Goal: Transaction & Acquisition: Purchase product/service

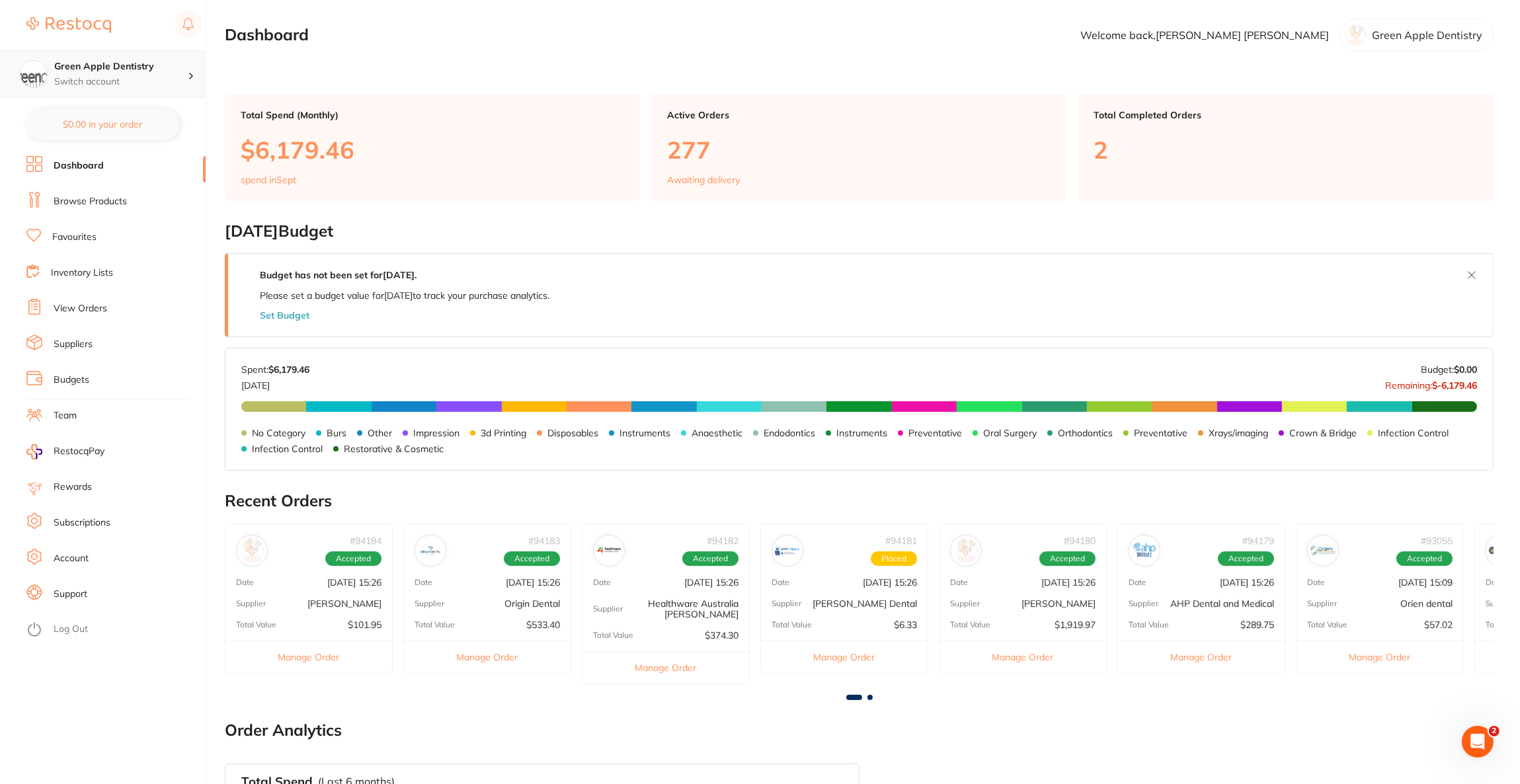
click at [195, 85] on div "Green Apple Dentistry Switch account" at bounding box center [102, 74] width 205 height 47
click at [152, 137] on h4 "Experteeth Dental Narrabri" at bounding box center [126, 134] width 137 height 13
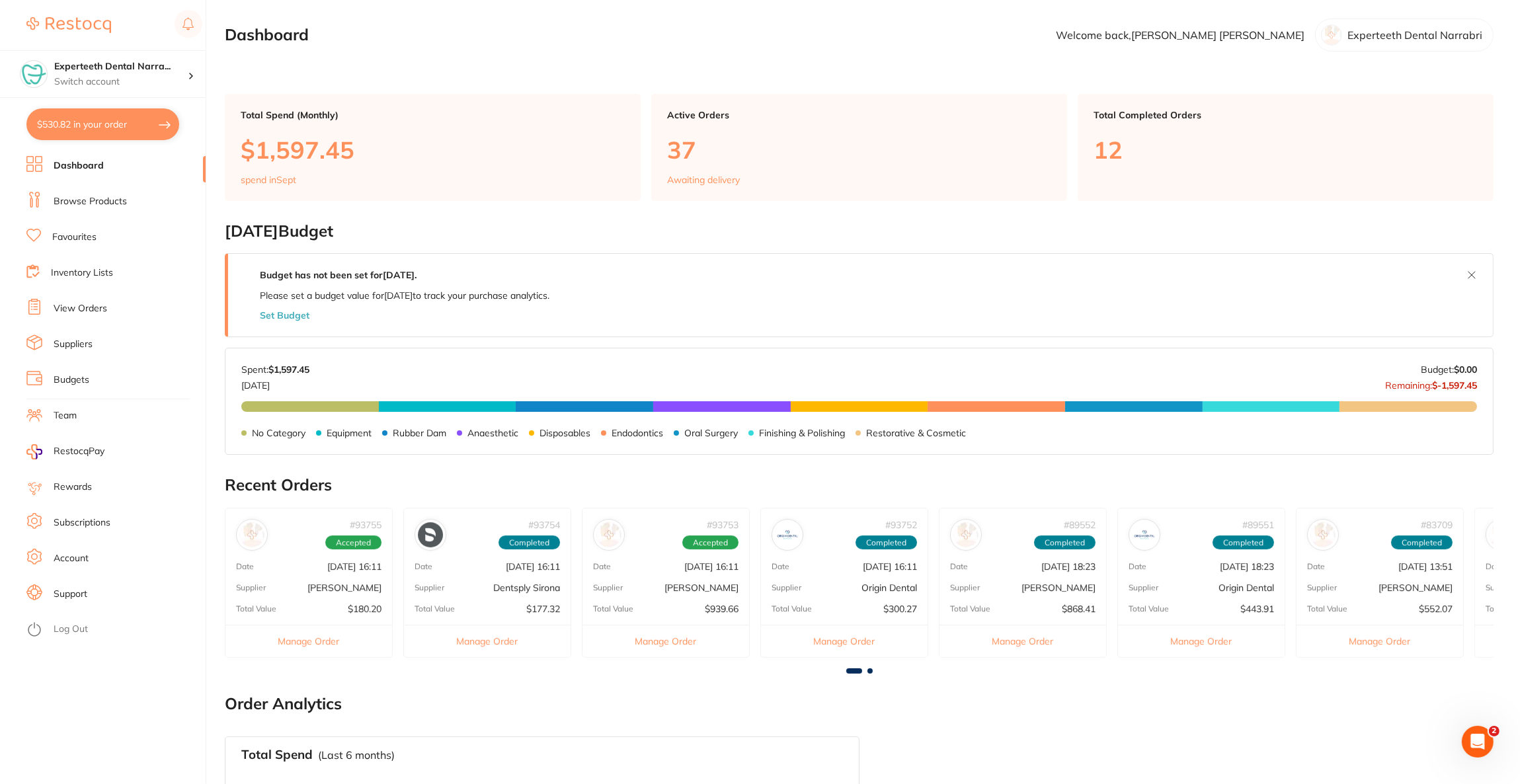
click at [152, 137] on button "$530.82 in your order" at bounding box center [103, 125] width 152 height 32
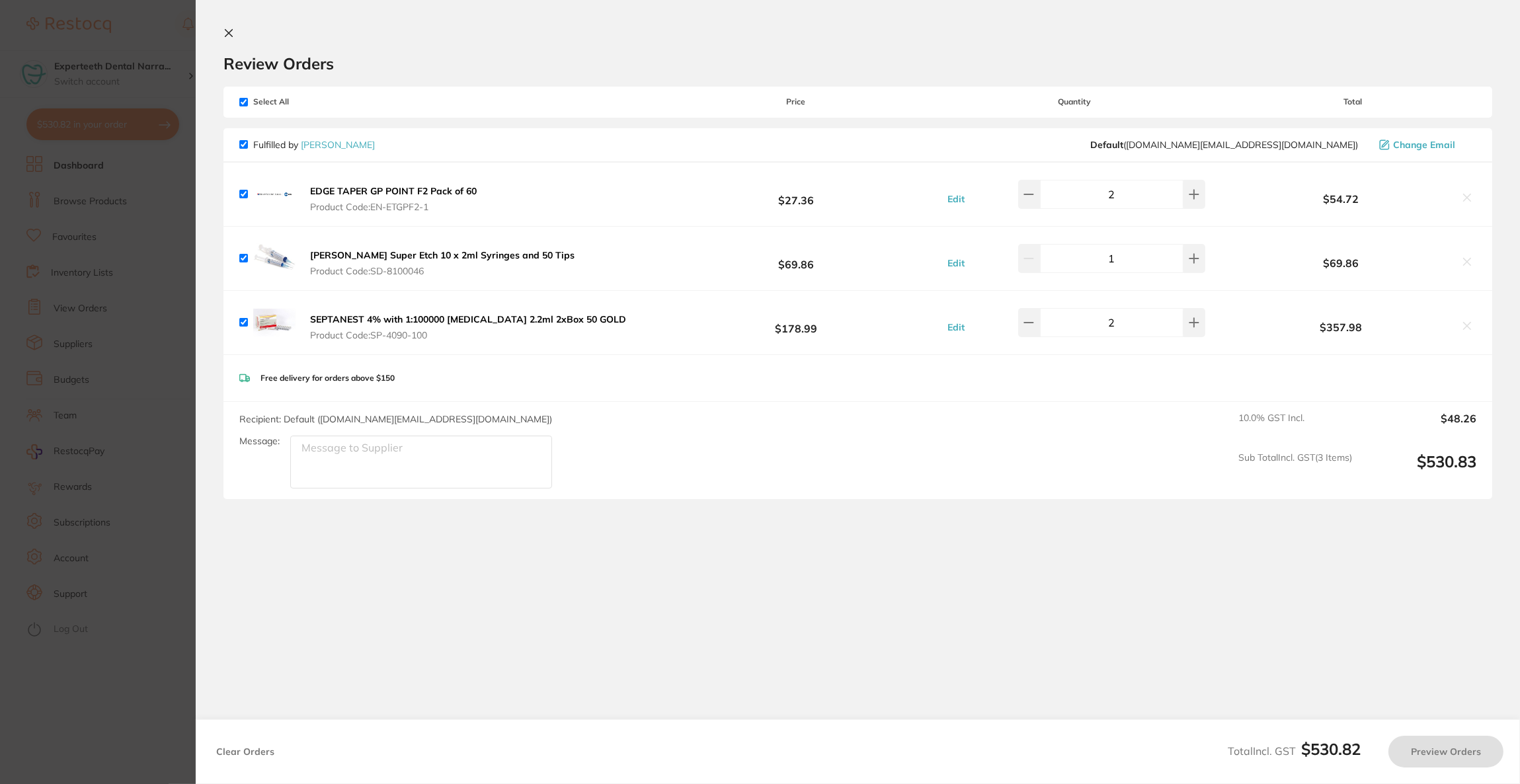
checkbox input "true"
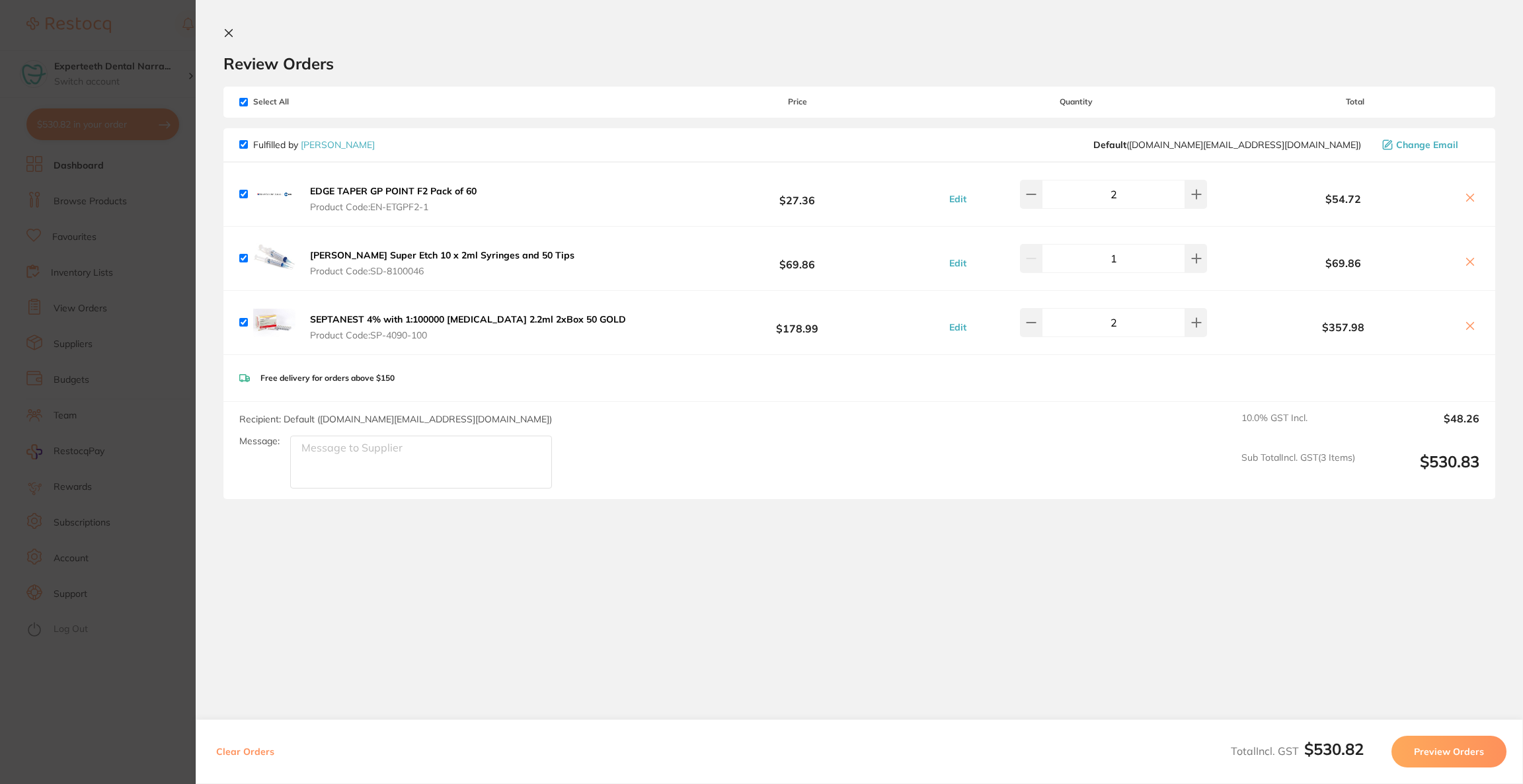
click at [80, 436] on section "Update RRP Set your pre negotiated price for this item. Item Agreed RRP (excl. …" at bounding box center [762, 392] width 1523 height 784
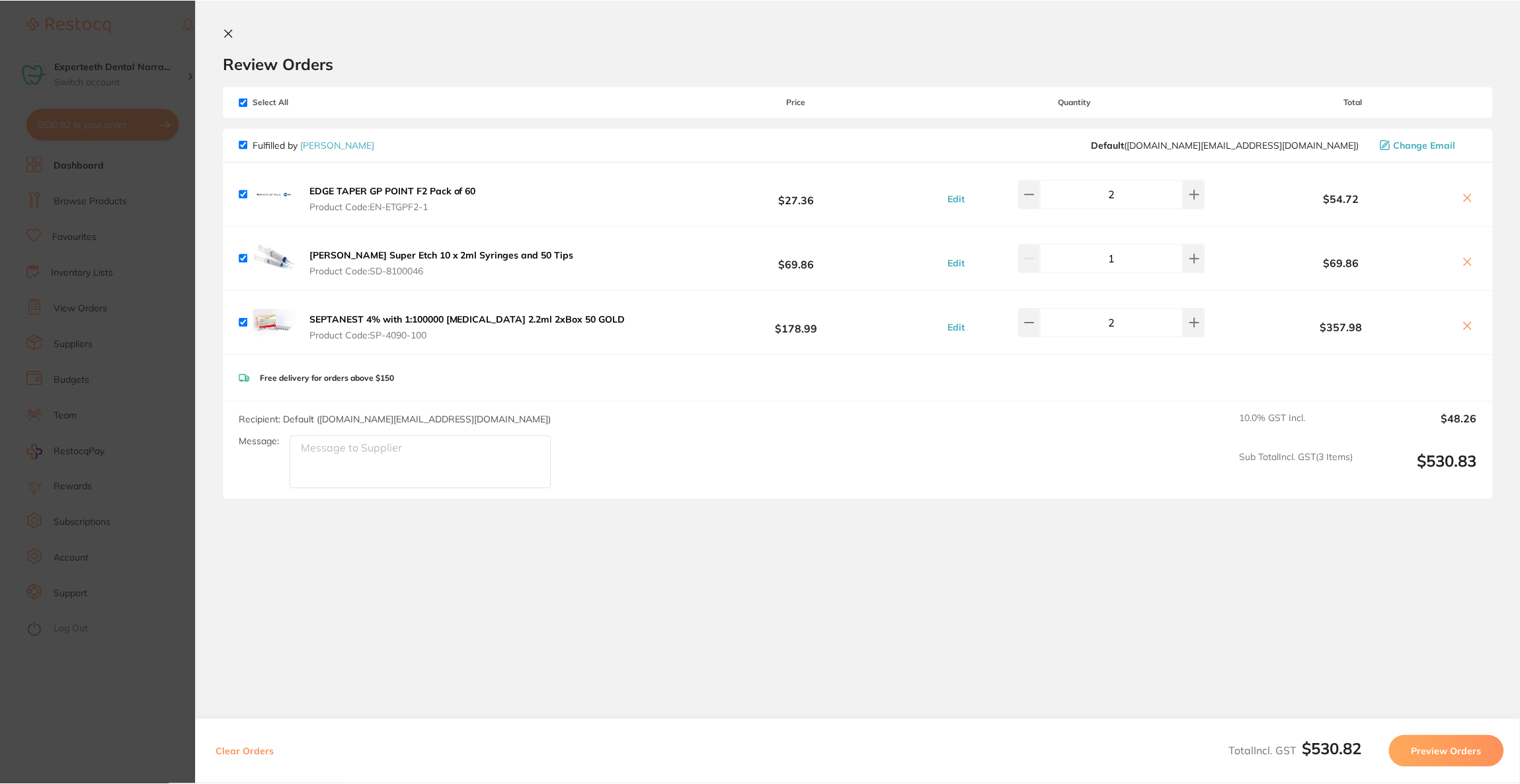
scroll to position [263, 0]
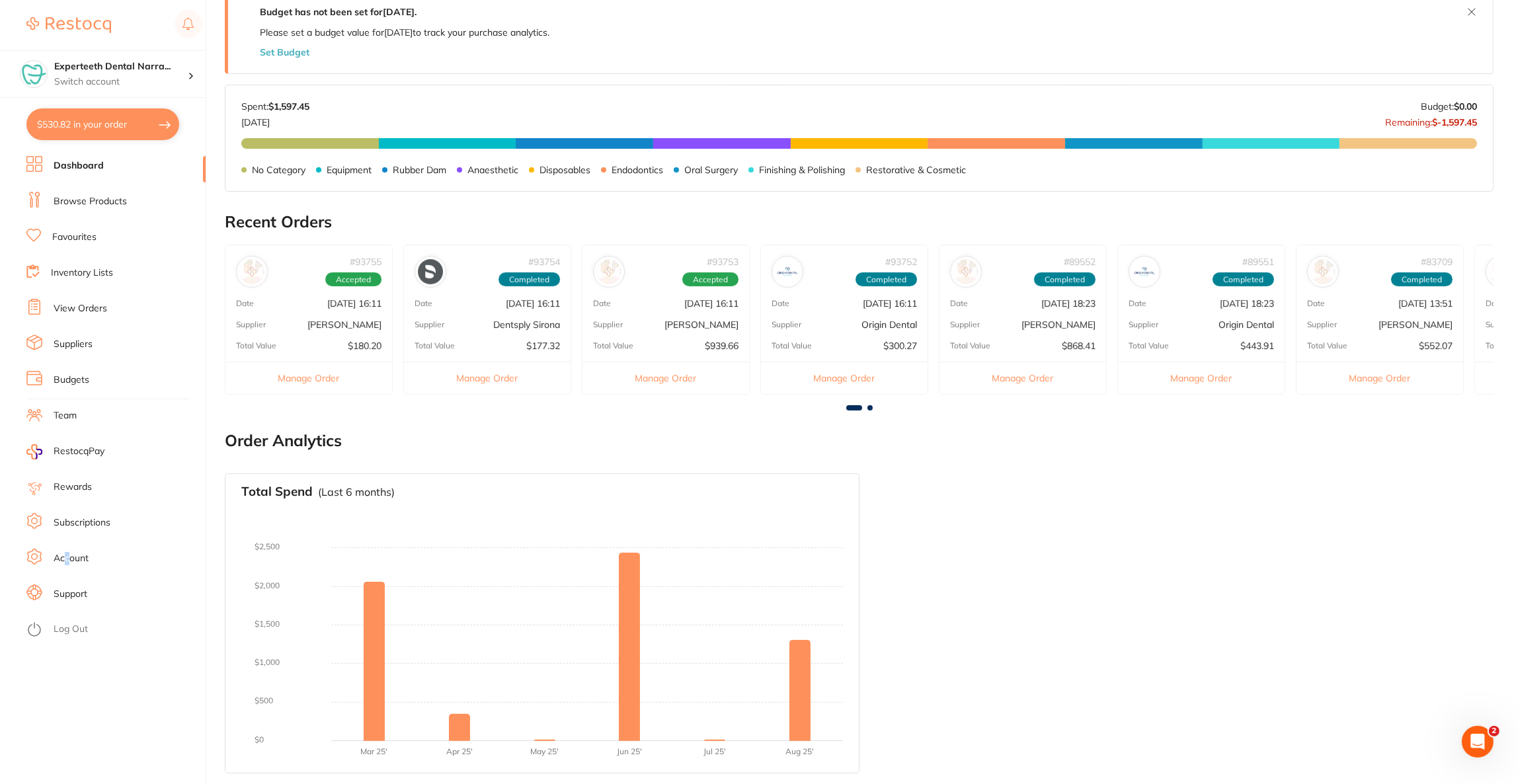
click at [64, 561] on link "Account" at bounding box center [70, 558] width 35 height 13
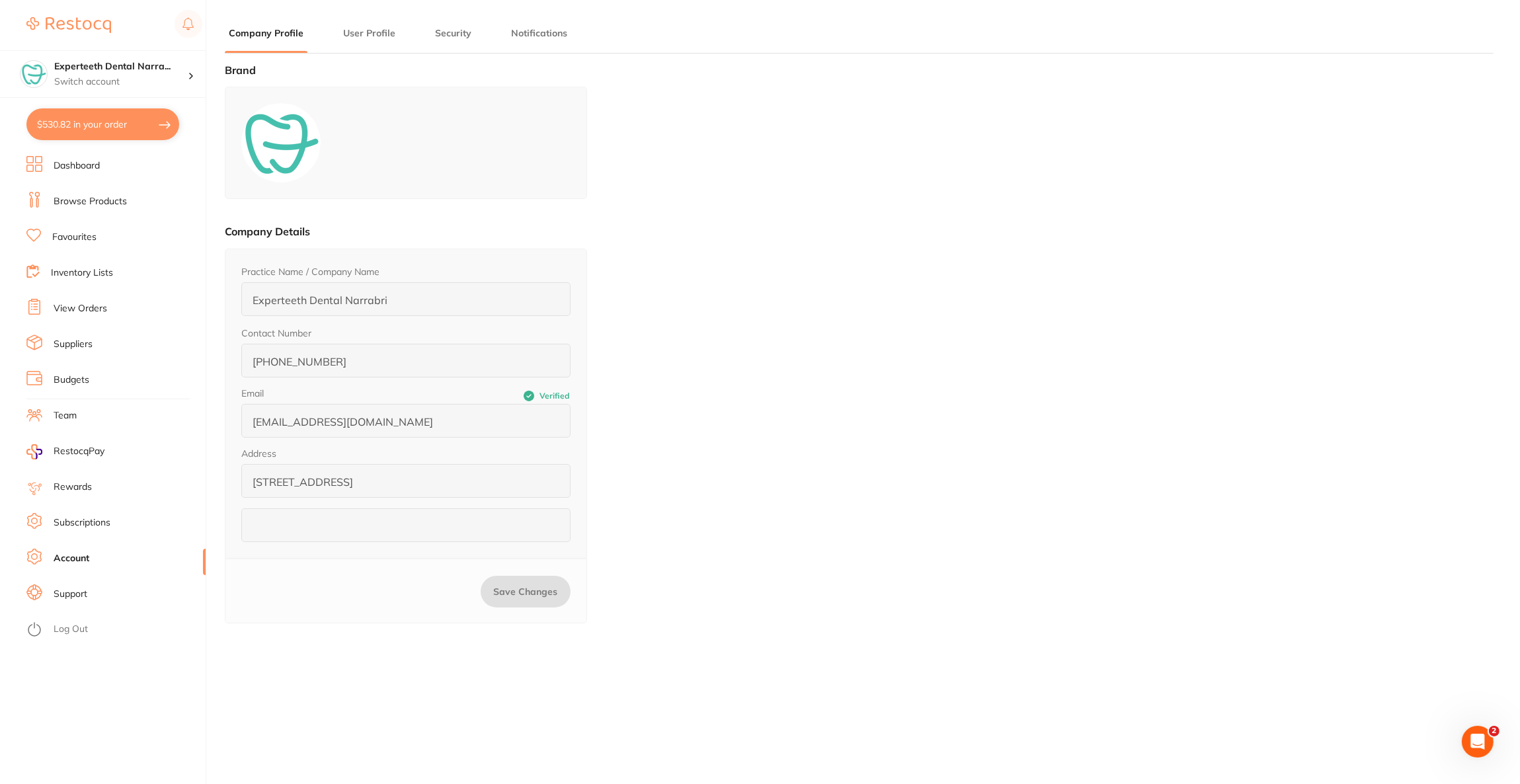
type input "[PERSON_NAME]"
type input "[EMAIL_ADDRESS][DOMAIN_NAME]"
click at [148, 70] on h4 "Experteeth Dental Narra..." at bounding box center [121, 66] width 134 height 13
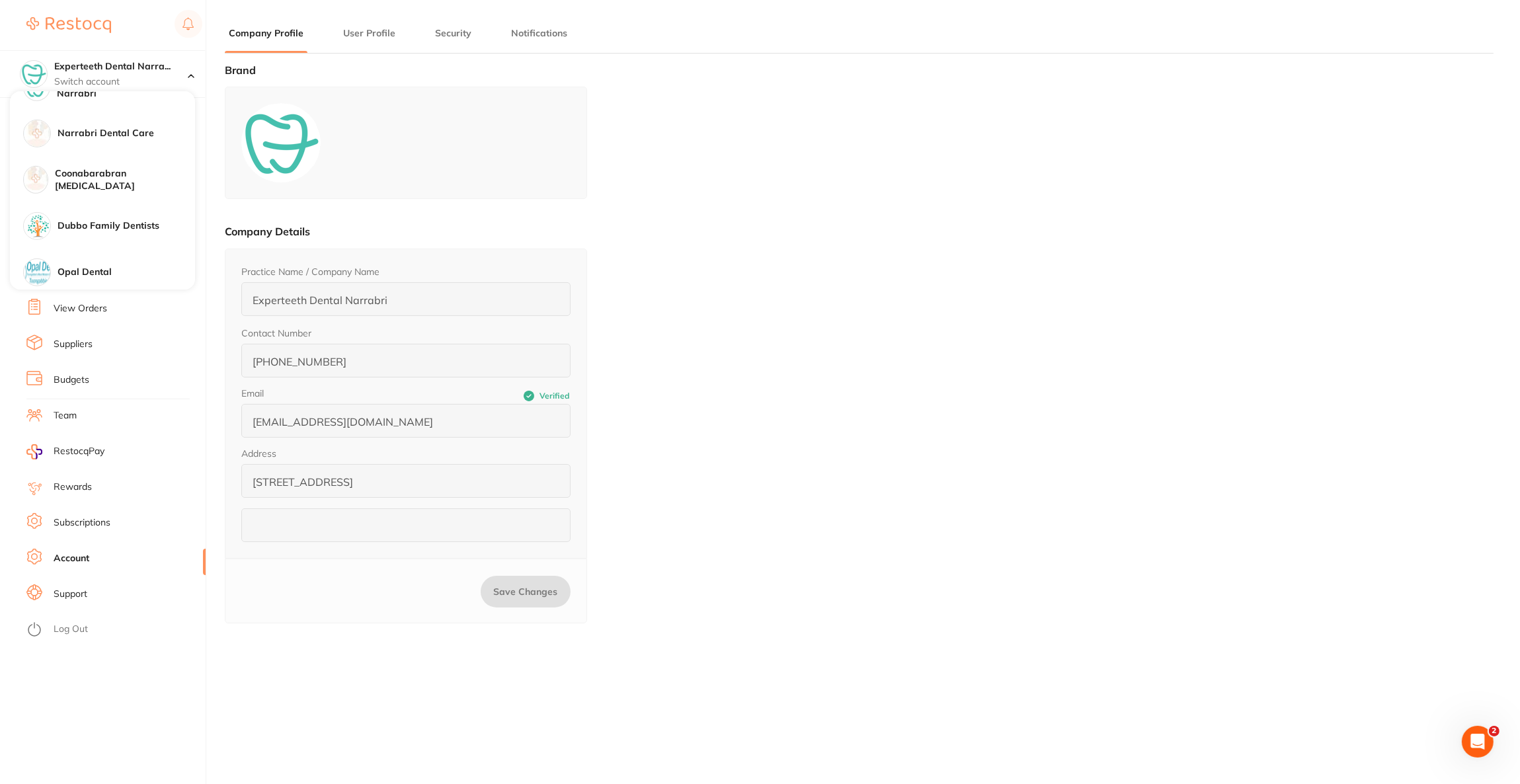
scroll to position [1089, 0]
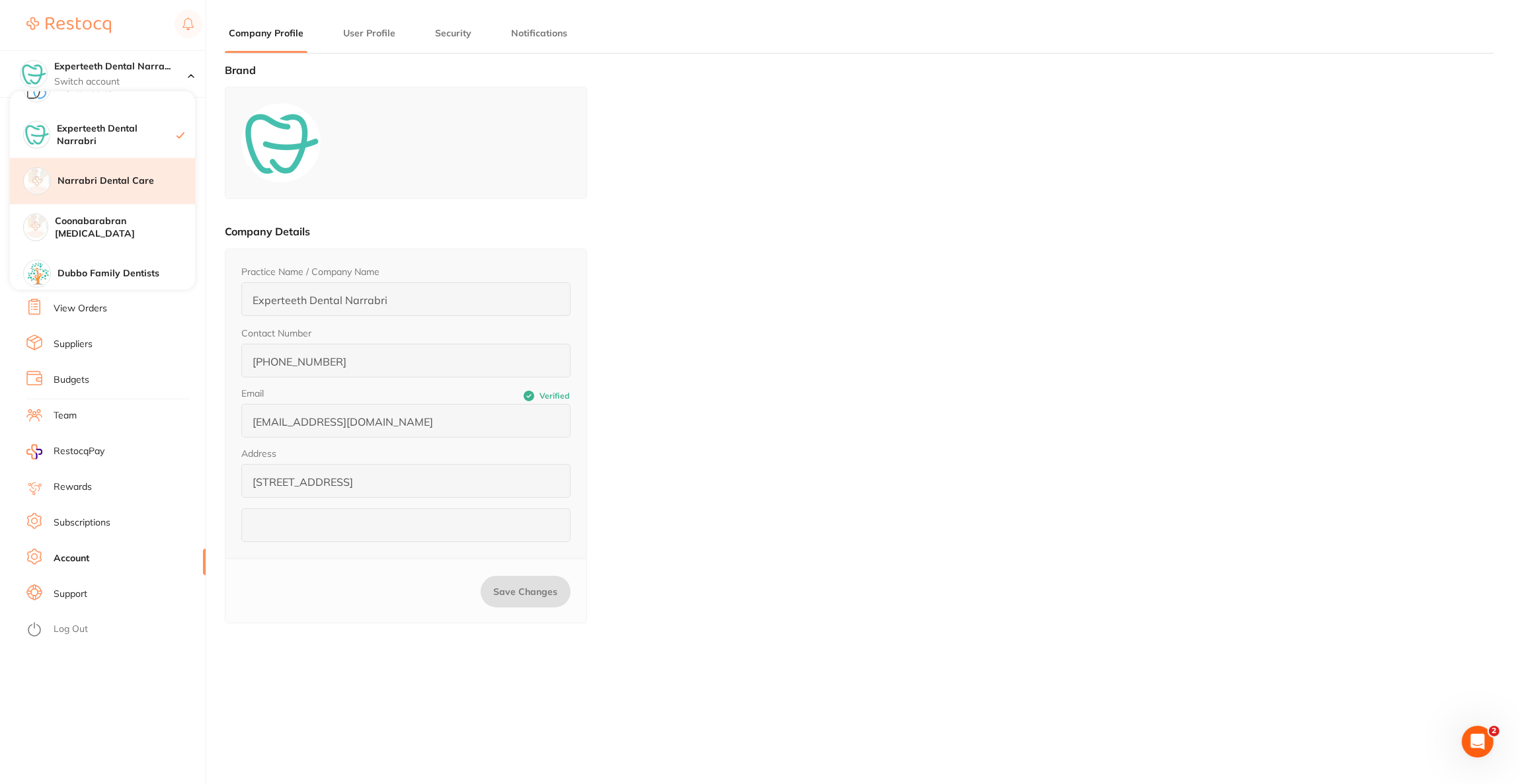
click at [108, 182] on h4 "Narrabri Dental Care" at bounding box center [126, 180] width 137 height 13
type input "Narrabri Dental Care"
type input "[PHONE_NUMBER]"
type input "[EMAIL_ADDRESS][DOMAIN_NAME]"
type input "[STREET_ADDRESS]"
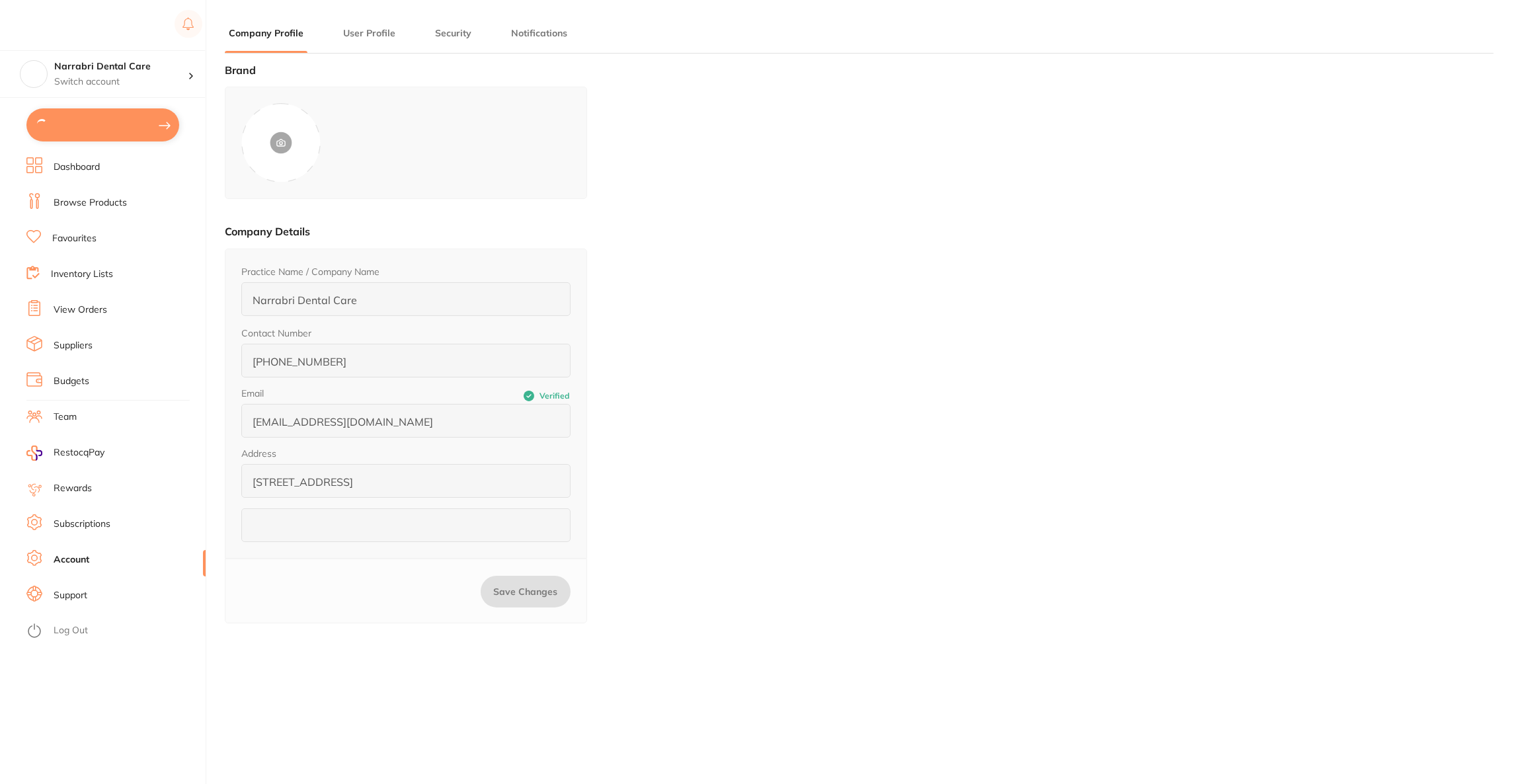
type input "[PERSON_NAME]"
type input "[EMAIL_ADDRESS][DOMAIN_NAME]"
click at [113, 130] on button "$1,862.50 in your order" at bounding box center [103, 125] width 152 height 32
checkbox input "true"
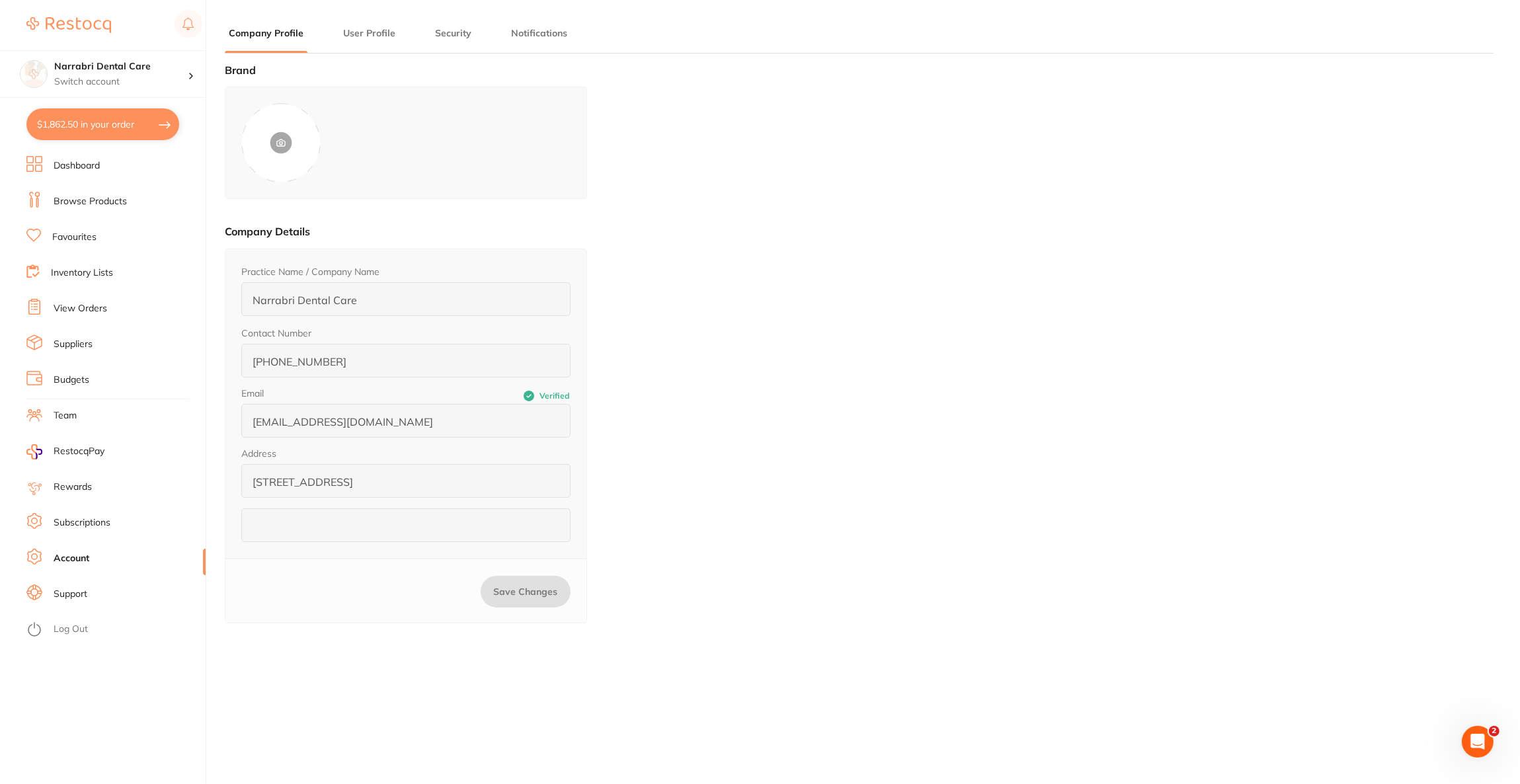
checkbox input "true"
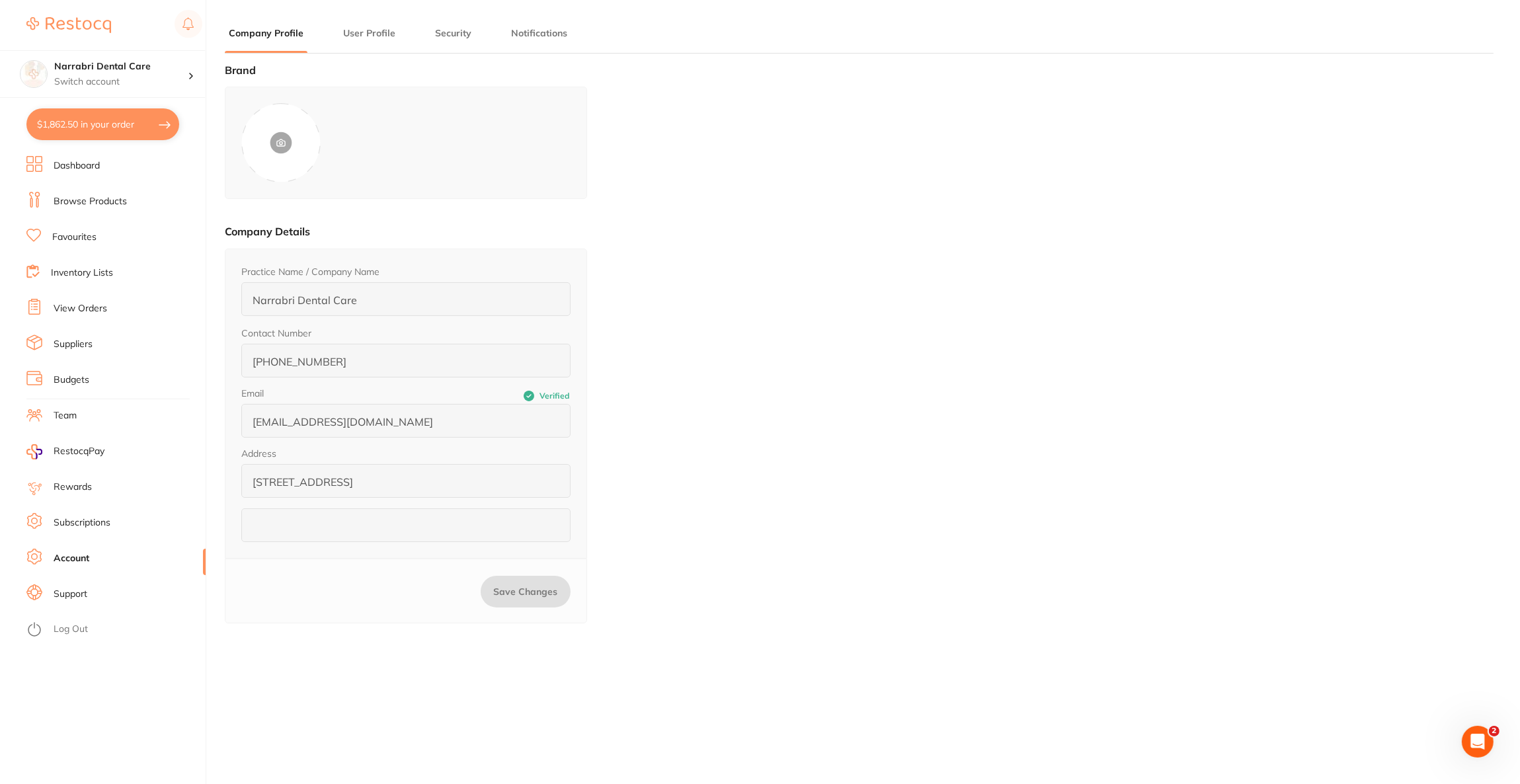
checkbox input "true"
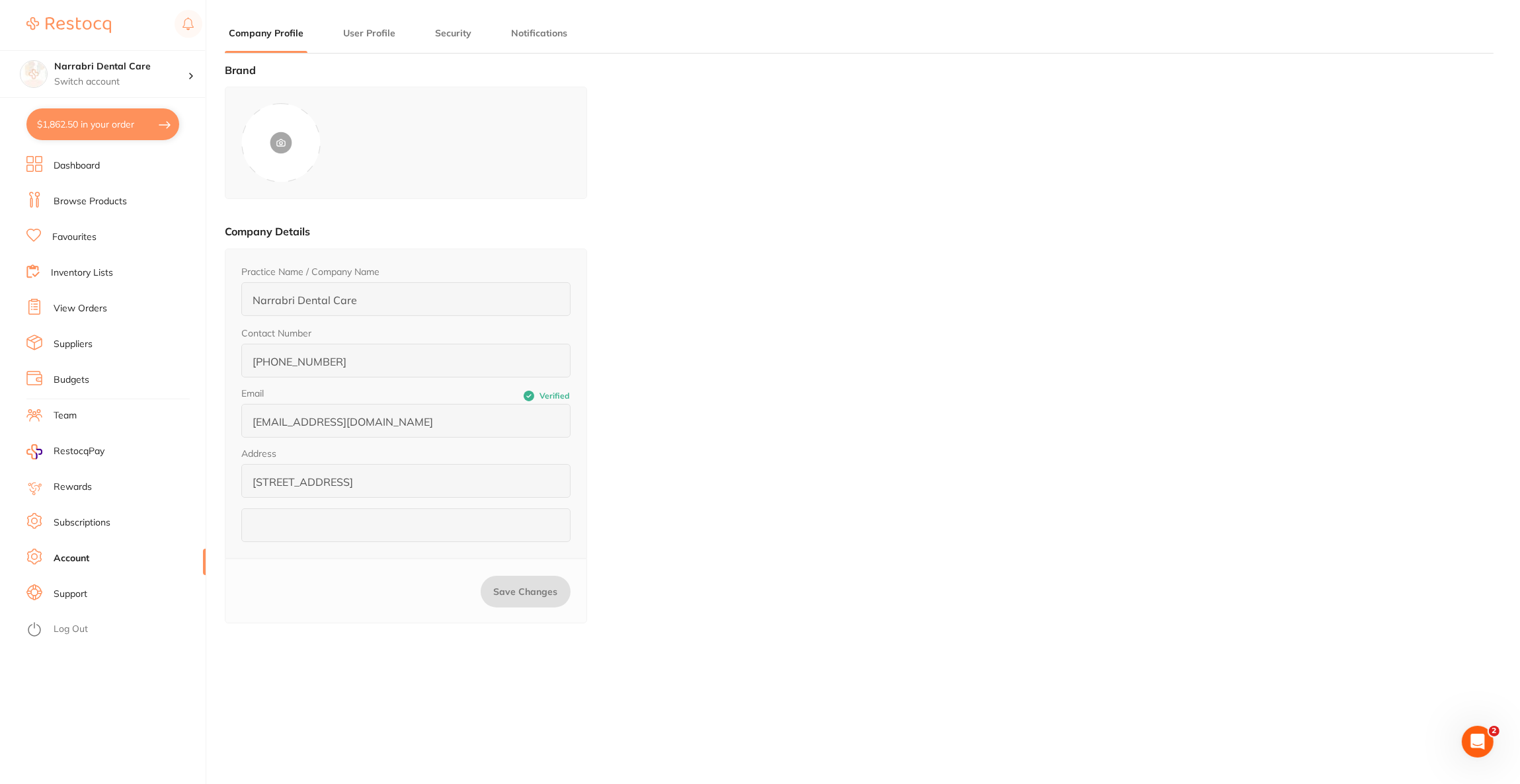
checkbox input "true"
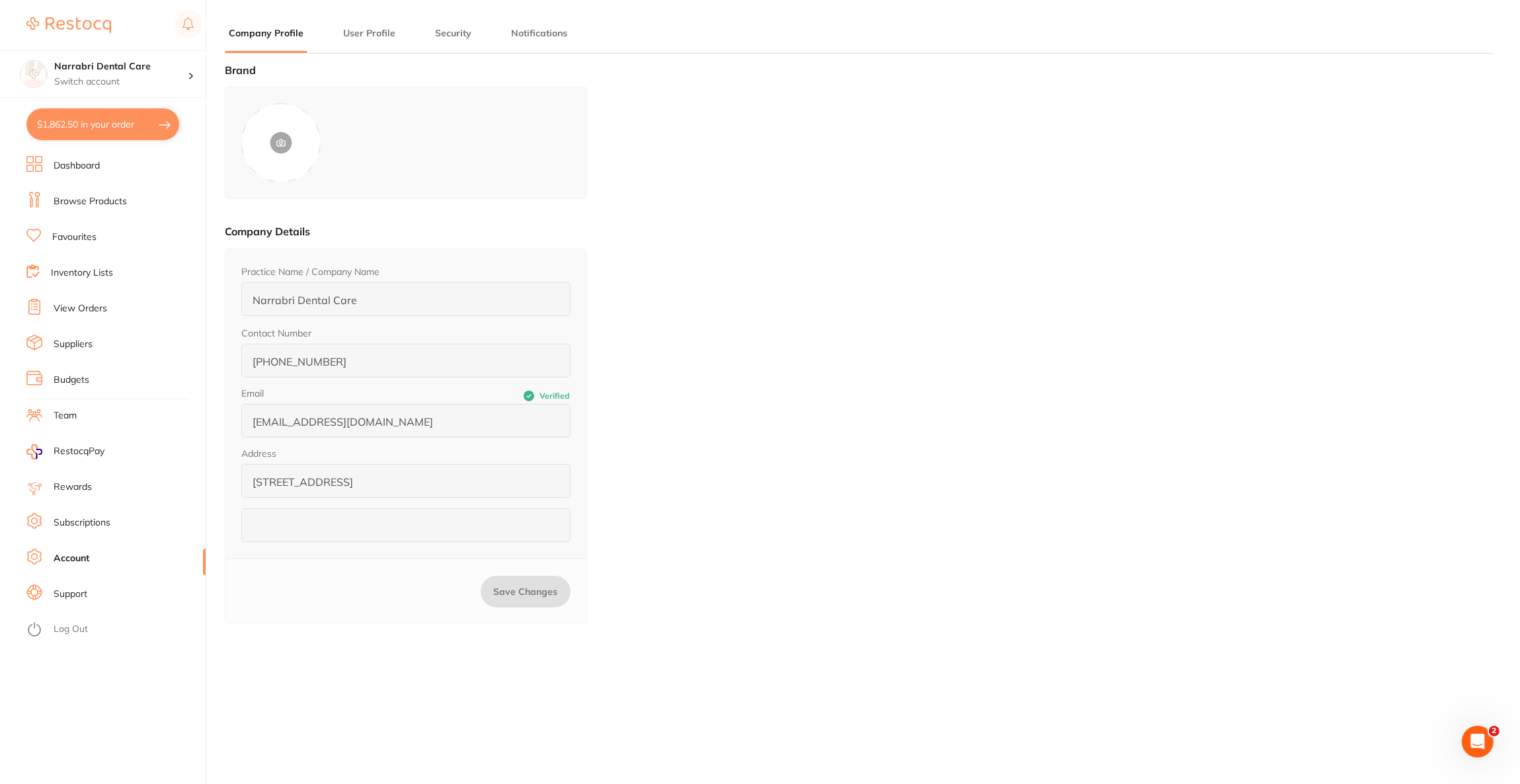
checkbox input "true"
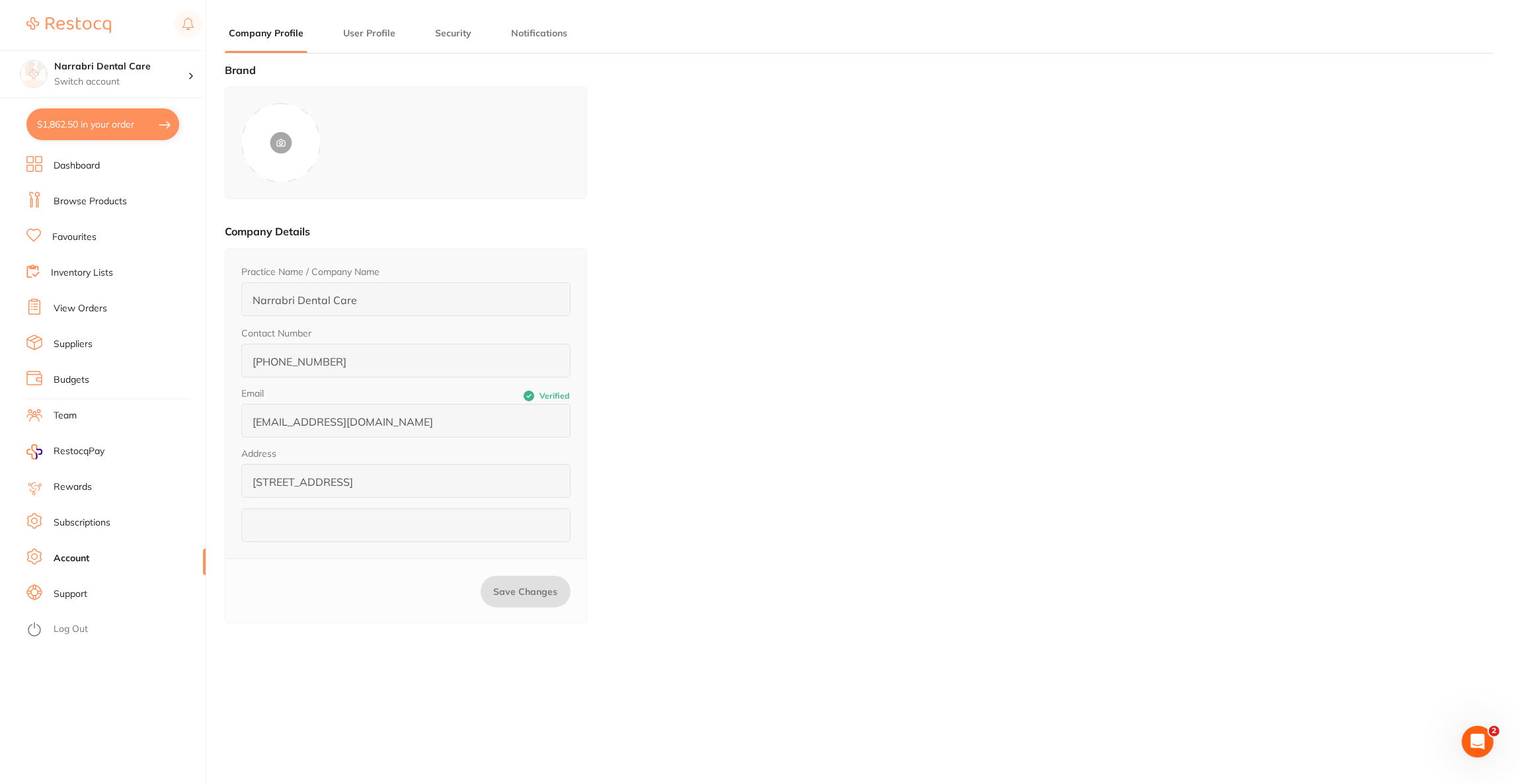
checkbox input "true"
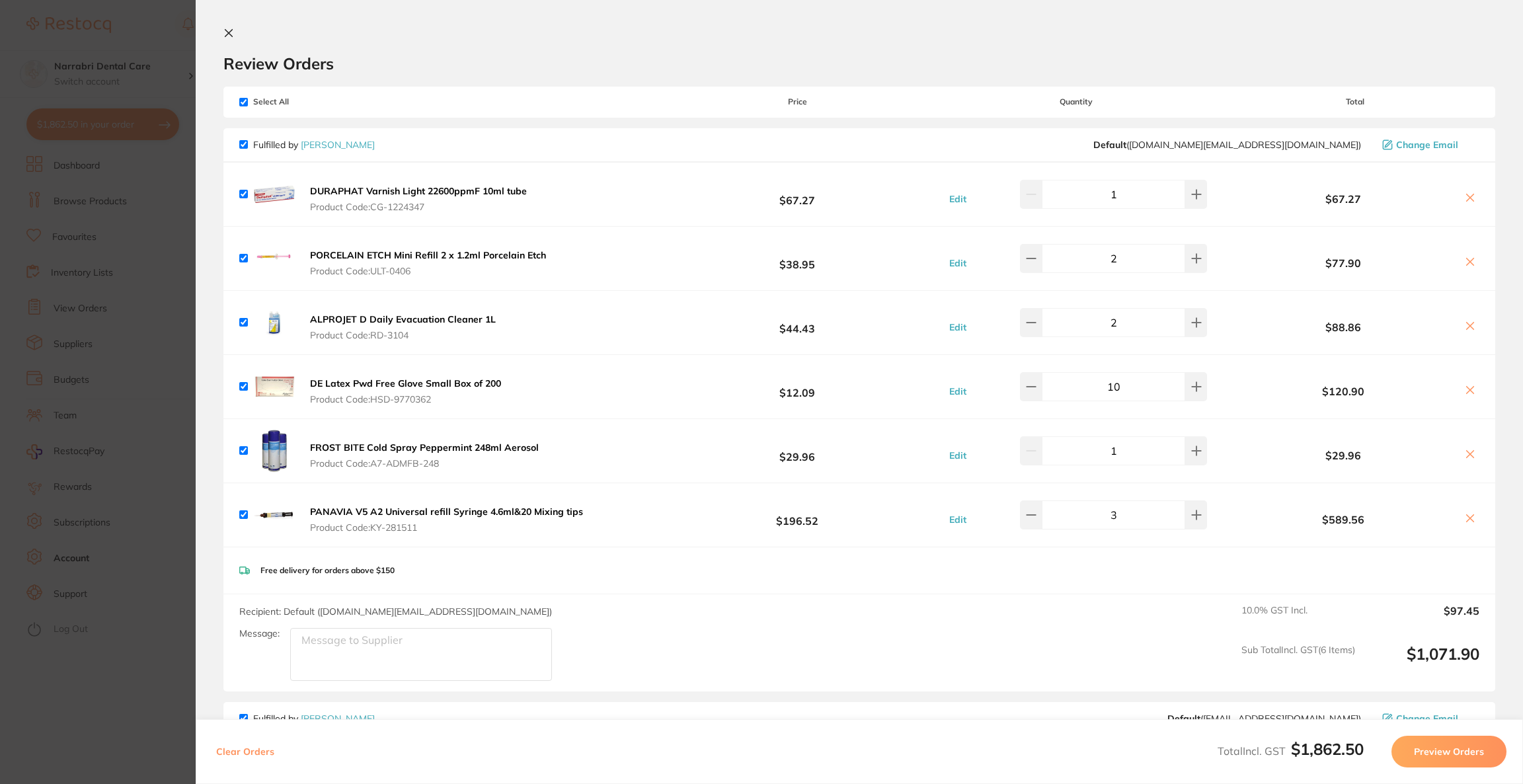
click at [1471, 456] on icon at bounding box center [1470, 454] width 11 height 11
checkbox input "false"
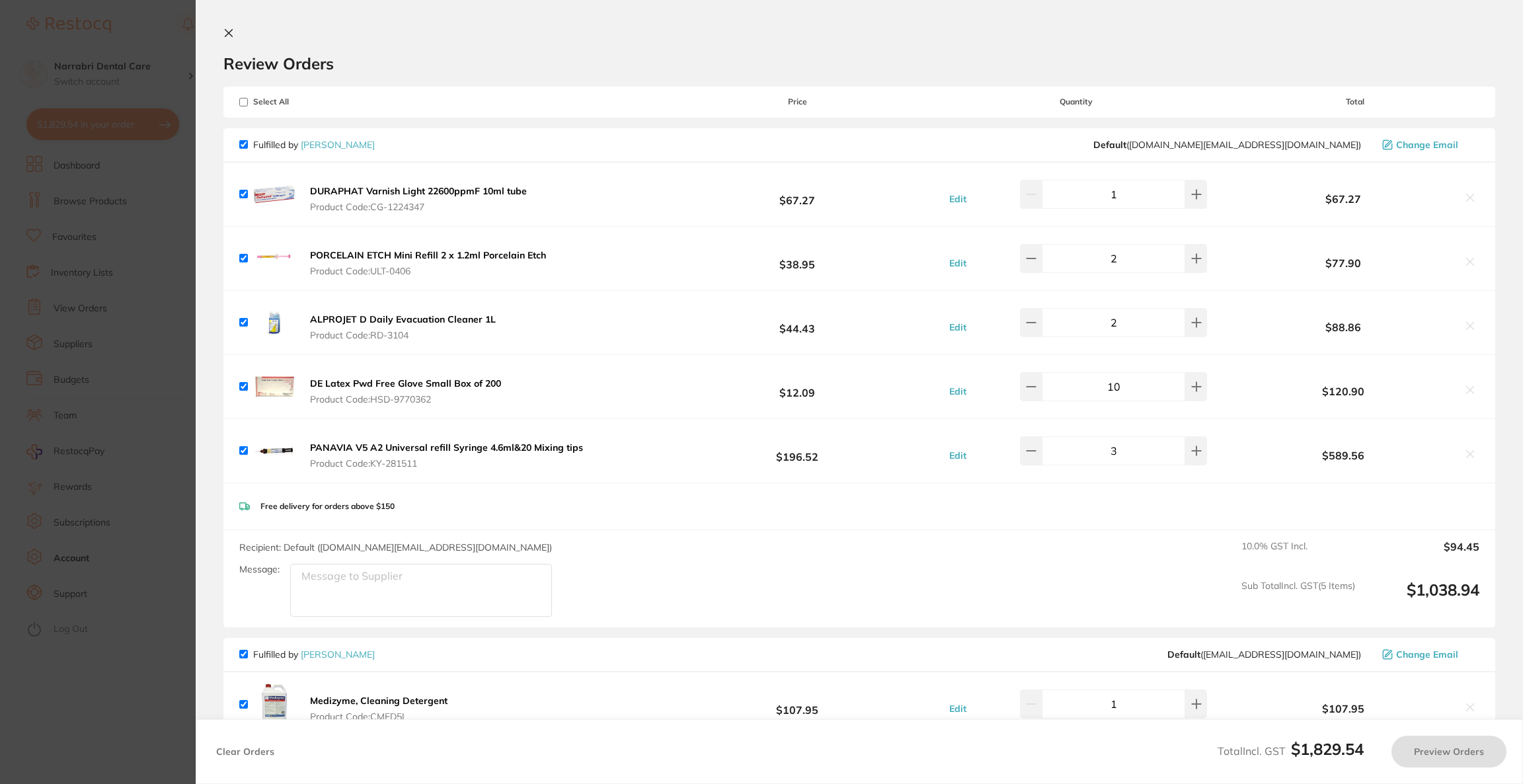
click at [78, 408] on section "Update RRP Set your pre negotiated price for this item. Item Agreed RRP (excl. …" at bounding box center [762, 392] width 1523 height 784
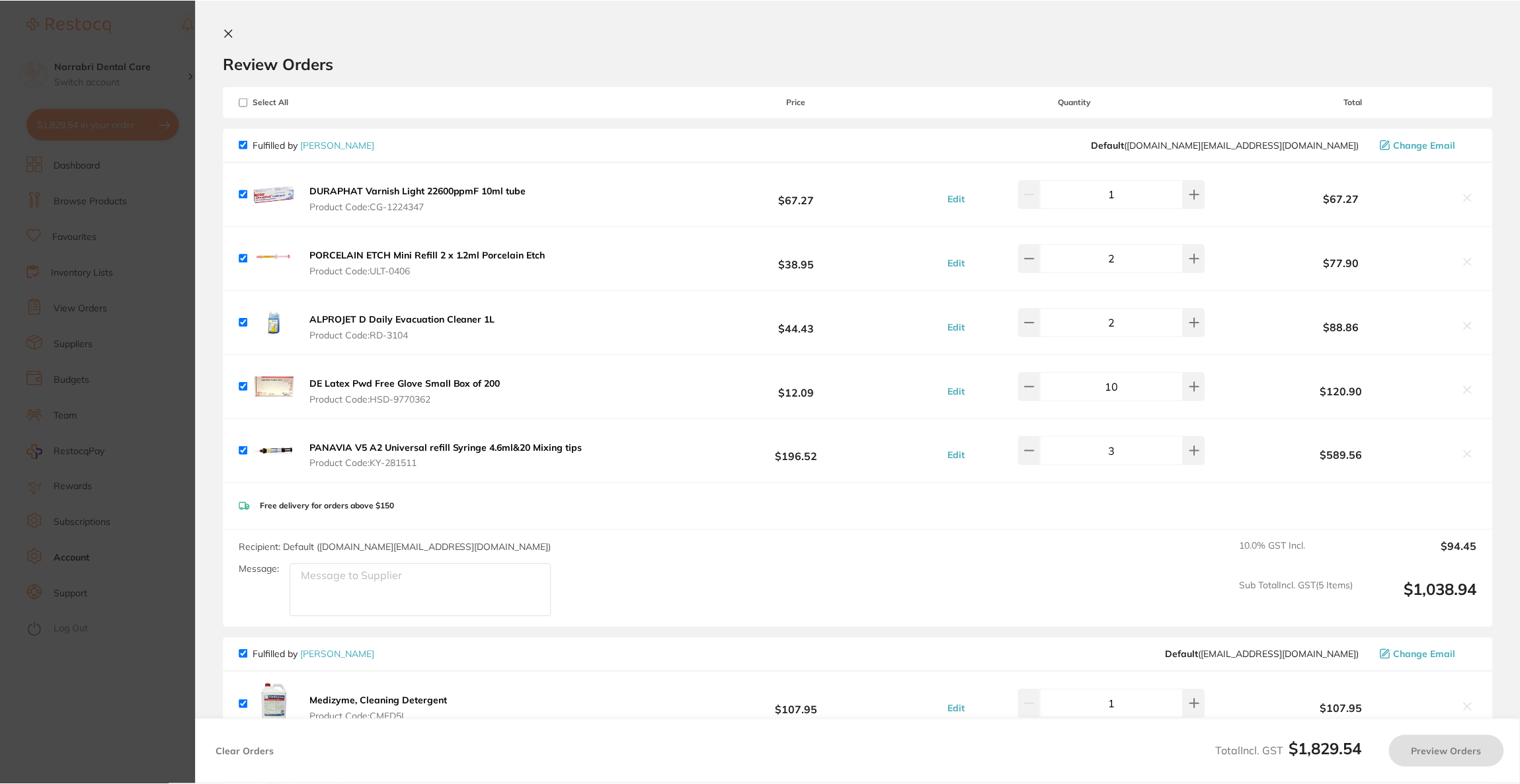
scroll to position [177, 0]
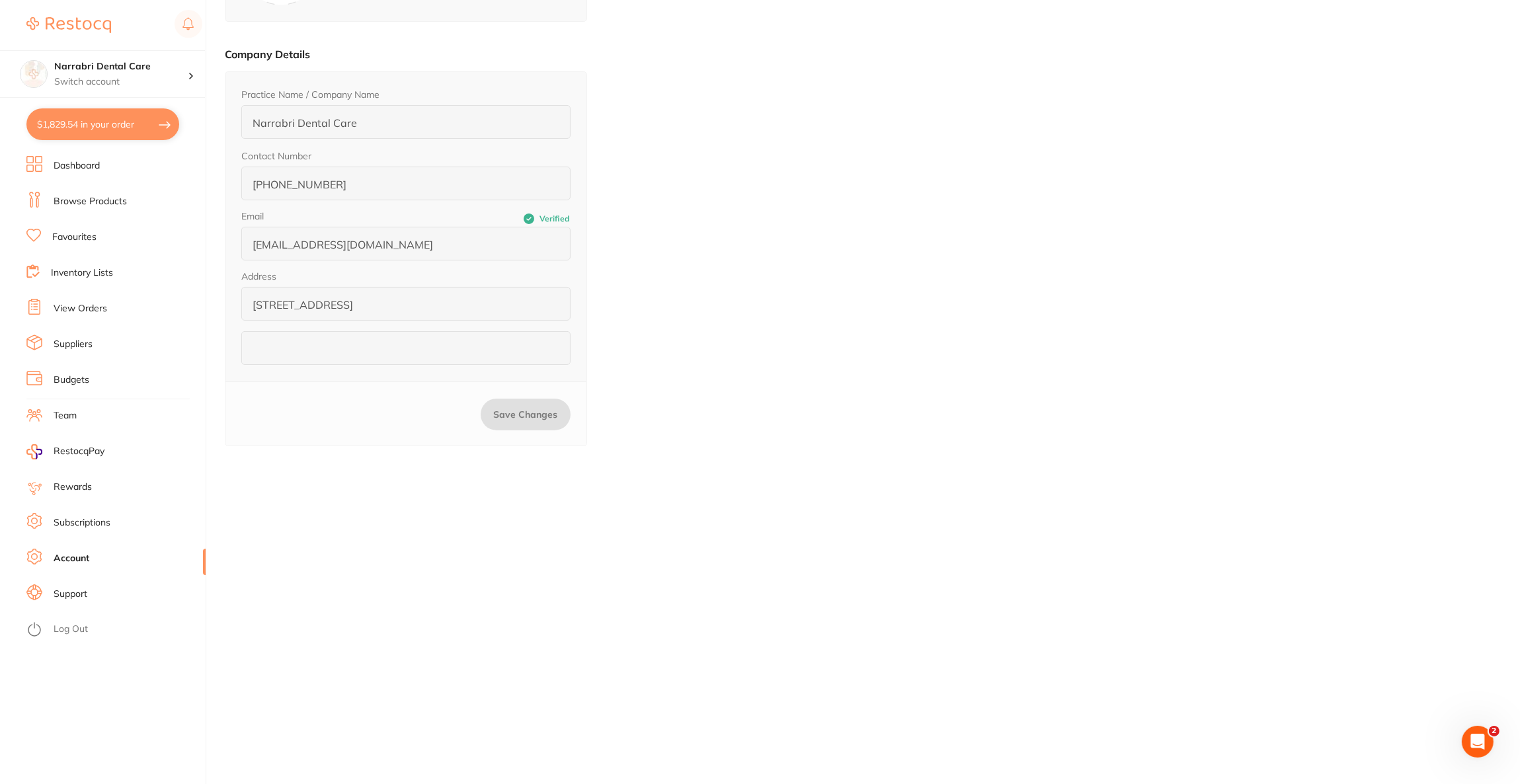
click at [93, 206] on link "Browse Products" at bounding box center [90, 201] width 73 height 13
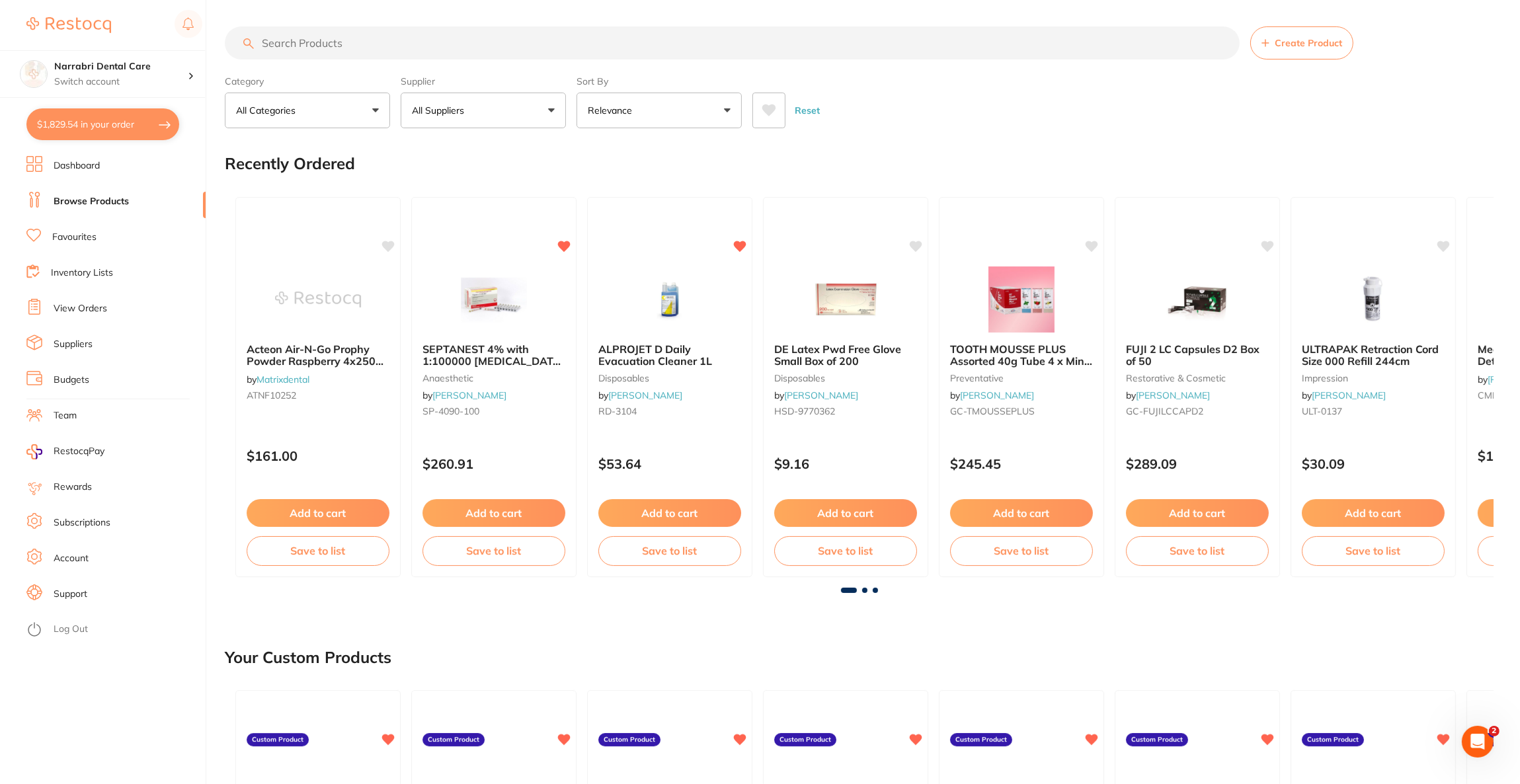
click at [360, 48] on input "search" at bounding box center [732, 43] width 1015 height 33
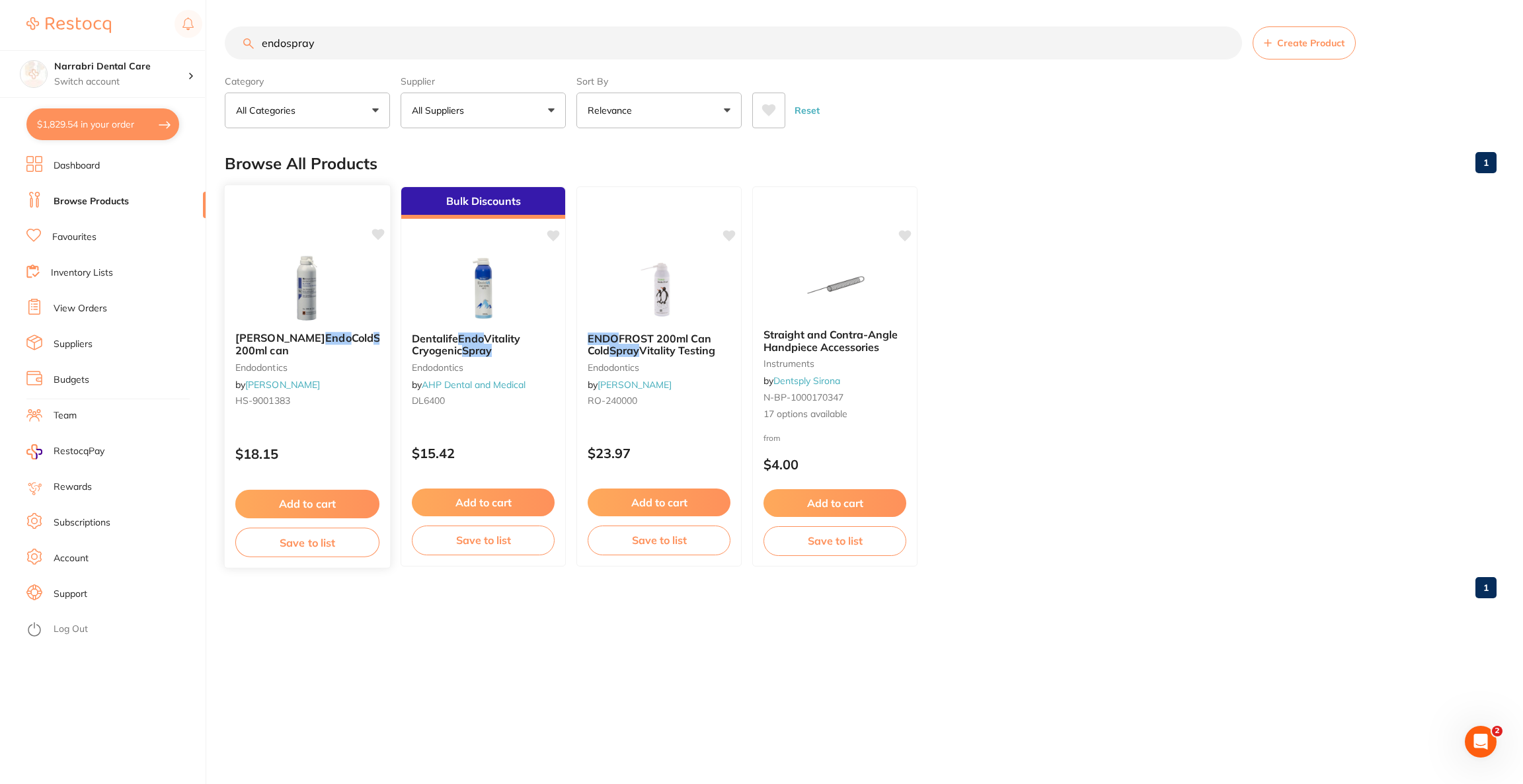
type input "endospray"
click at [325, 336] on em "Endo" at bounding box center [338, 338] width 26 height 13
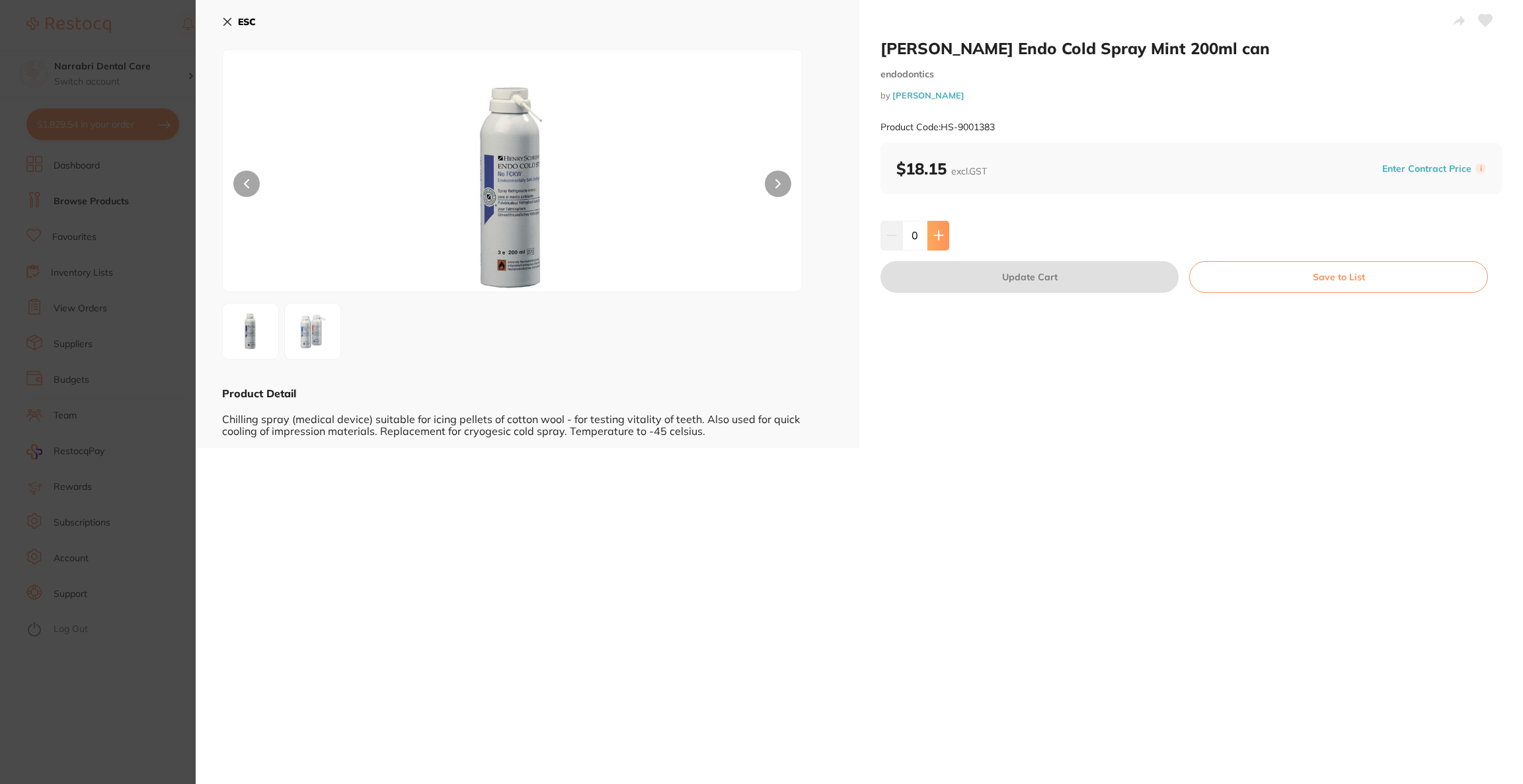
click at [941, 245] on button at bounding box center [939, 234] width 22 height 29
type input "1"
click at [964, 280] on button "Update Cart" at bounding box center [1029, 277] width 298 height 32
checkbox input "true"
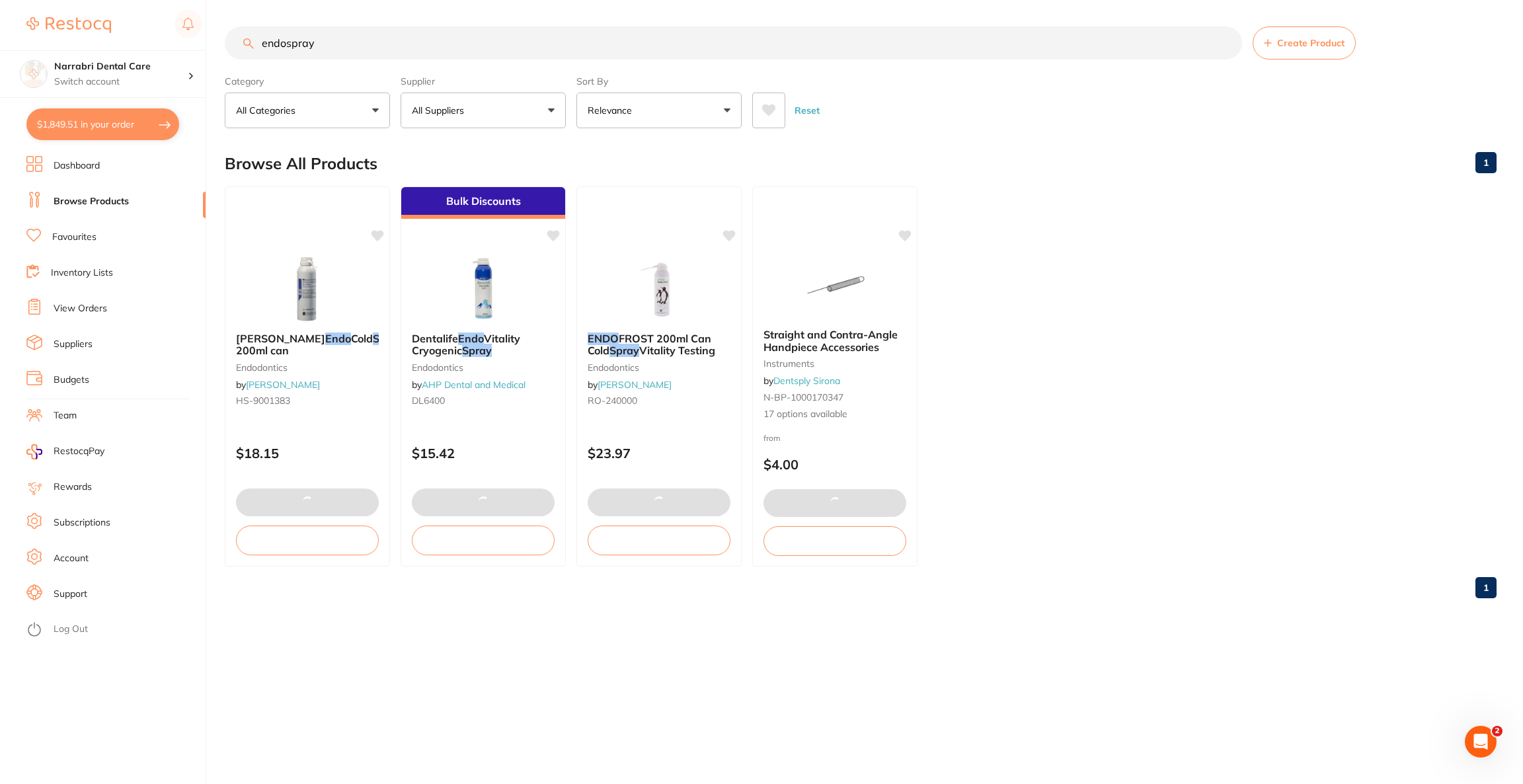
click at [94, 132] on button "$1,849.51 in your order" at bounding box center [103, 125] width 152 height 32
checkbox input "true"
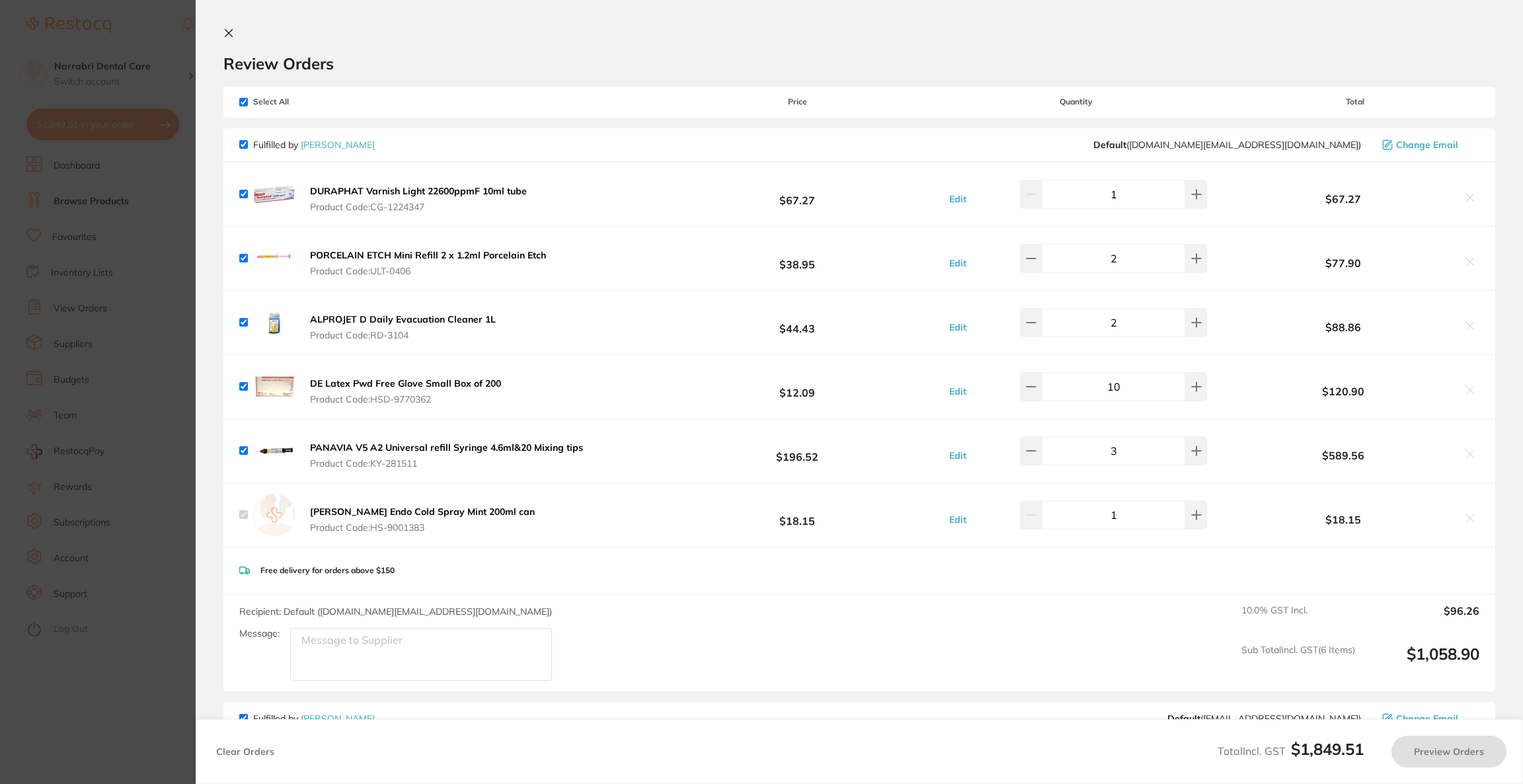
checkbox input "true"
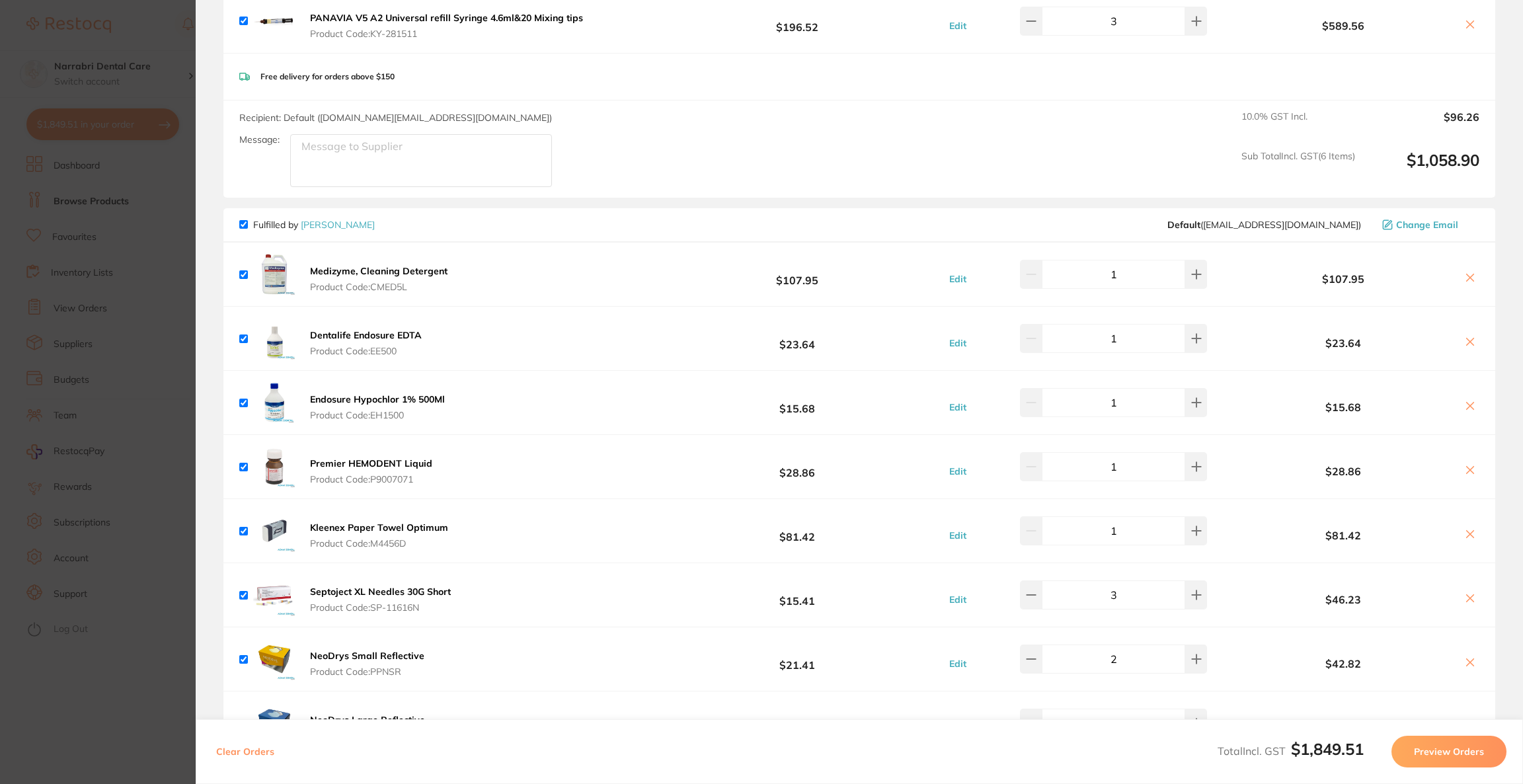
scroll to position [495, 0]
click at [1470, 597] on icon at bounding box center [1470, 596] width 11 height 11
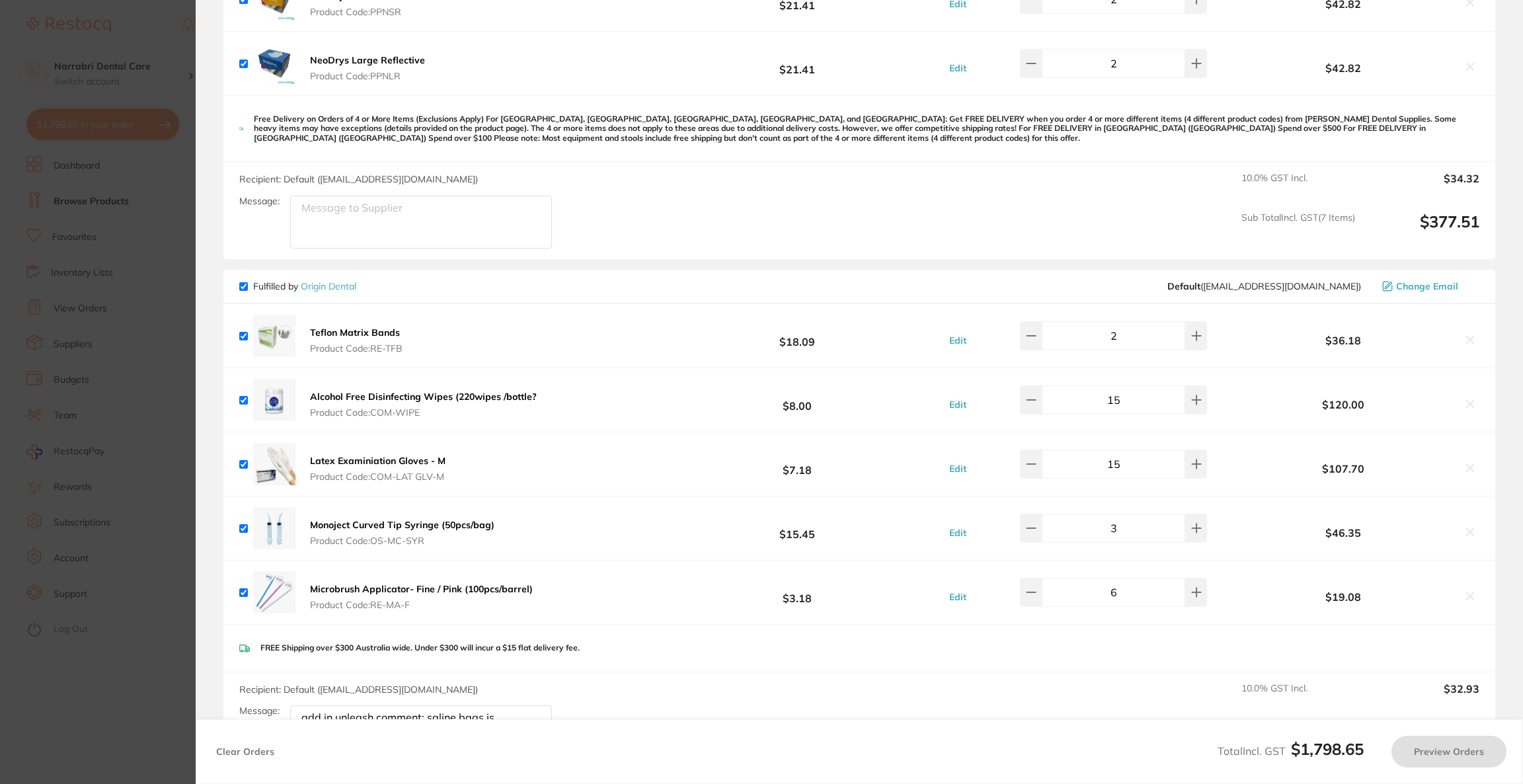
scroll to position [1089, 0]
checkbox input "true"
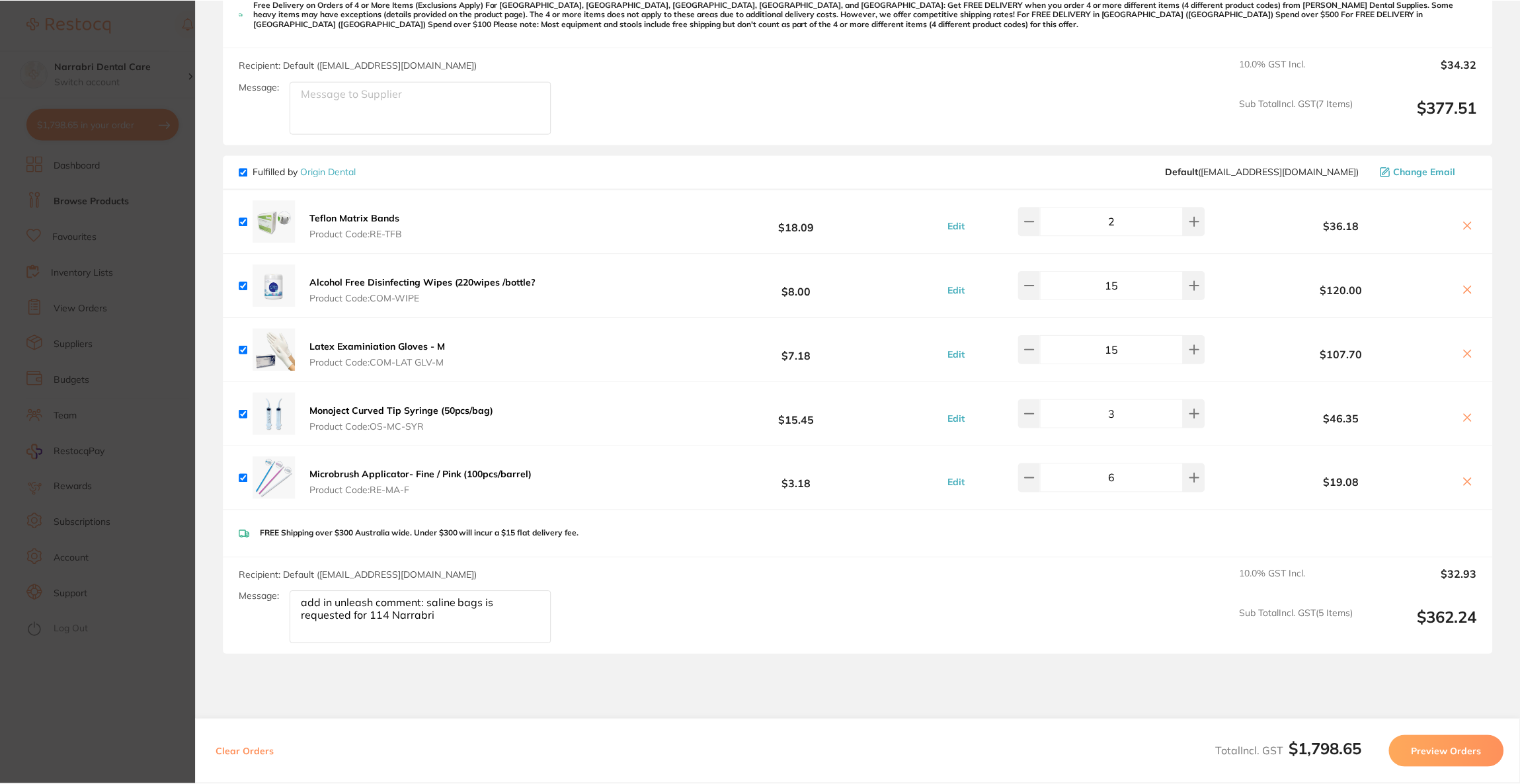
scroll to position [1337, 0]
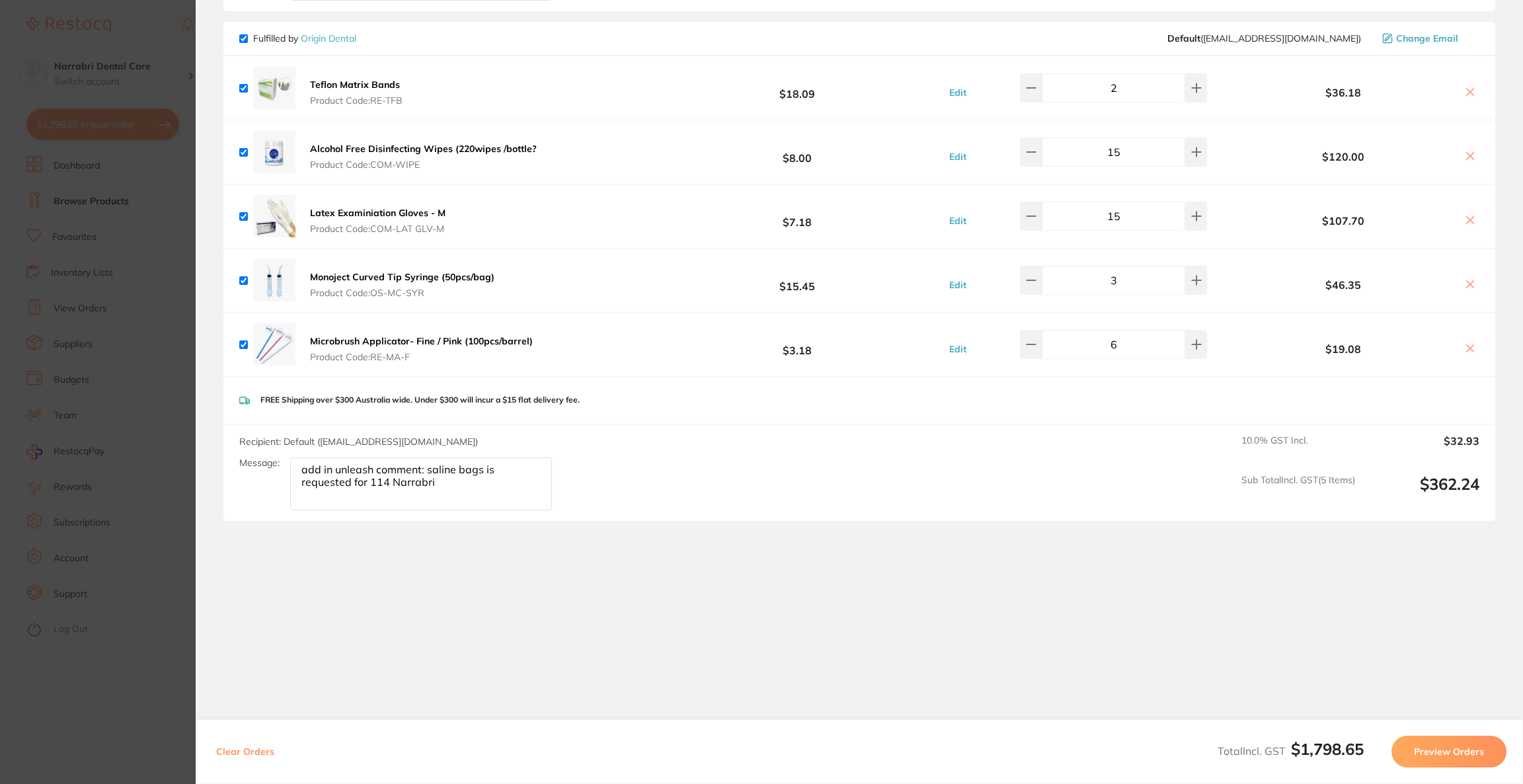
drag, startPoint x: 460, startPoint y: 483, endPoint x: 283, endPoint y: 452, distance: 179.7
click at [283, 452] on div "Recipient: Default ( [EMAIL_ADDRESS][DOMAIN_NAME] ) Message: add in unleash com…" at bounding box center [401, 473] width 323 height 76
click at [131, 444] on section "Update RRP Set your pre negotiated price for this item. Item Agreed RRP (excl. …" at bounding box center [762, 392] width 1523 height 784
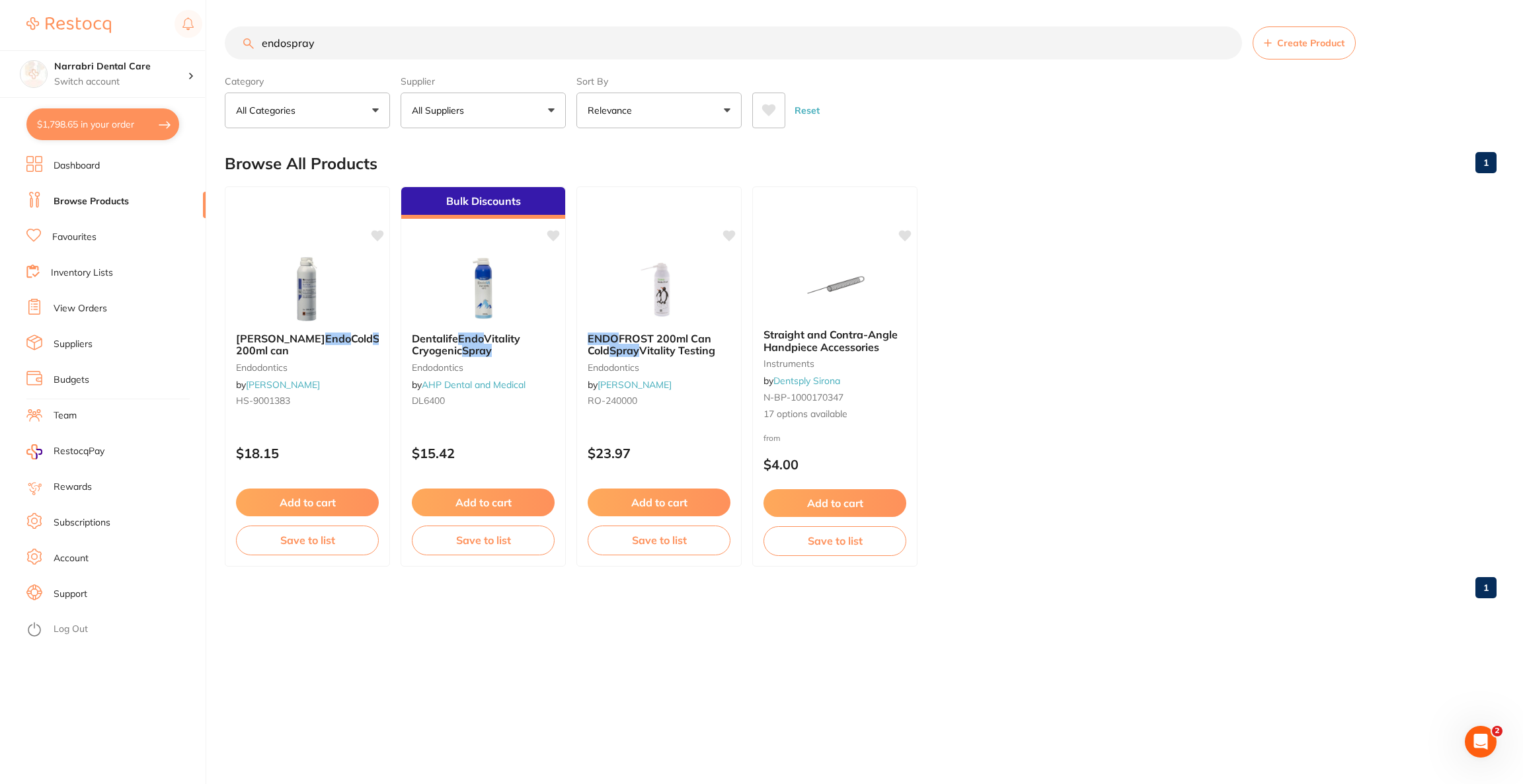
click at [261, 31] on input "endospray" at bounding box center [733, 43] width 1018 height 33
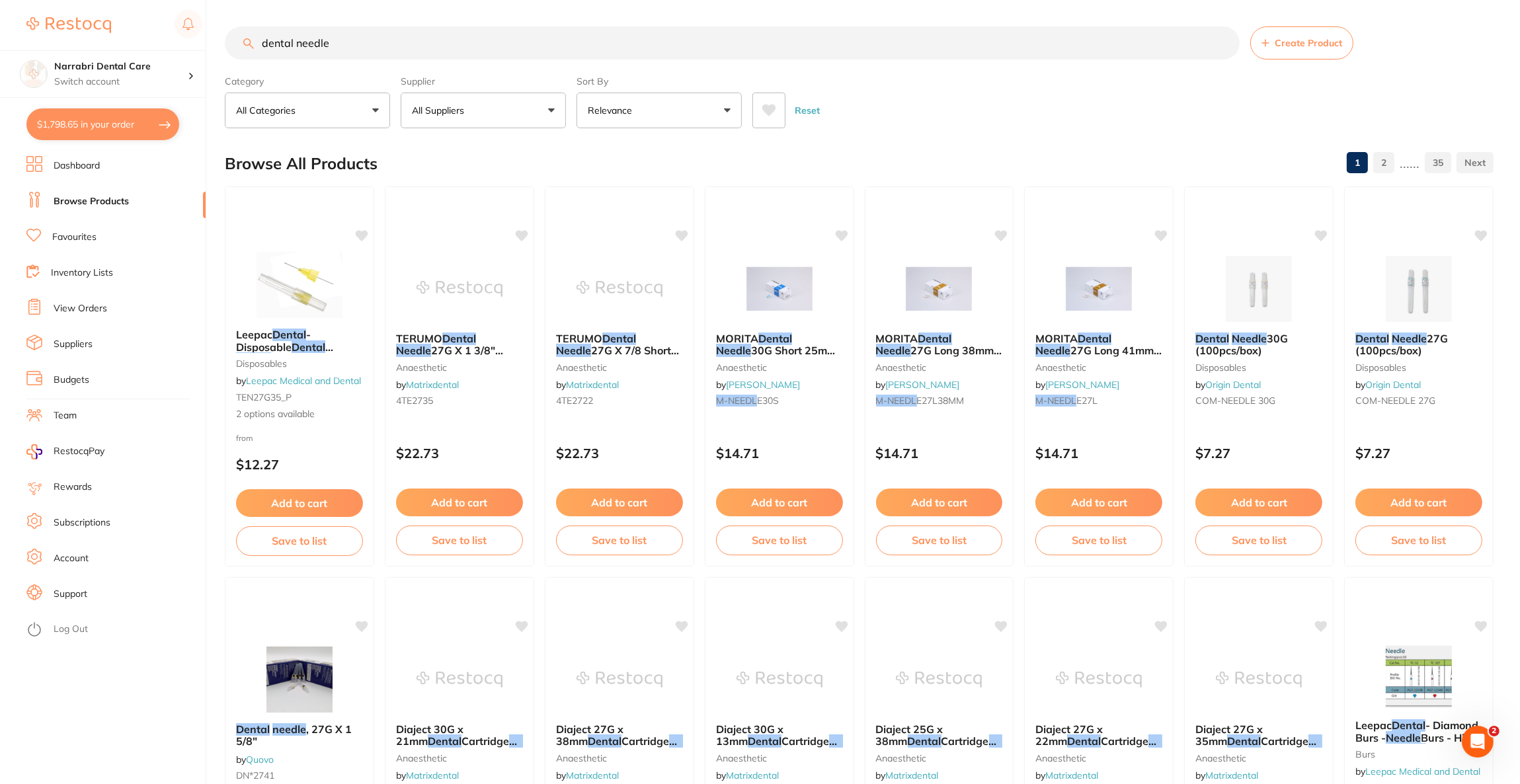
scroll to position [0, 0]
type input "dental needle"
click at [541, 105] on button "All Suppliers" at bounding box center [483, 111] width 165 height 36
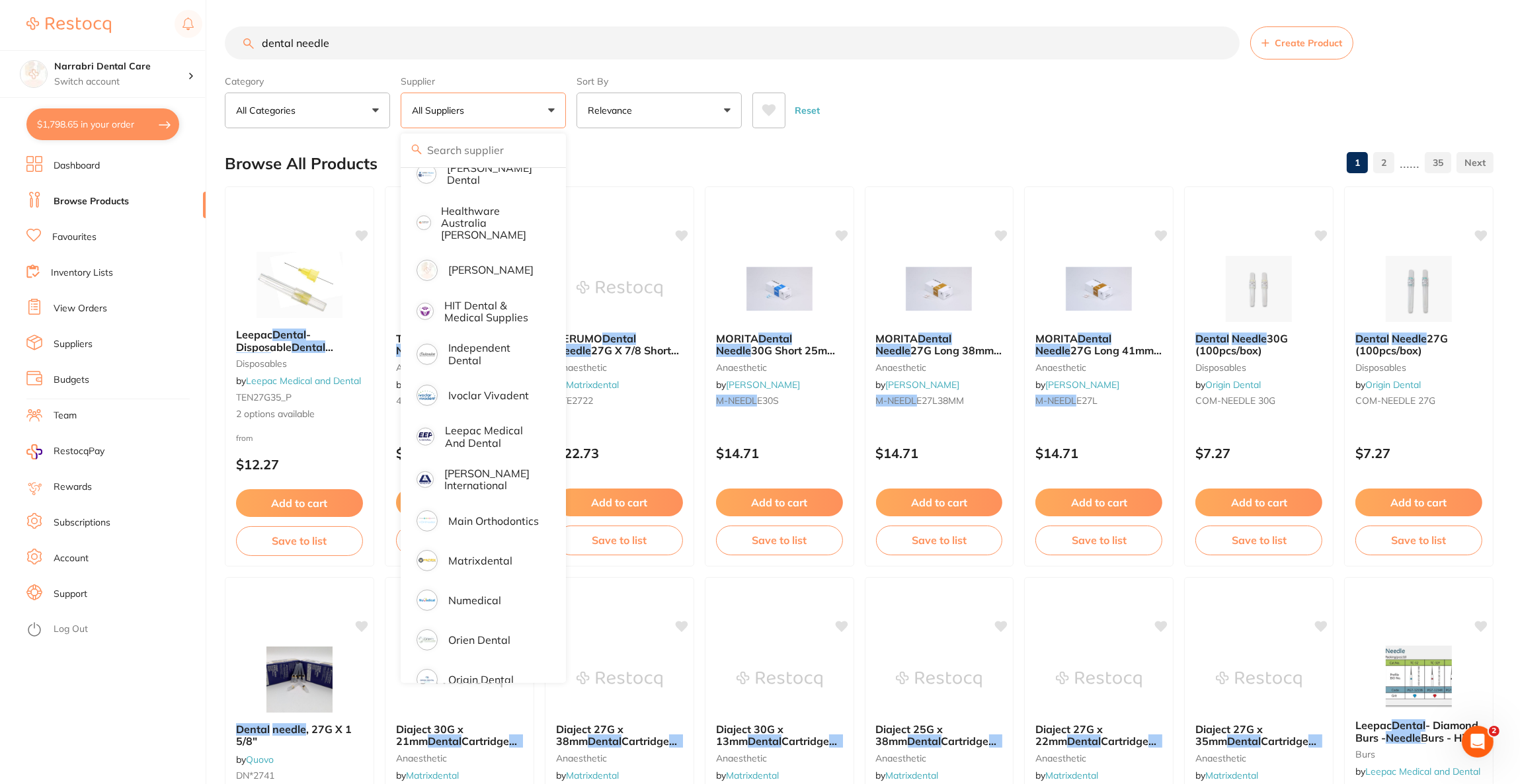
scroll to position [694, 0]
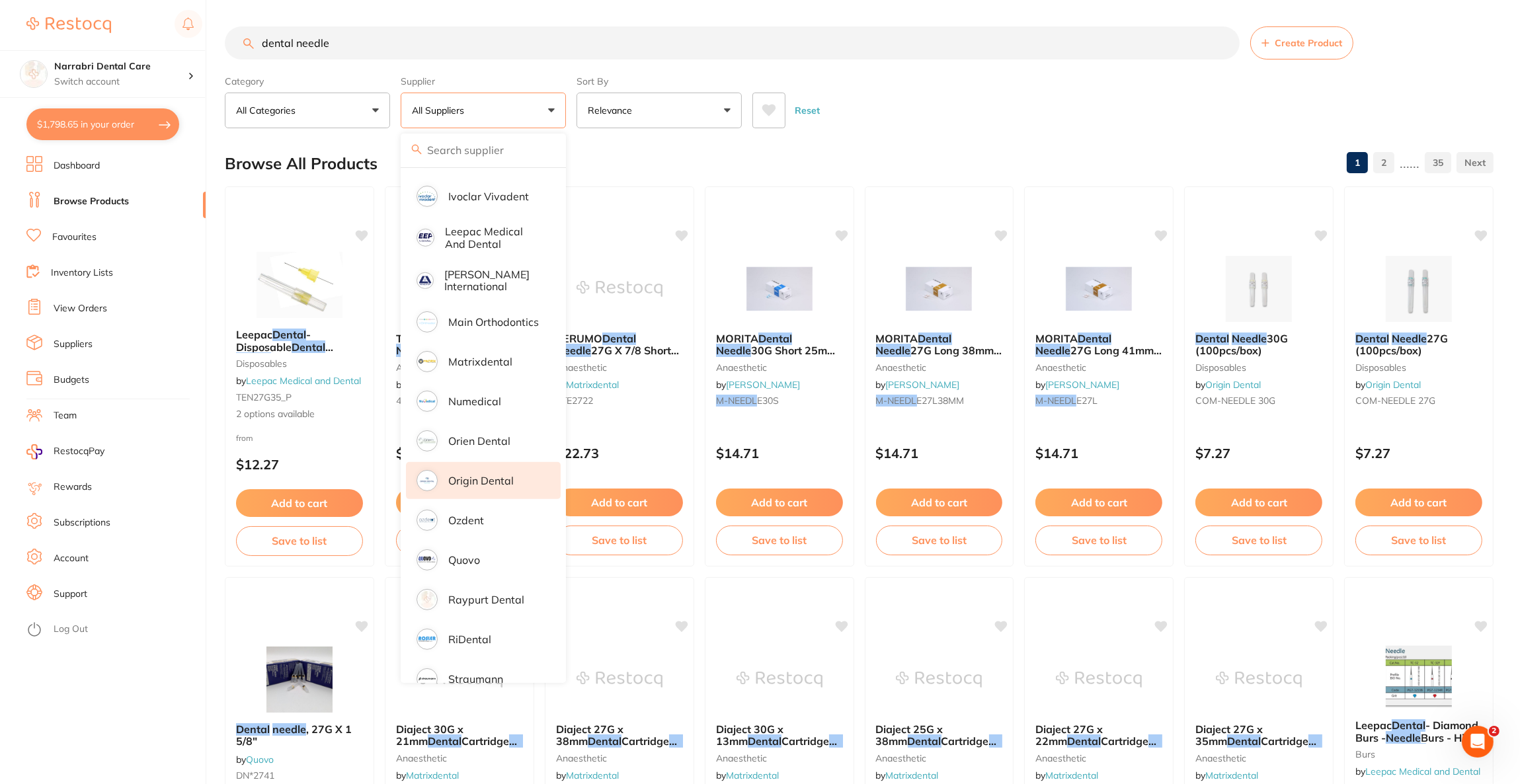
click at [478, 476] on li "Origin Dental" at bounding box center [483, 479] width 154 height 37
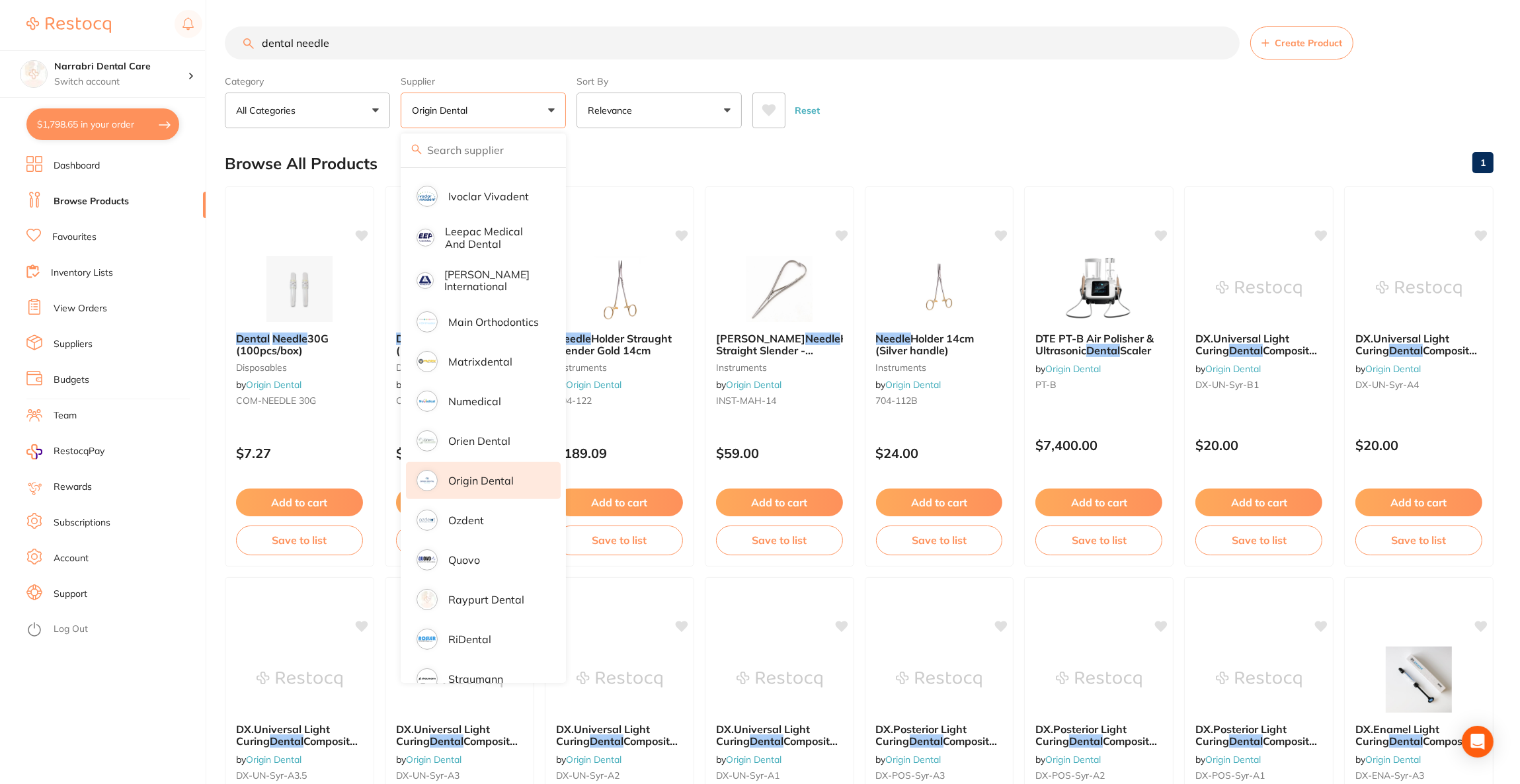
click at [980, 125] on div "Reset" at bounding box center [1118, 105] width 731 height 46
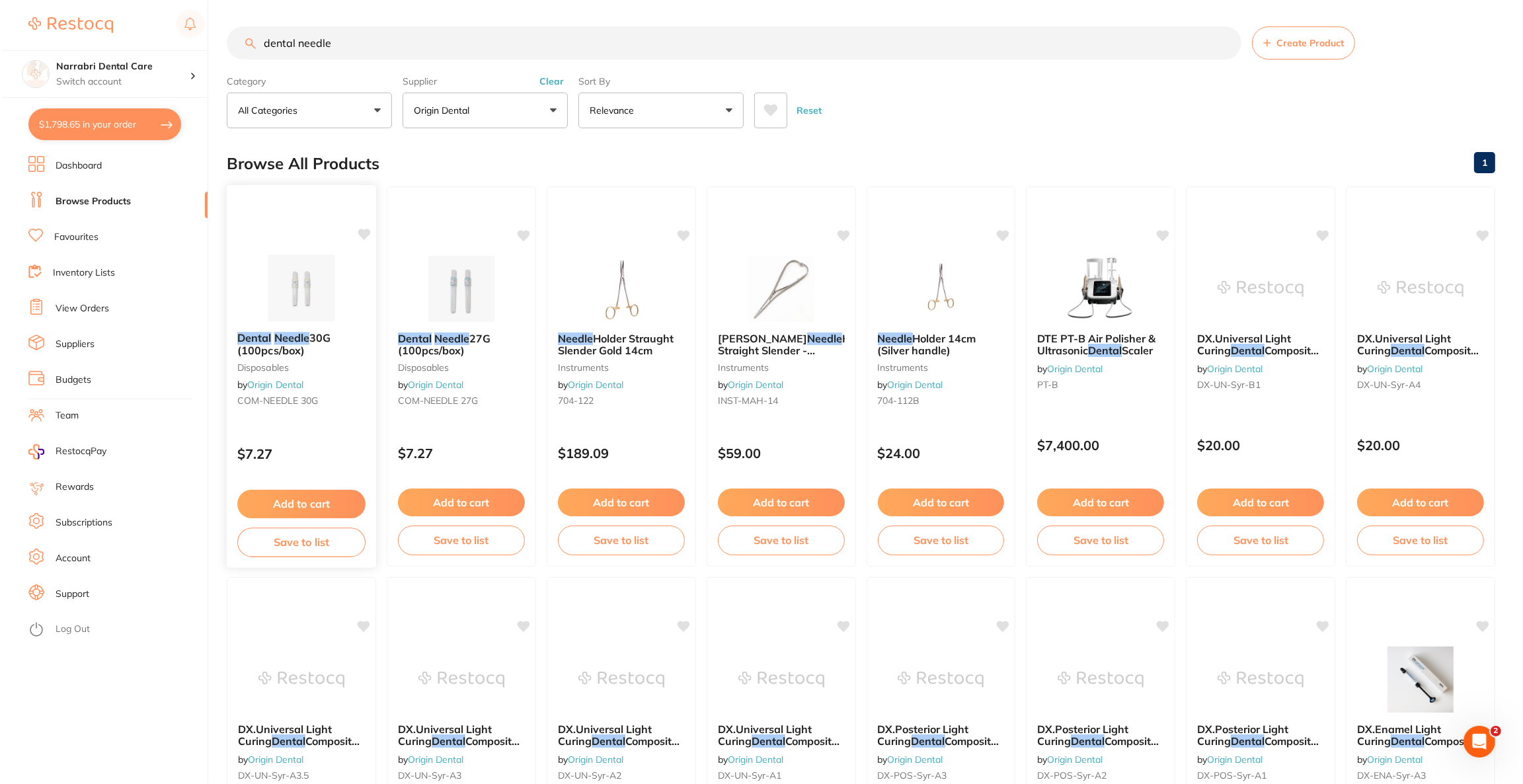
scroll to position [0, 0]
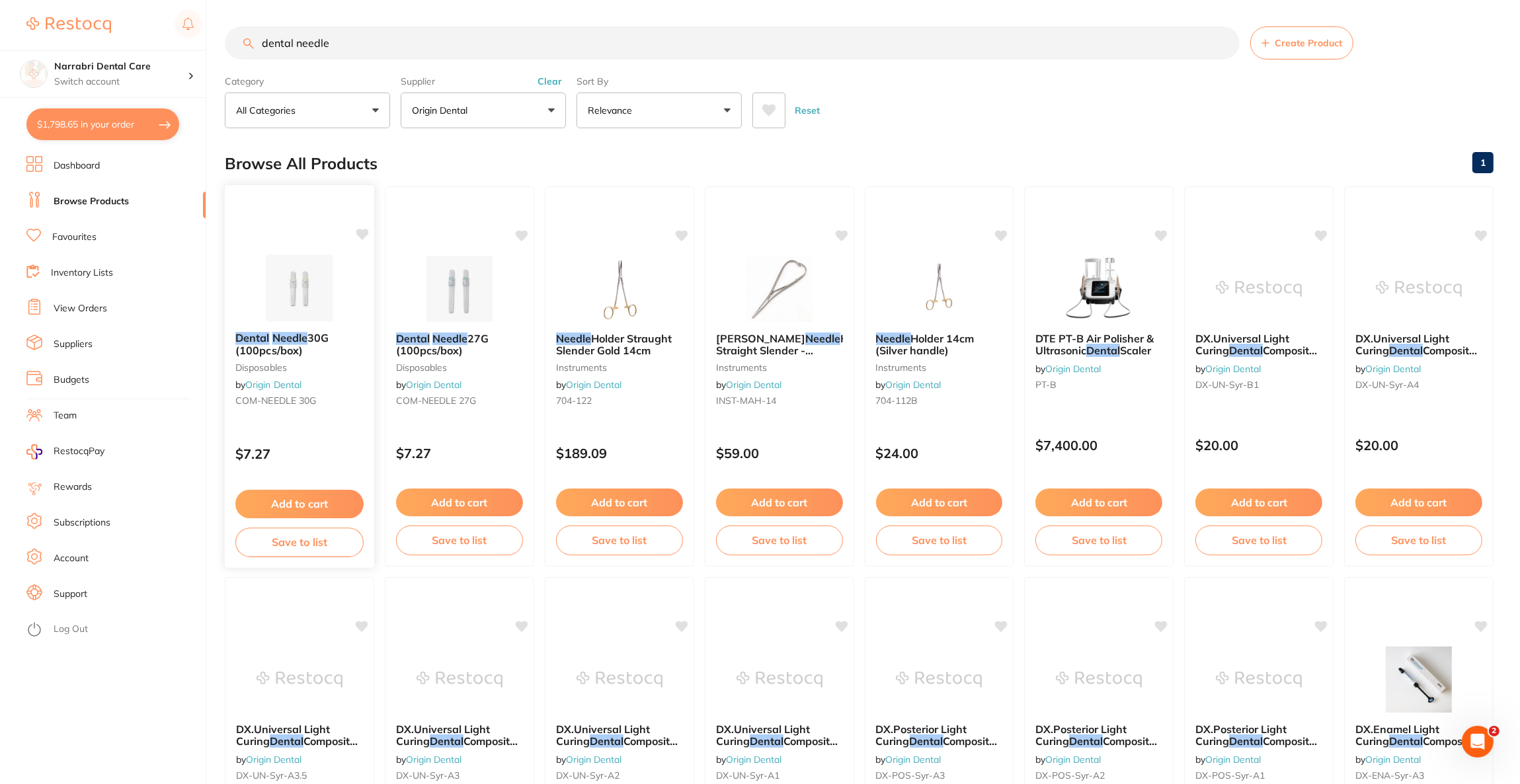
click at [327, 286] on img at bounding box center [300, 288] width 87 height 67
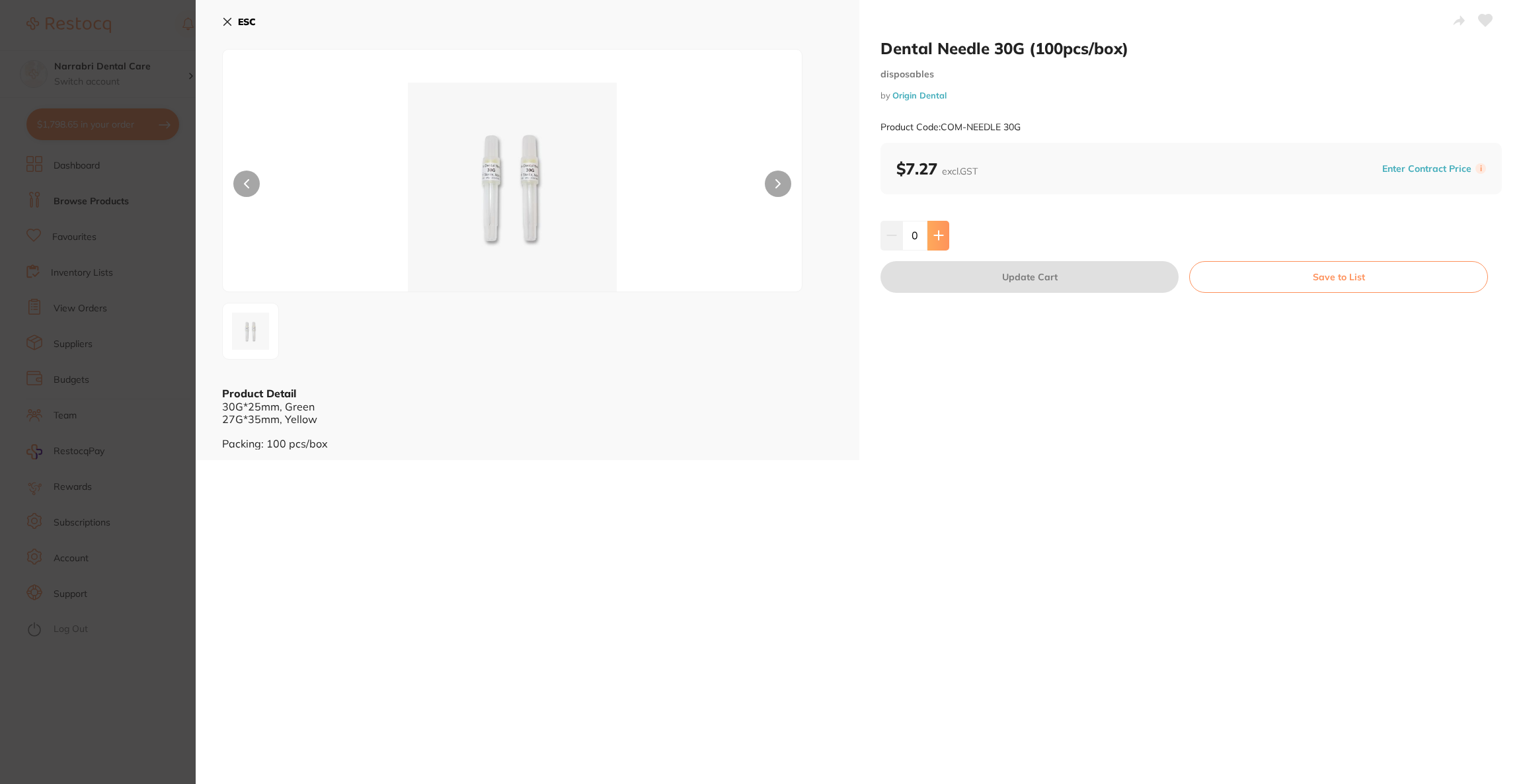
click at [941, 240] on icon at bounding box center [939, 235] width 11 height 11
type input "3"
click at [942, 287] on button "Update Cart" at bounding box center [1029, 277] width 298 height 32
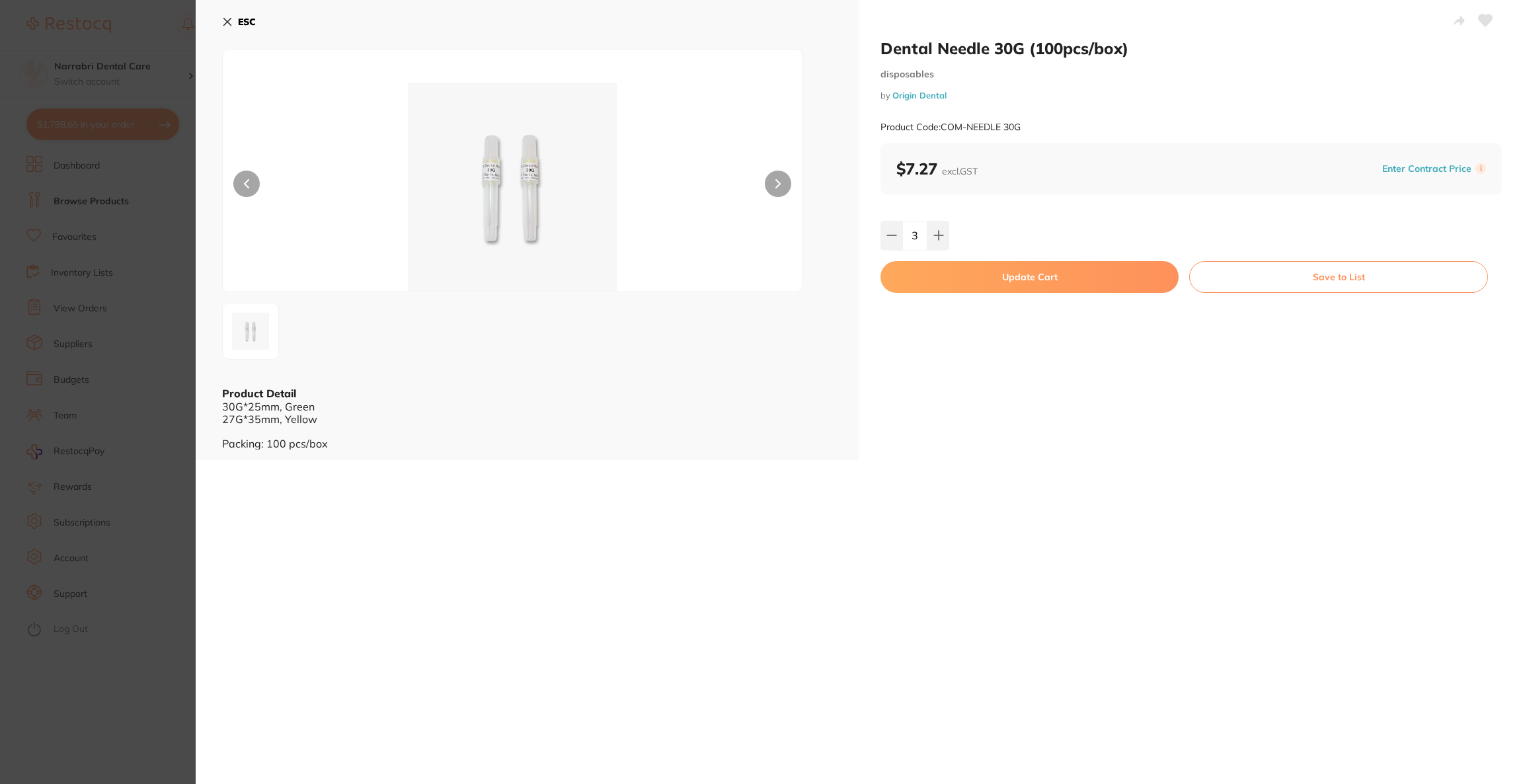
checkbox input "false"
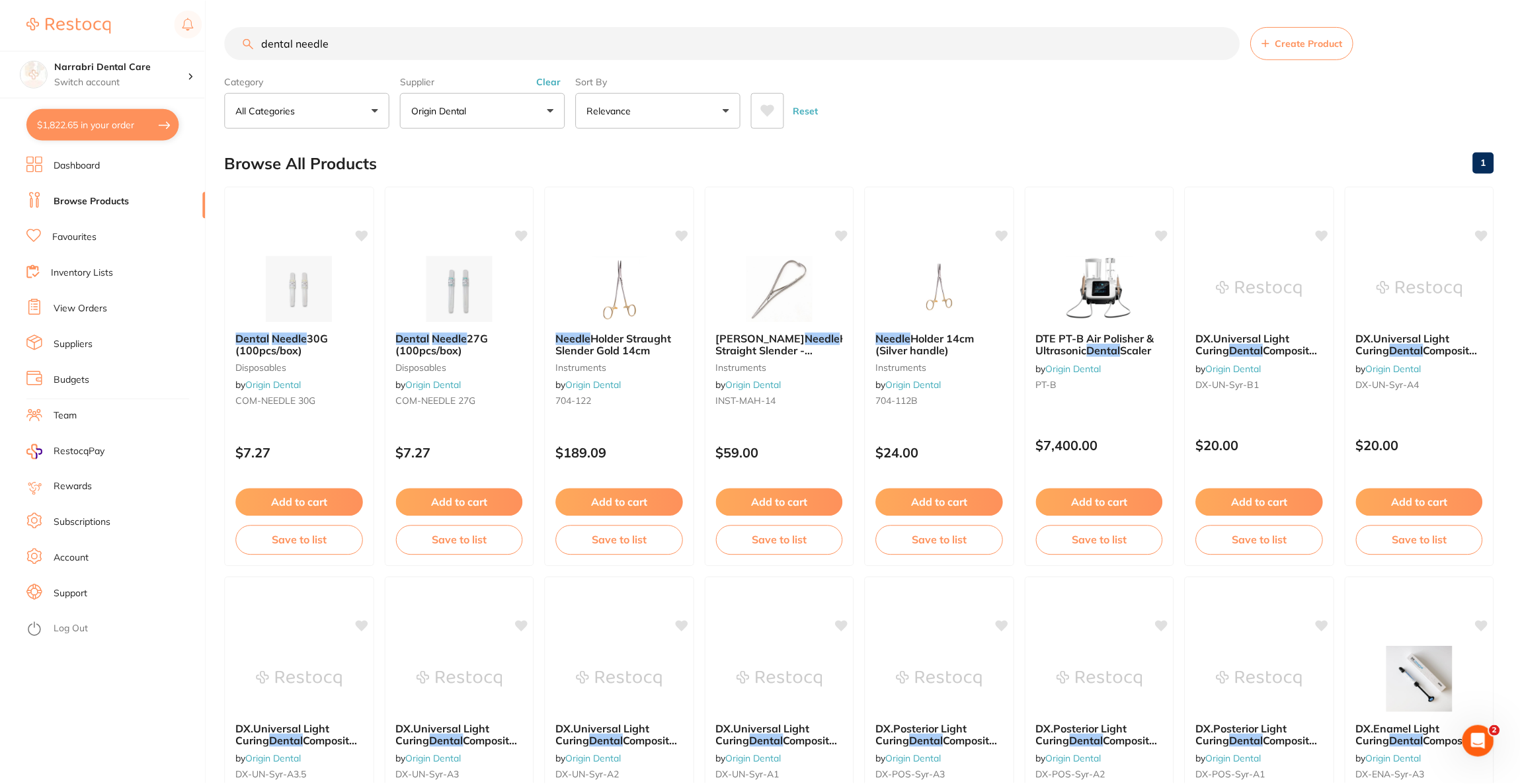
scroll to position [177, 0]
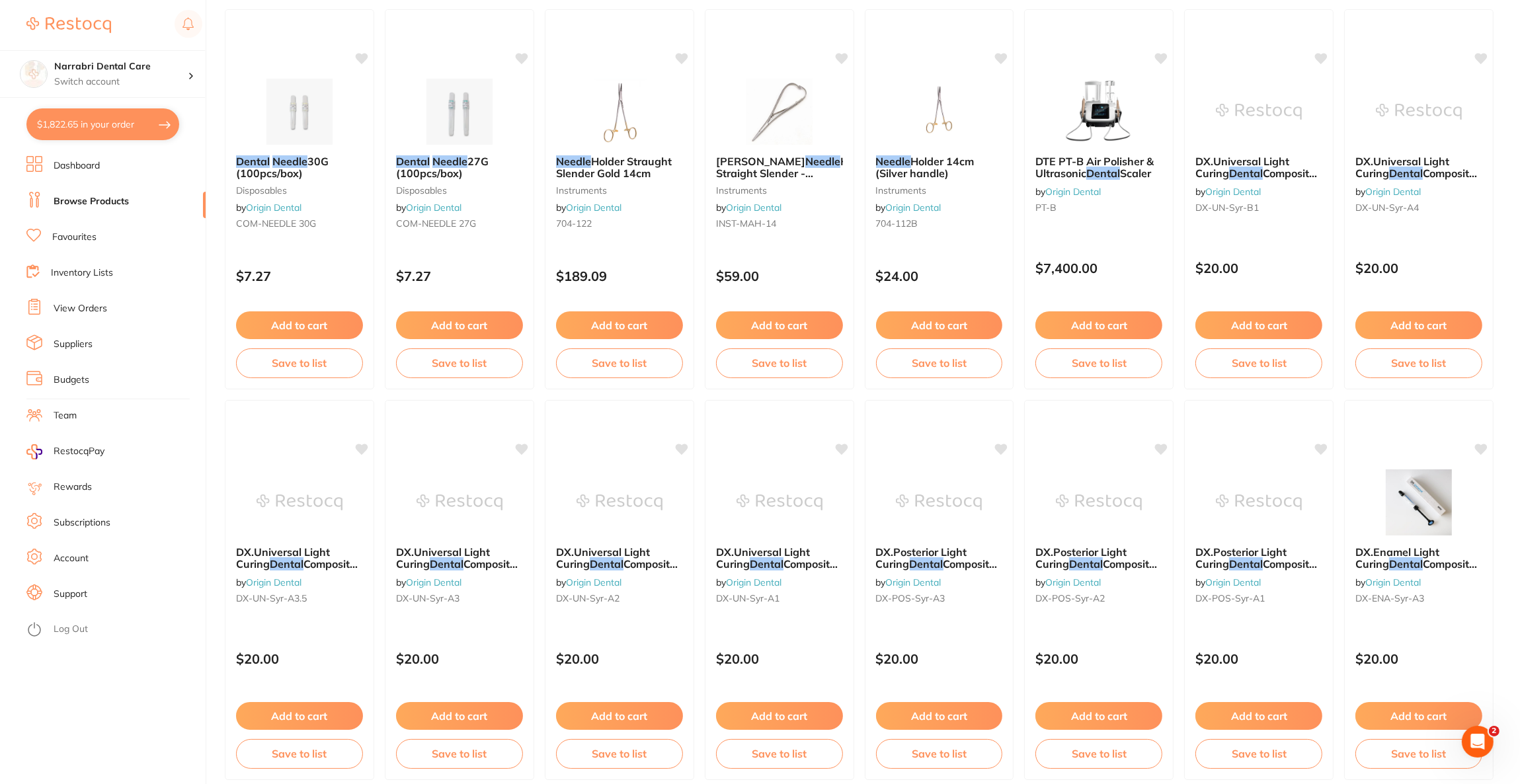
click at [90, 136] on button "$1,822.65 in your order" at bounding box center [103, 125] width 152 height 32
checkbox input "true"
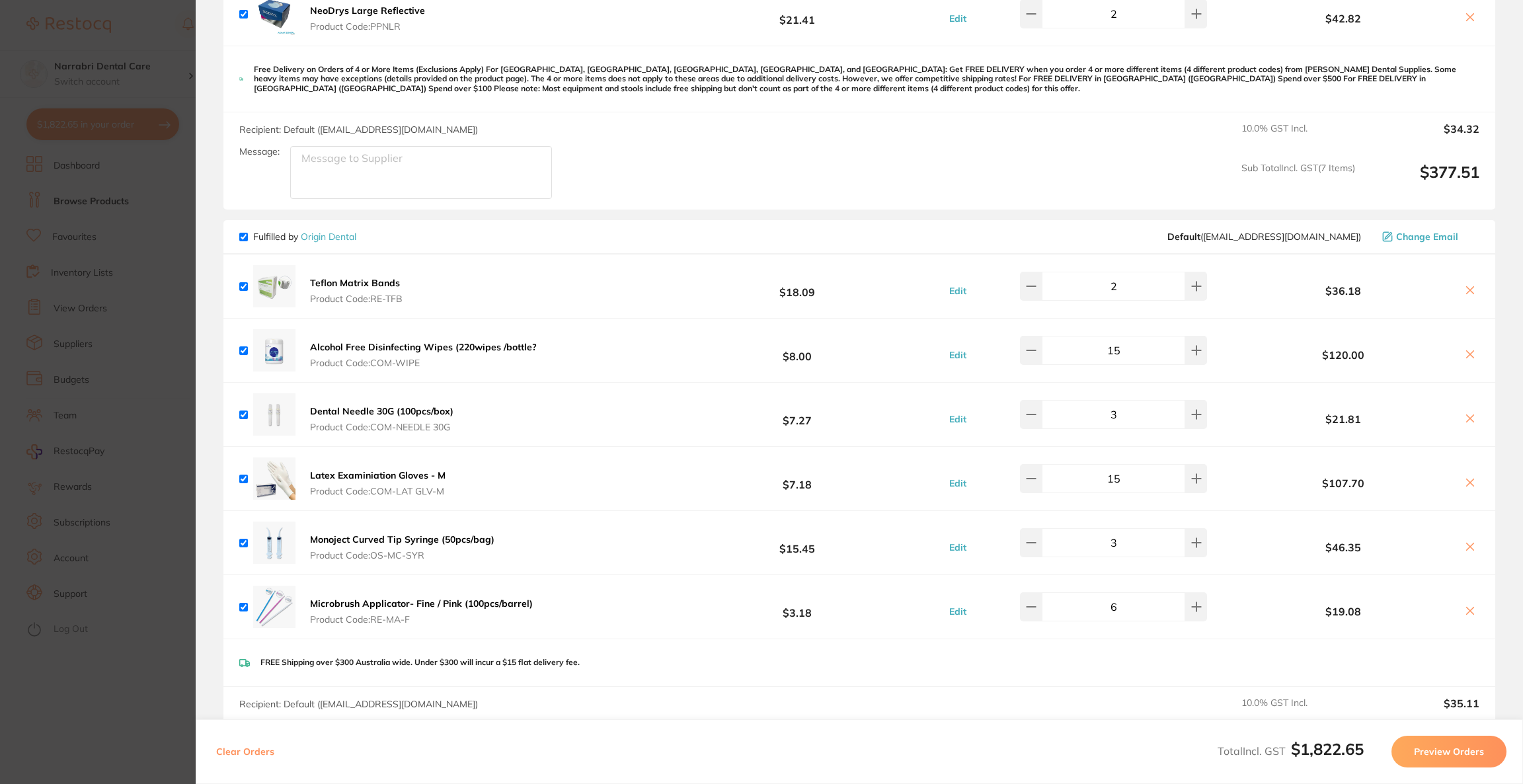
scroll to position [742, 0]
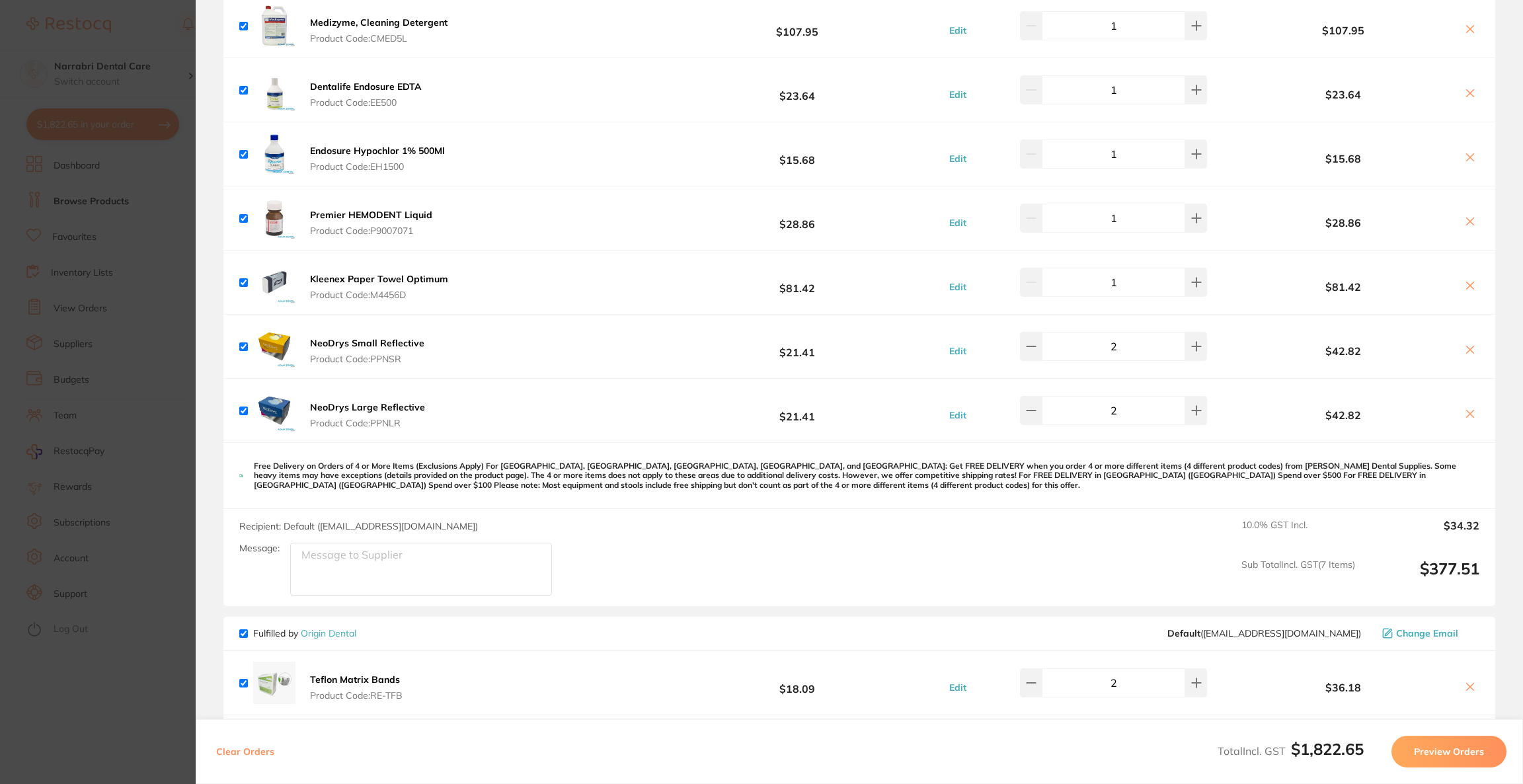
click at [1469, 279] on div "$81.42" at bounding box center [1355, 281] width 248 height 23
click at [1465, 286] on icon at bounding box center [1470, 285] width 11 height 11
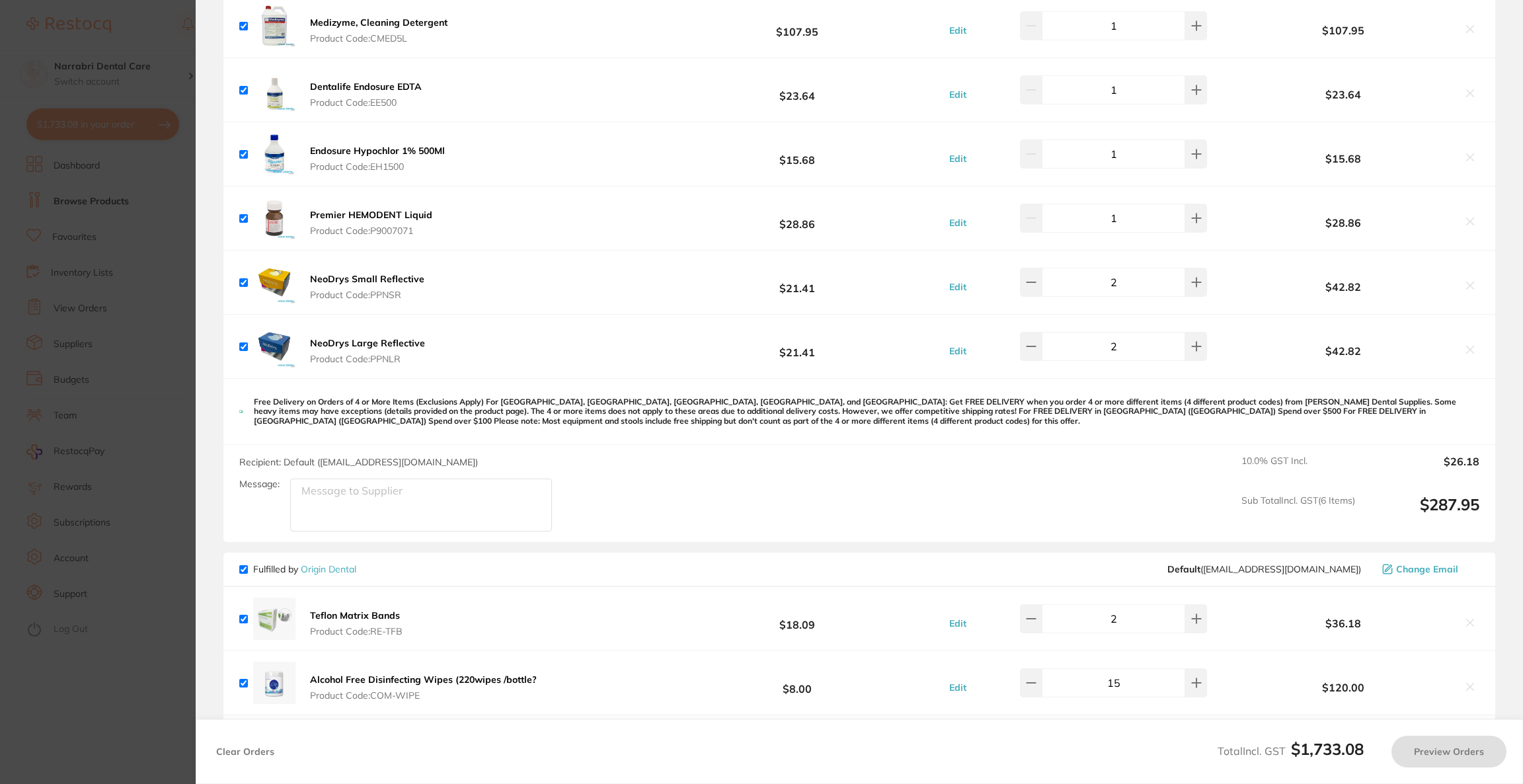
checkbox input "true"
click at [129, 47] on section "Update RRP Set your pre negotiated price for this item. Item Agreed RRP (excl. …" at bounding box center [762, 392] width 1523 height 784
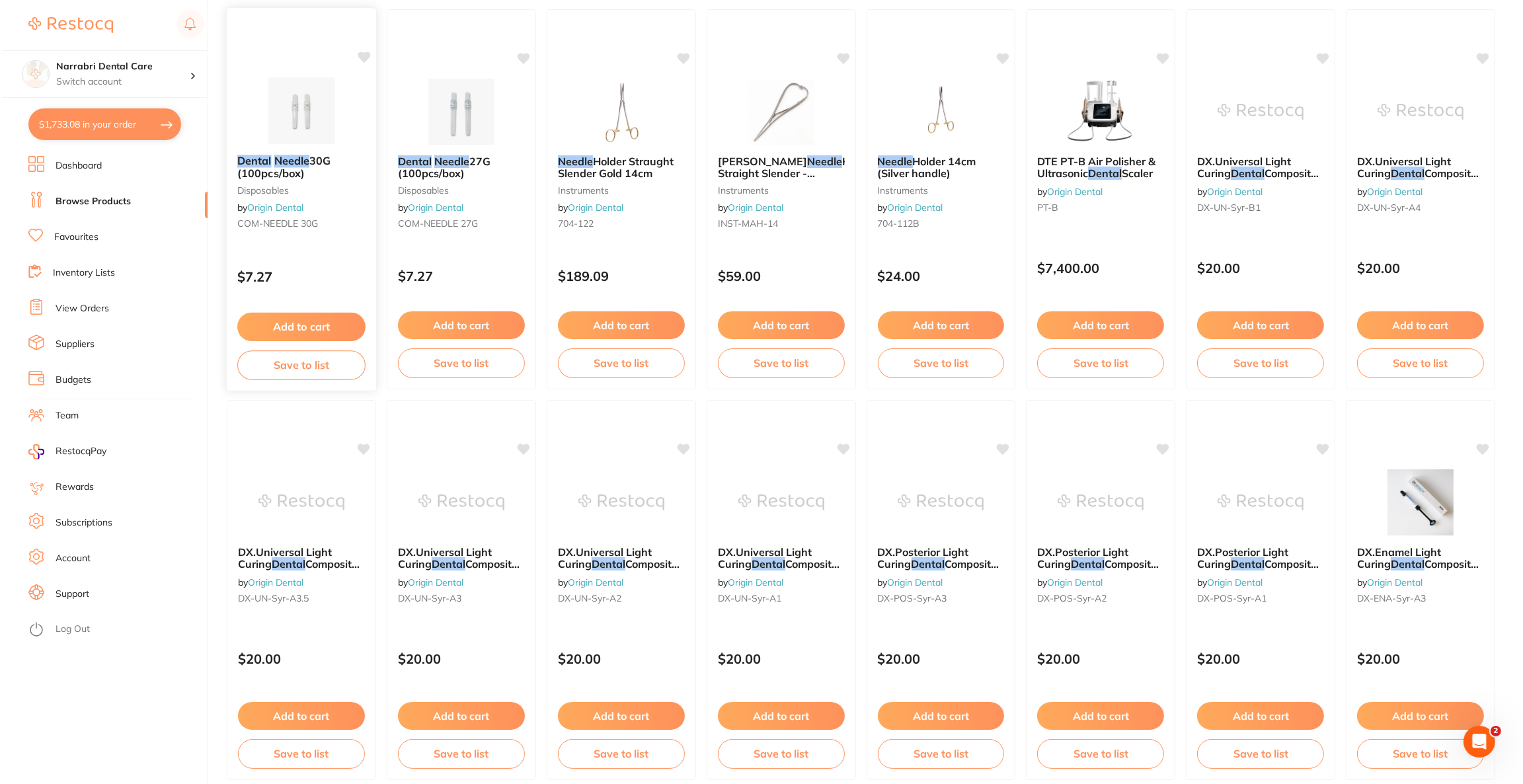
scroll to position [0, 0]
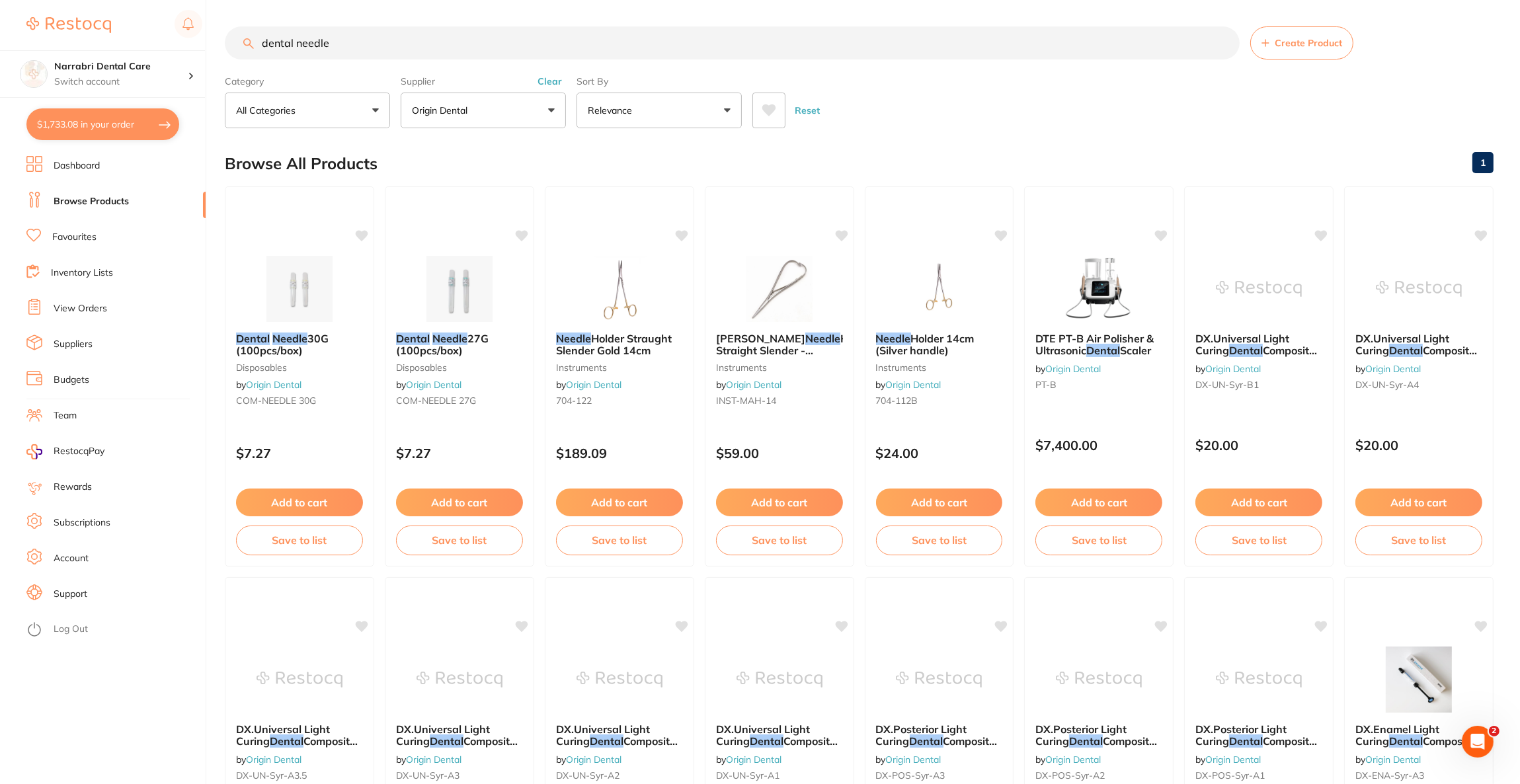
drag, startPoint x: 366, startPoint y: 45, endPoint x: 121, endPoint y: 41, distance: 245.0
click at [121, 41] on div "$1,733.08 Narrabri Dental Care Switch account Riaz [MEDICAL_DATA] Experteeth De…" at bounding box center [760, 392] width 1520 height 784
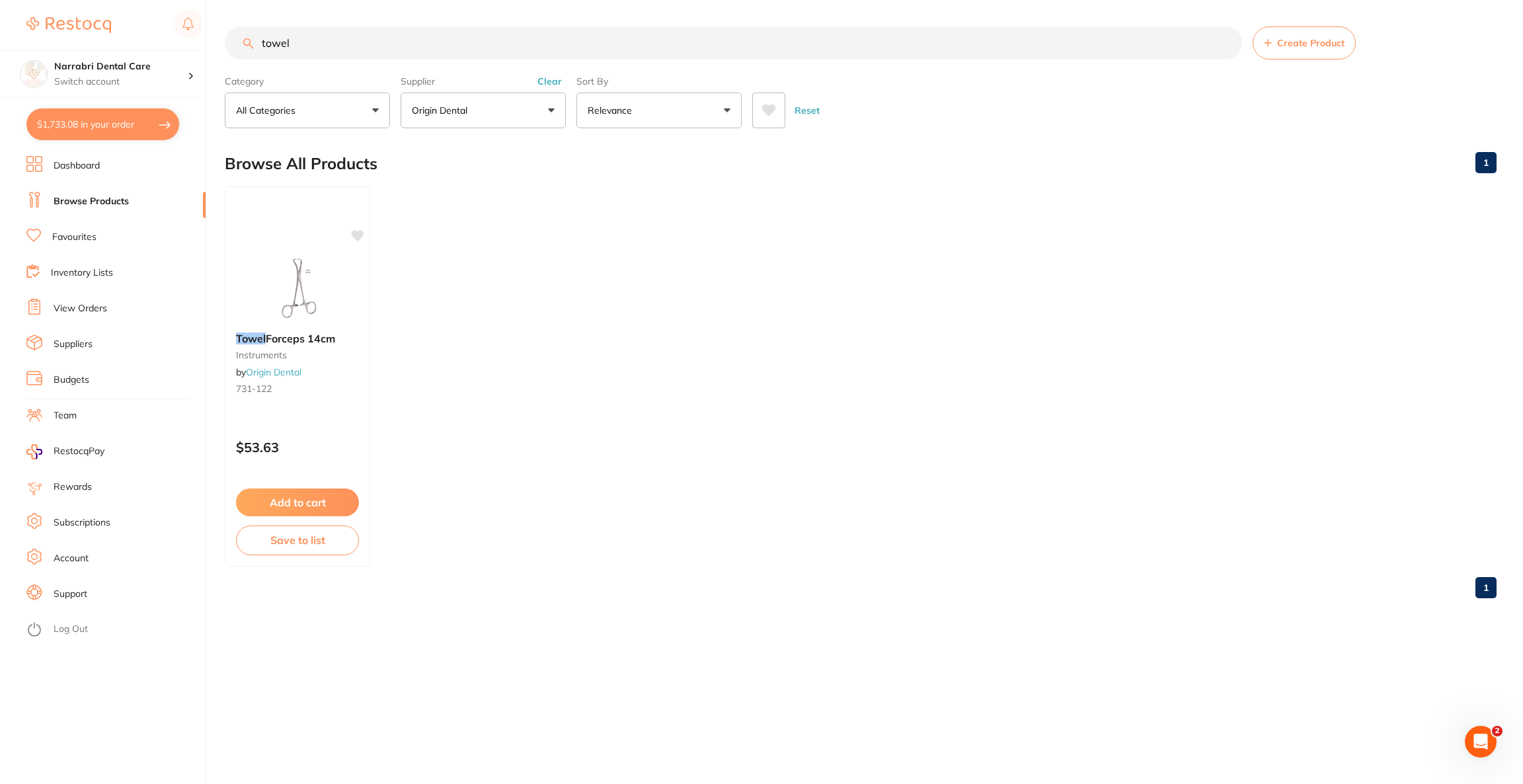
type input "towel"
click at [450, 117] on p "Origin Dental" at bounding box center [441, 110] width 60 height 13
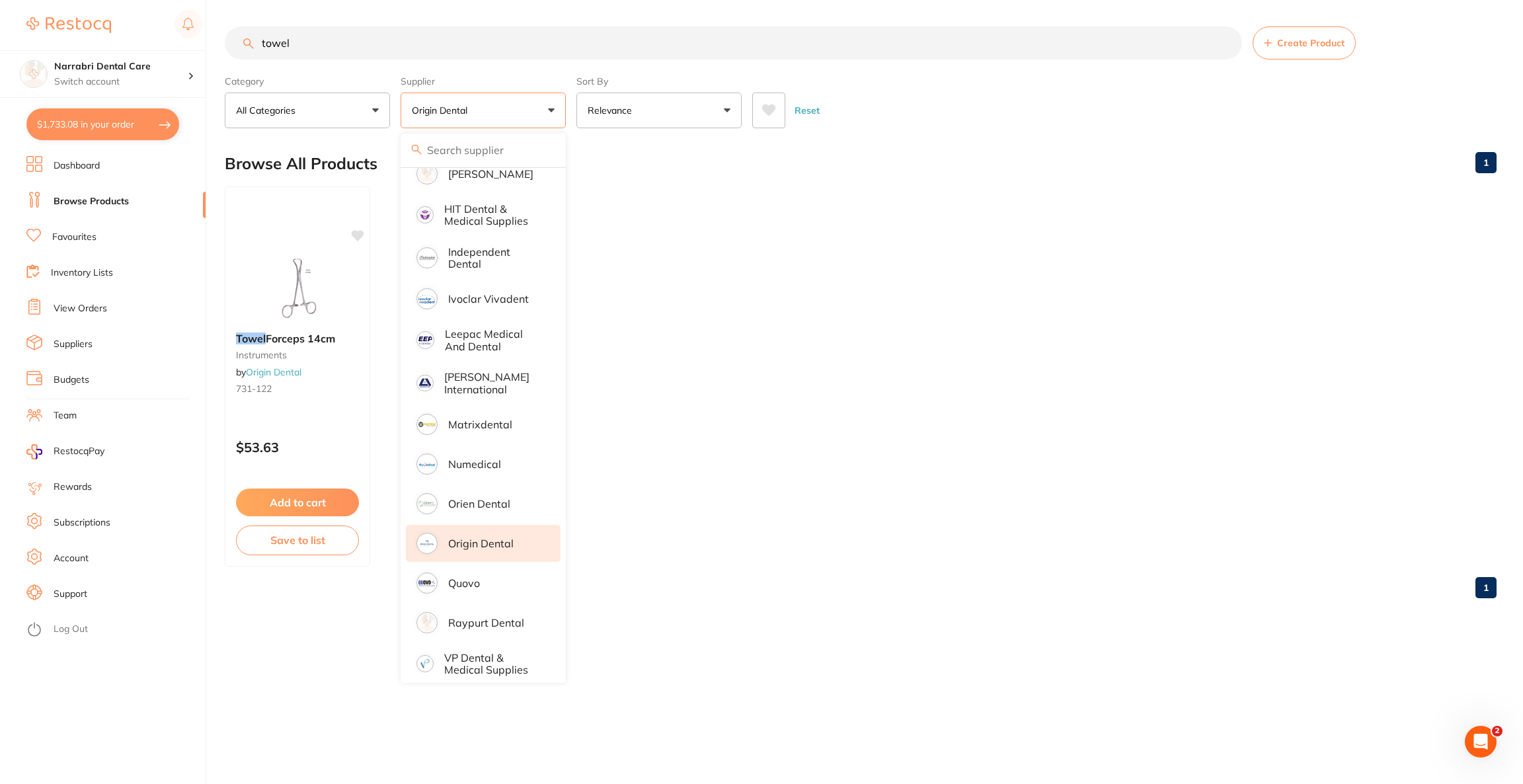
click at [469, 537] on p "Origin Dental" at bounding box center [481, 543] width 65 height 12
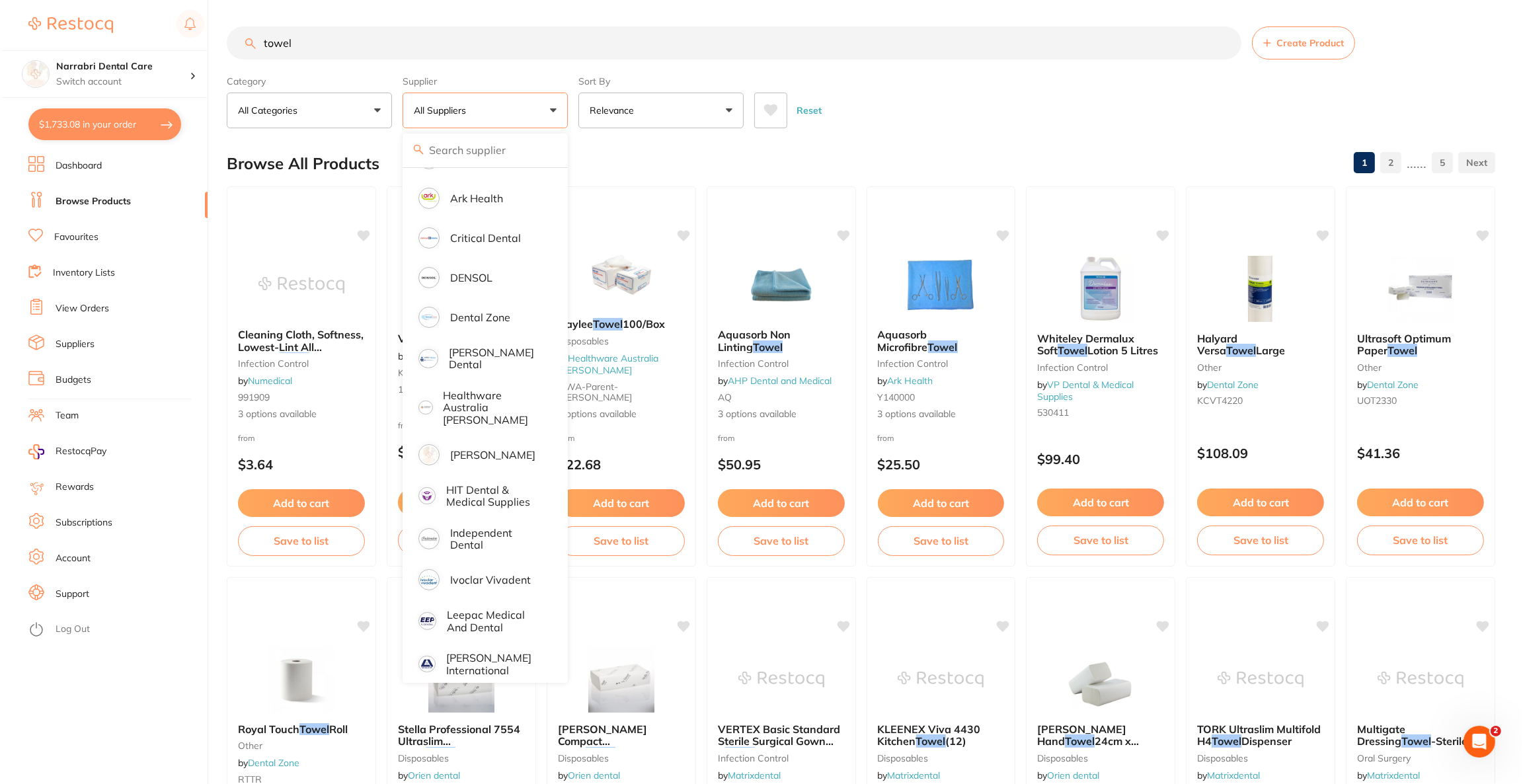
scroll to position [199, 0]
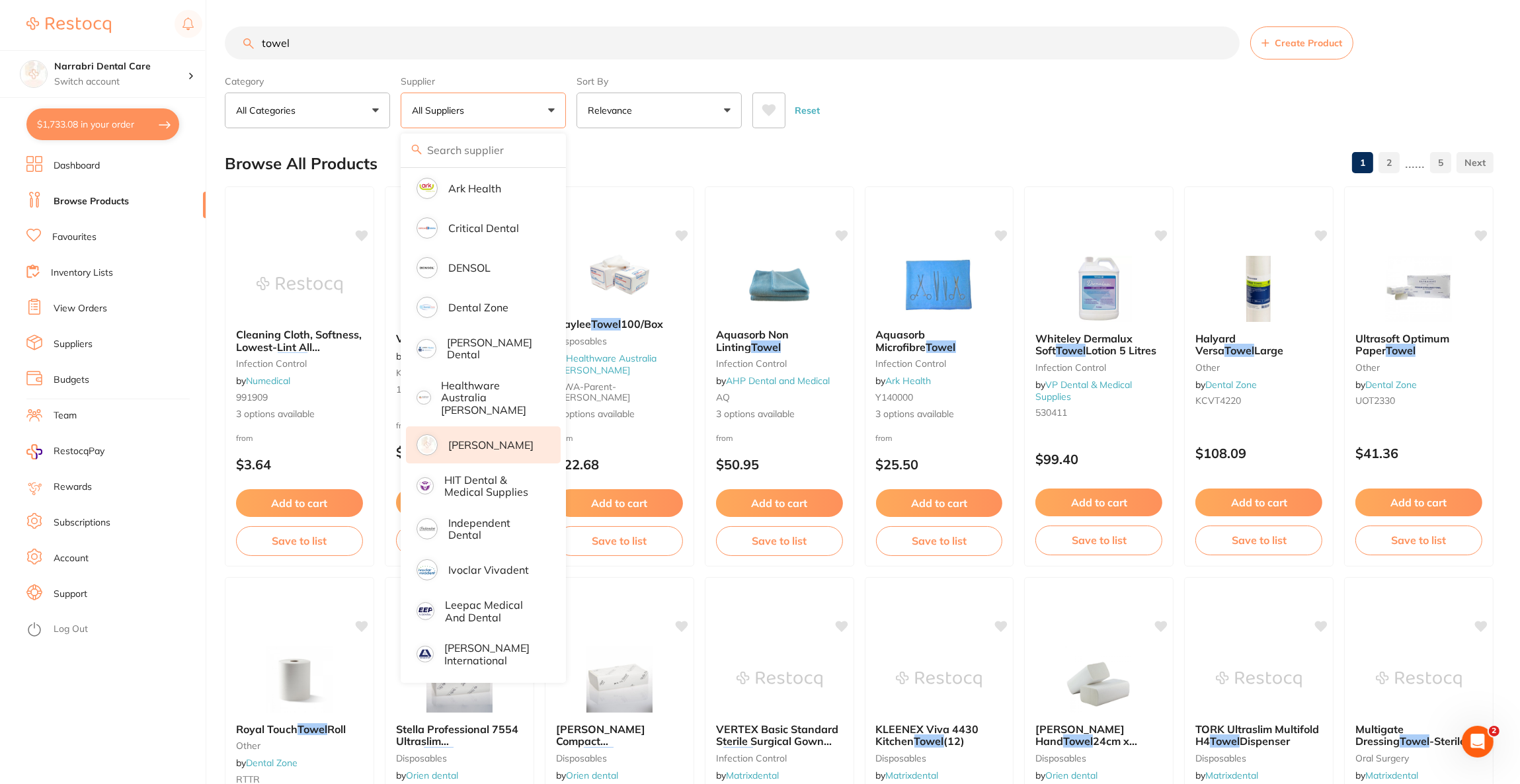
click at [489, 439] on p "[PERSON_NAME]" at bounding box center [491, 445] width 85 height 12
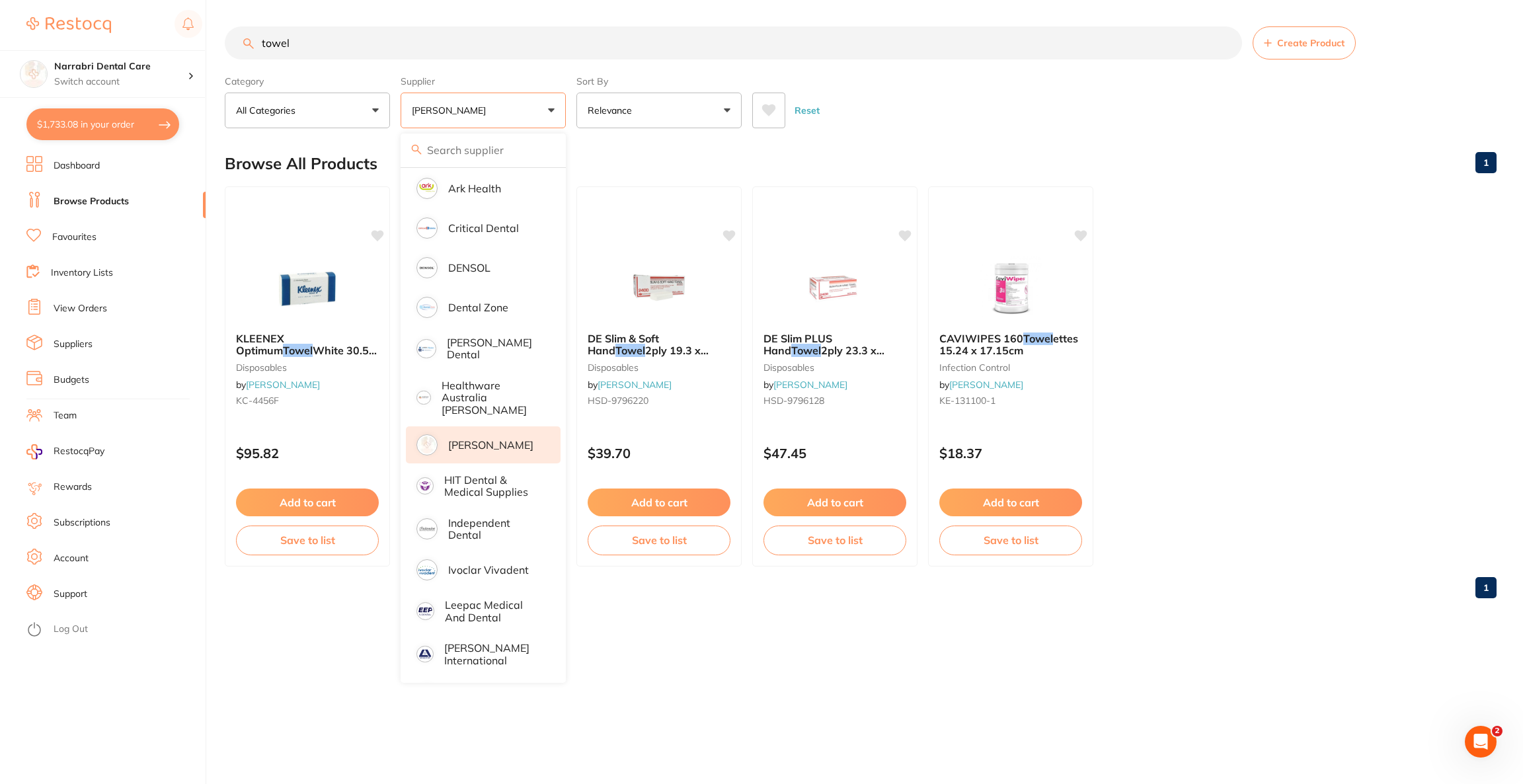
click at [1153, 114] on div "Reset" at bounding box center [1120, 105] width 734 height 46
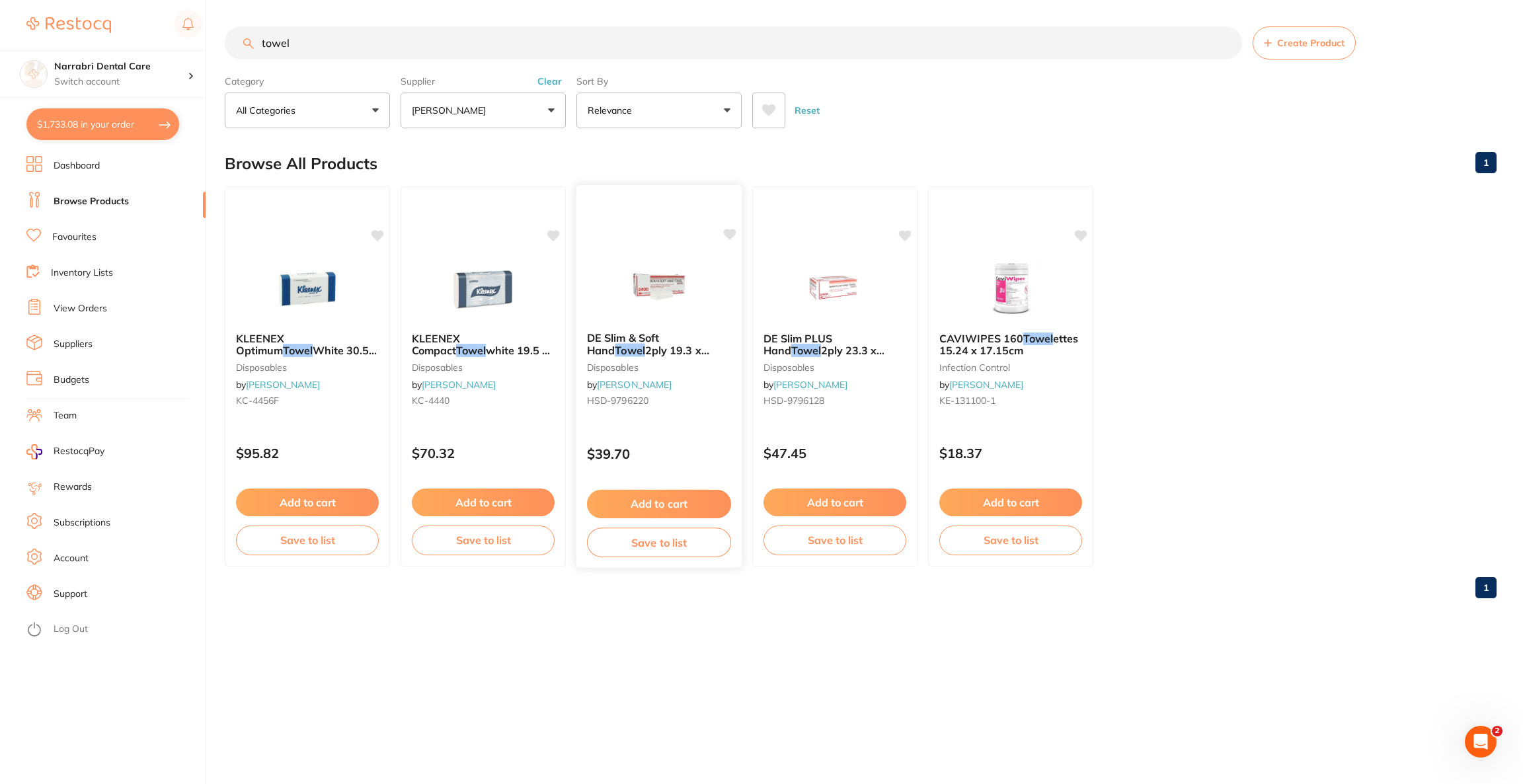
click at [693, 284] on img at bounding box center [659, 288] width 87 height 67
click at [693, 284] on section at bounding box center [762, 392] width 1523 height 784
click at [693, 292] on img at bounding box center [659, 288] width 87 height 67
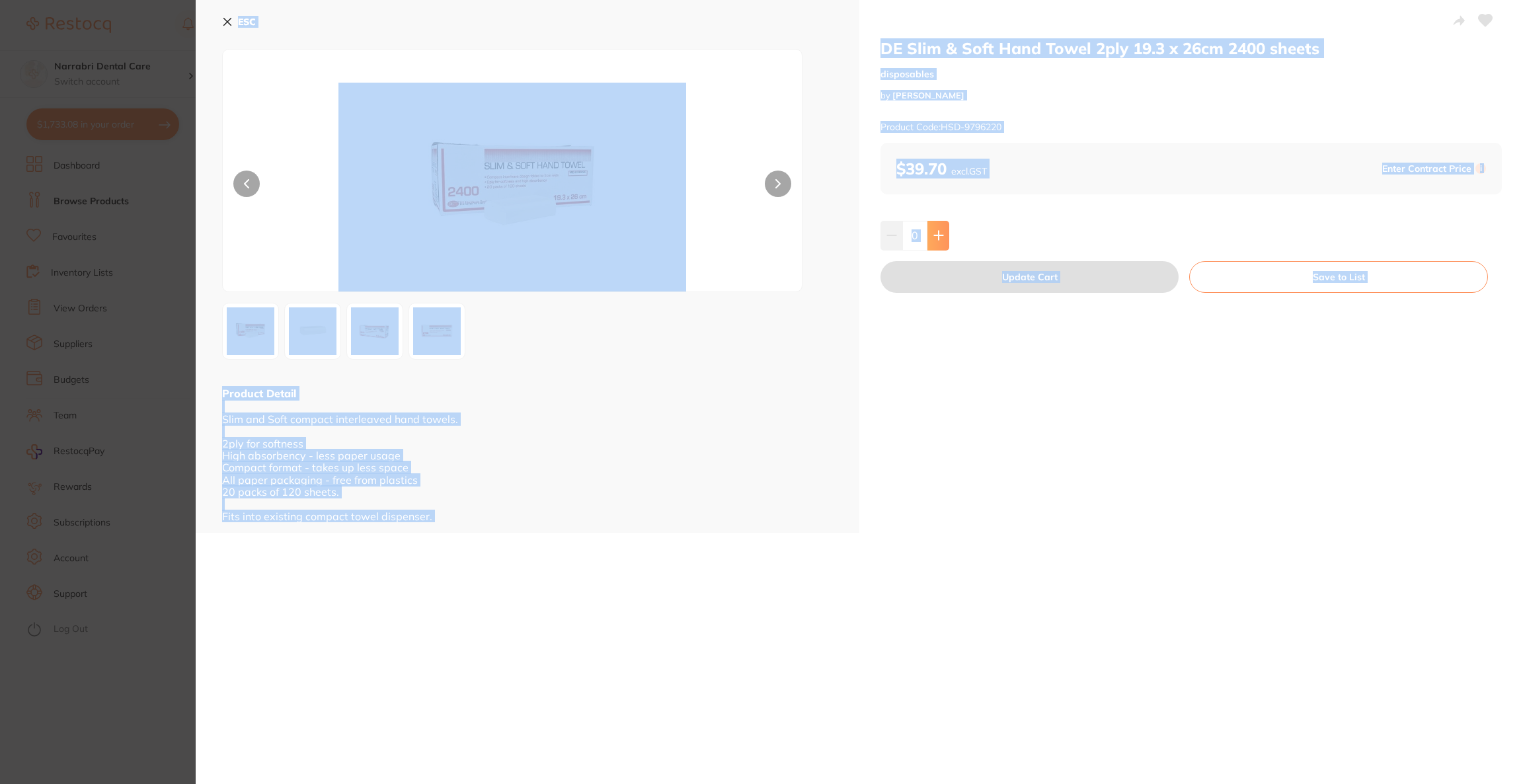
click at [935, 237] on icon at bounding box center [939, 235] width 11 height 11
type input "1"
click at [950, 284] on button "Update Cart" at bounding box center [1029, 277] width 298 height 32
checkbox input "false"
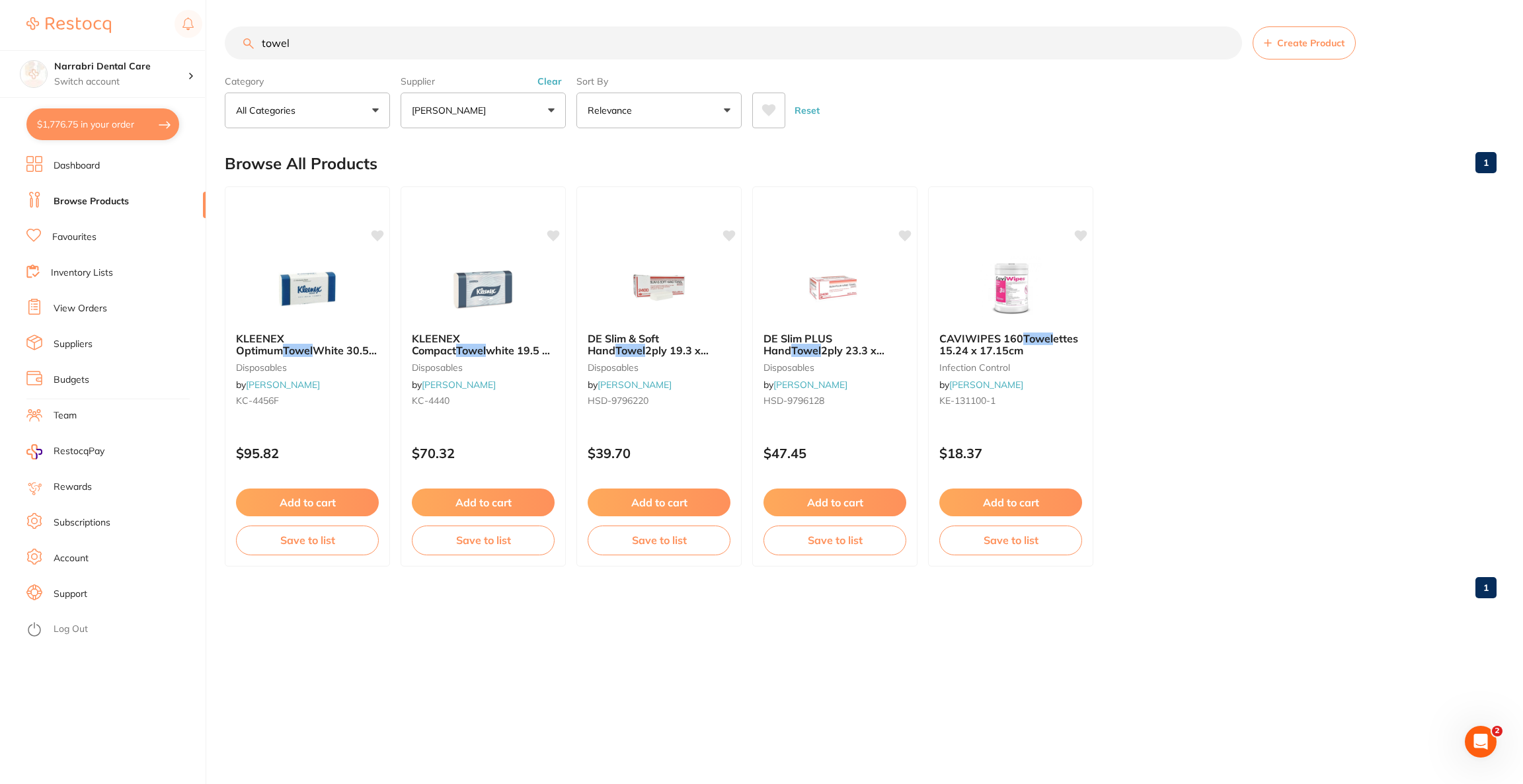
scroll to position [807, 0]
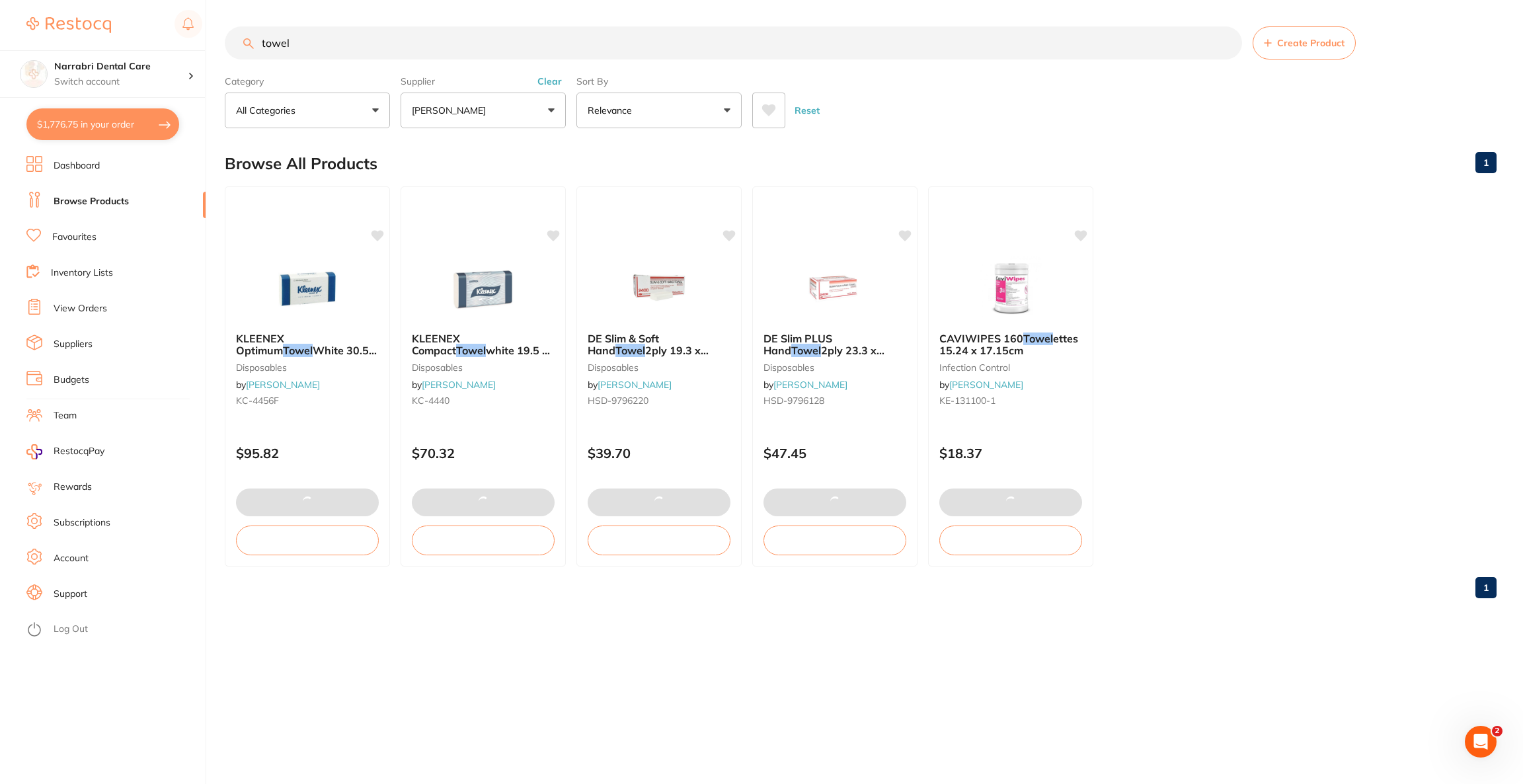
click at [94, 130] on button "$1,776.75 in your order" at bounding box center [103, 125] width 152 height 32
checkbox input "true"
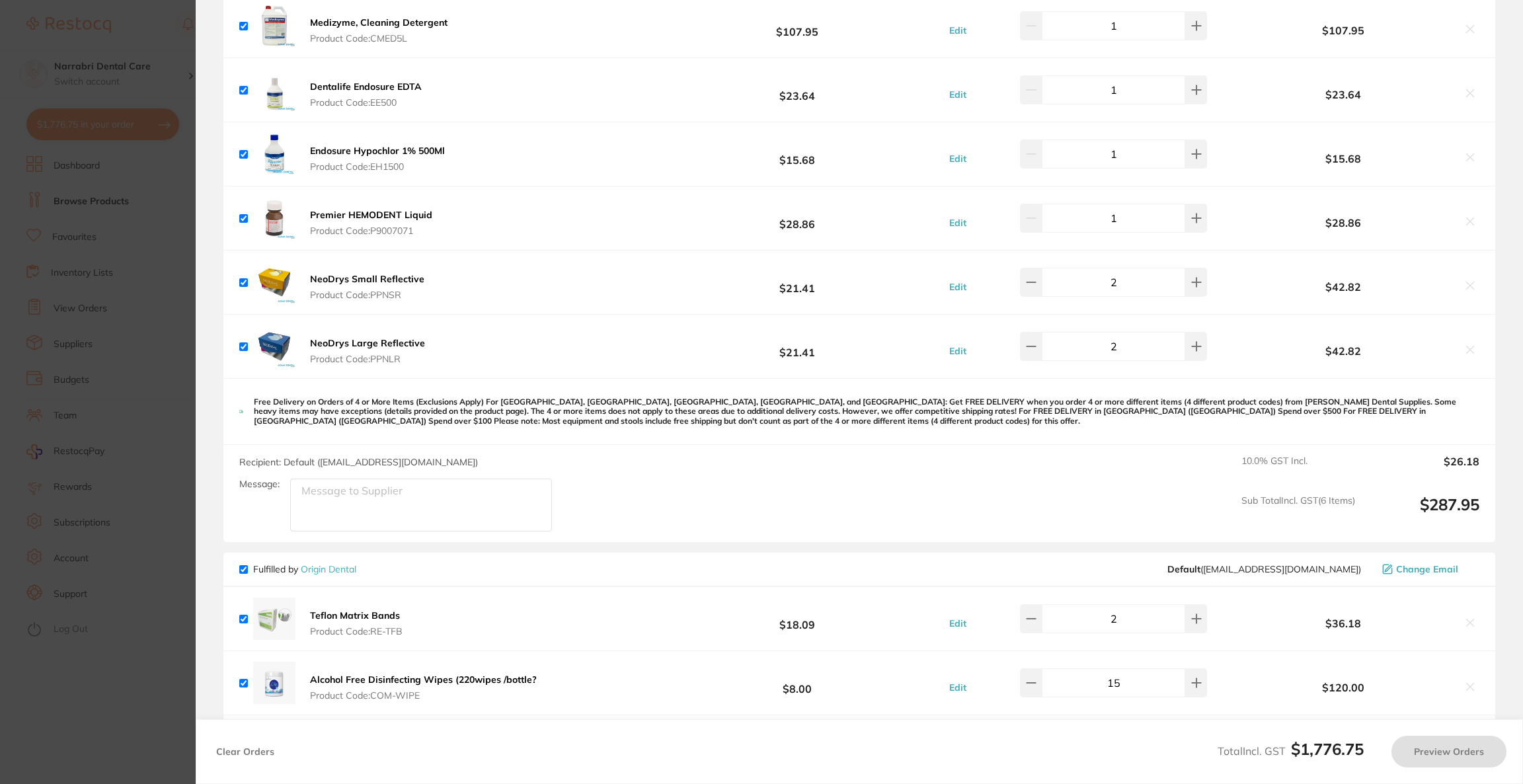
checkbox input "true"
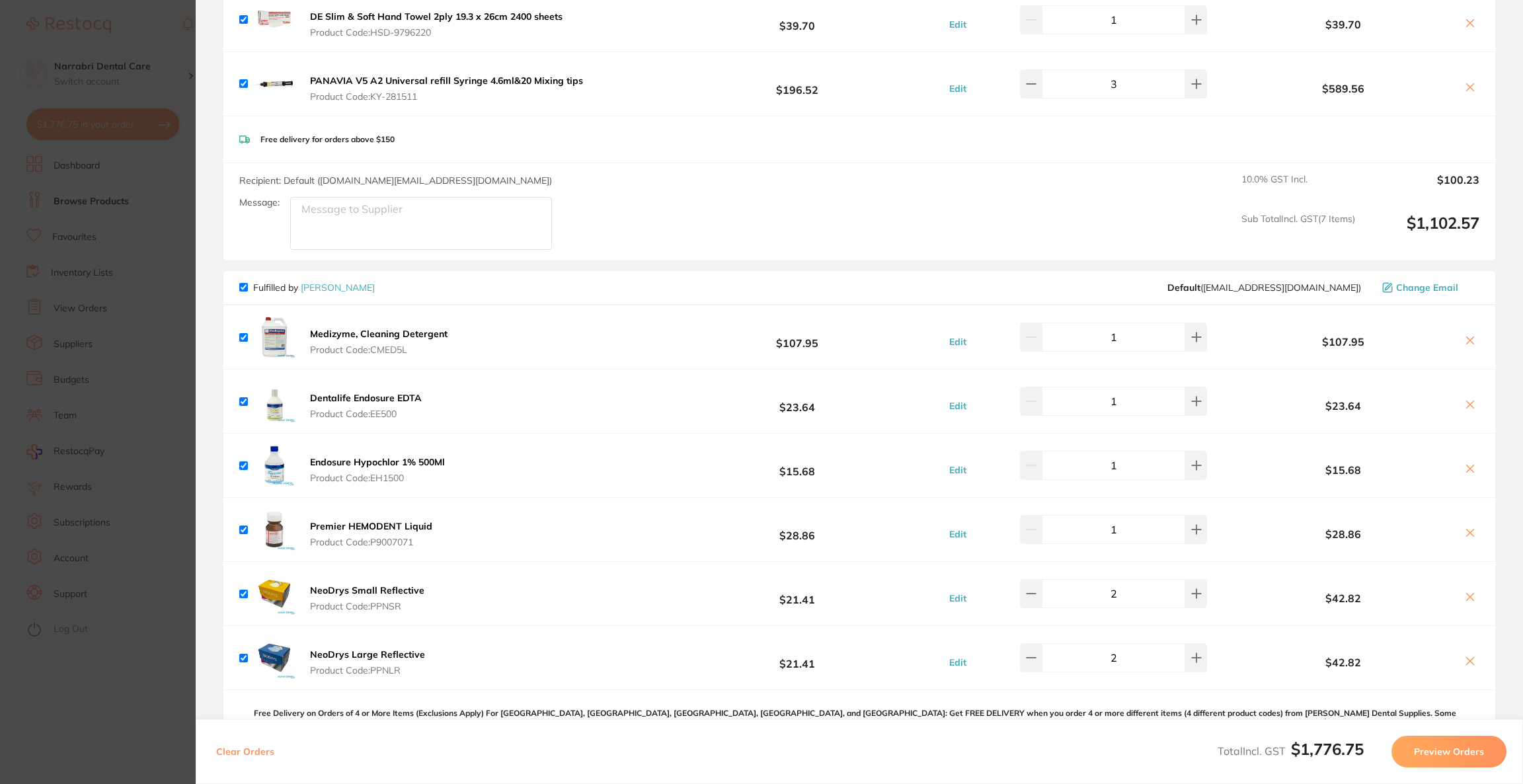
scroll to position [1089, 0]
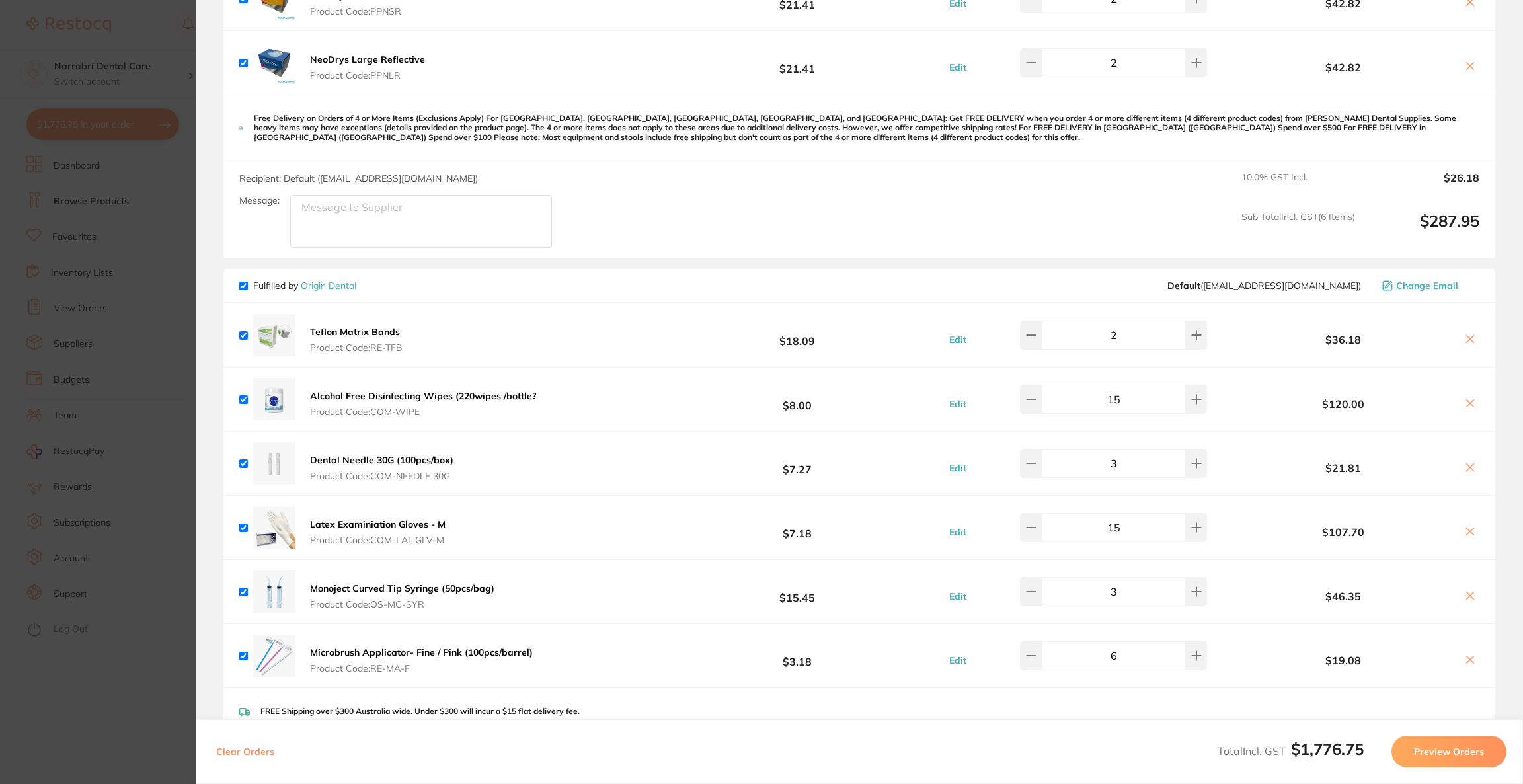
click at [1459, 743] on button "Preview Orders" at bounding box center [1449, 751] width 115 height 32
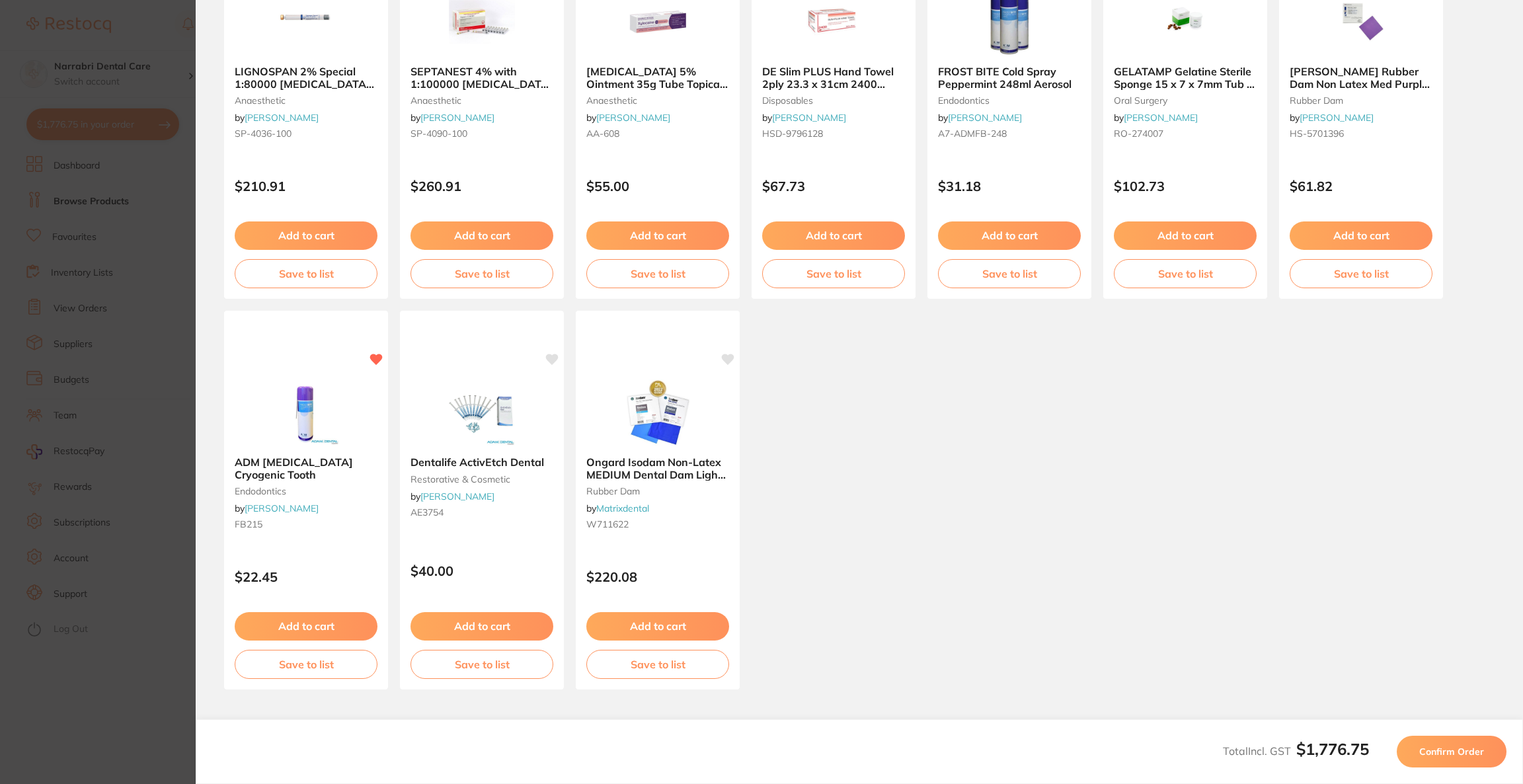
scroll to position [25, 0]
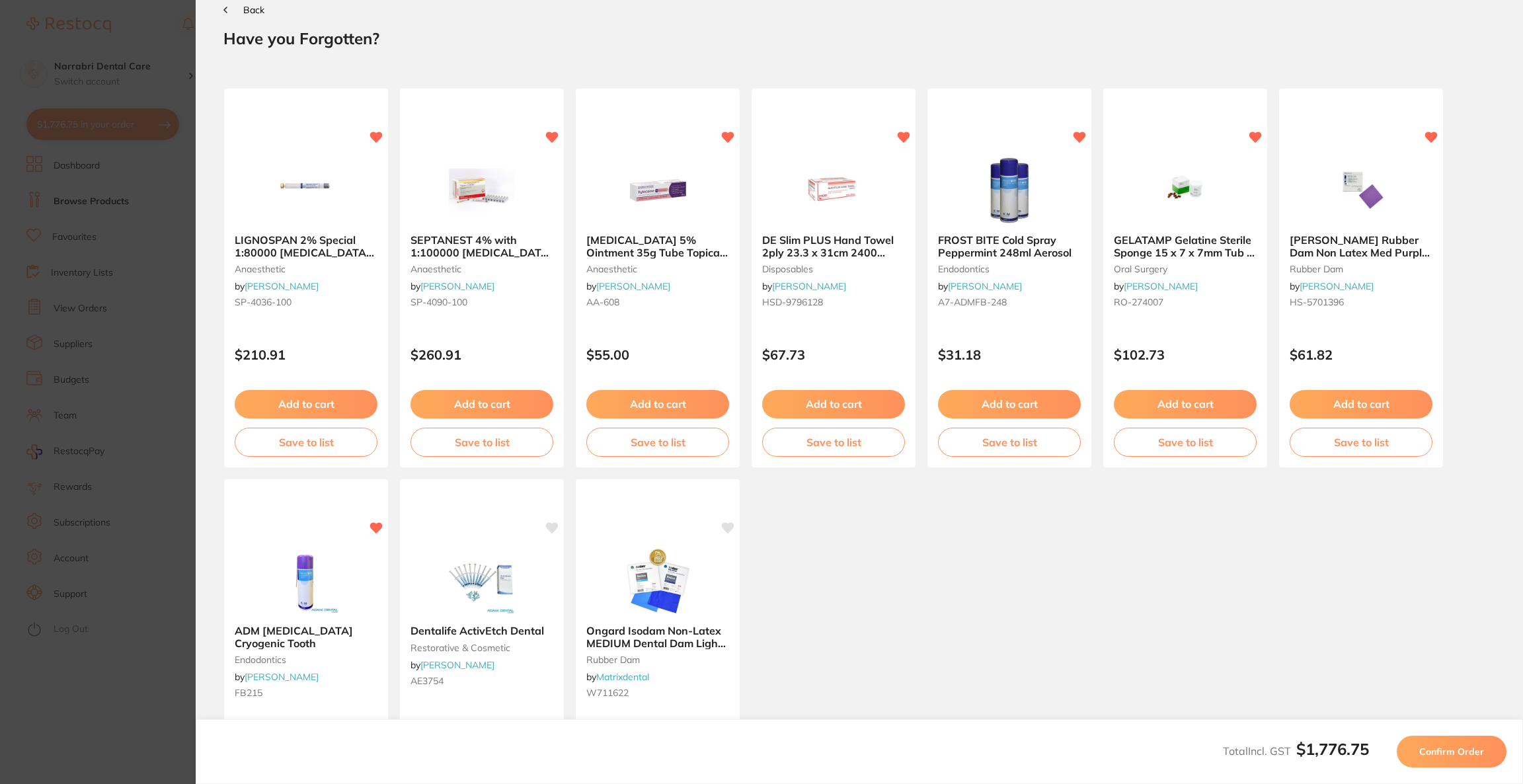
click at [1459, 743] on button "Confirm Order" at bounding box center [1451, 751] width 110 height 32
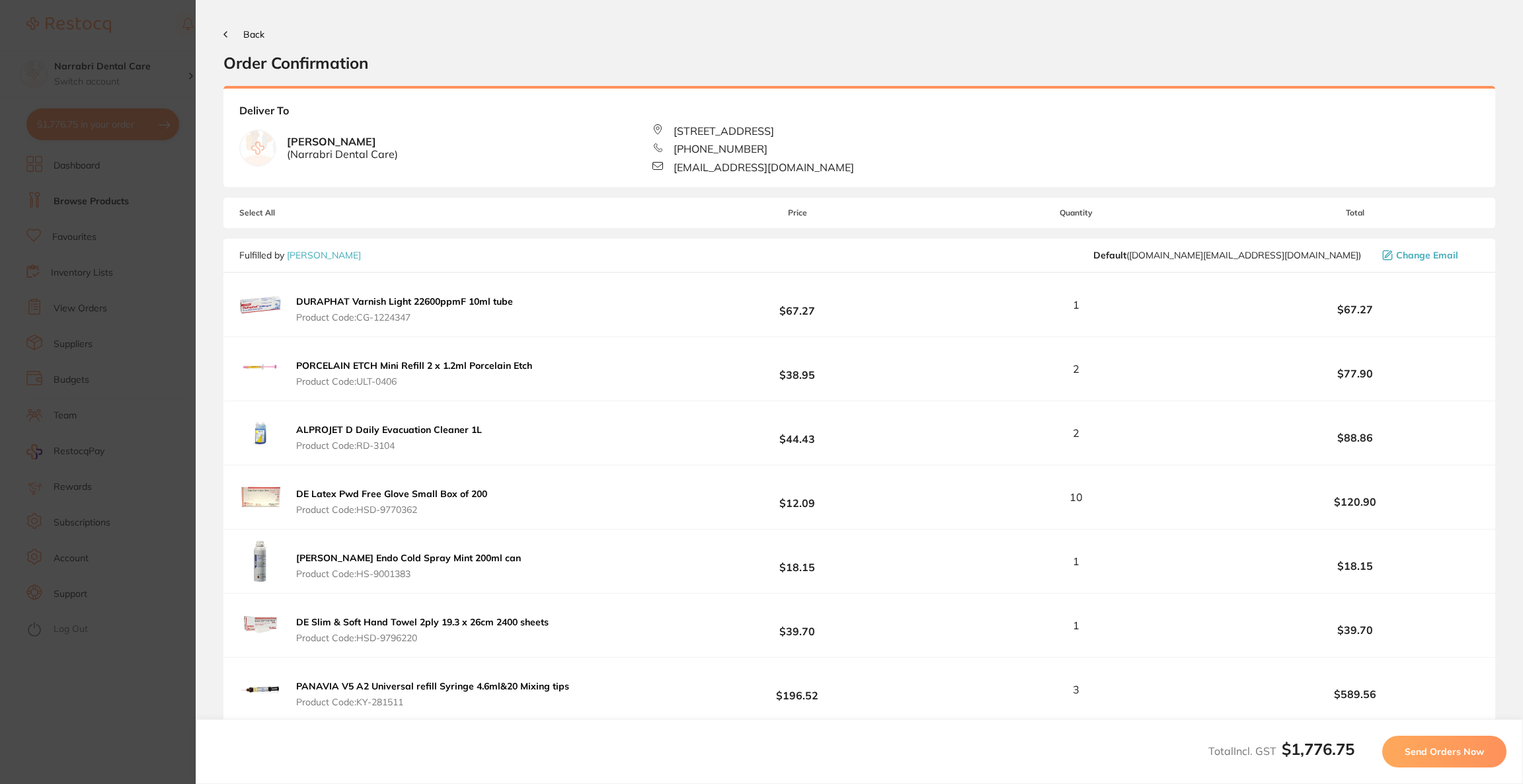
click at [1459, 743] on button "Send Orders Now" at bounding box center [1445, 751] width 125 height 32
